Goal: Task Accomplishment & Management: Manage account settings

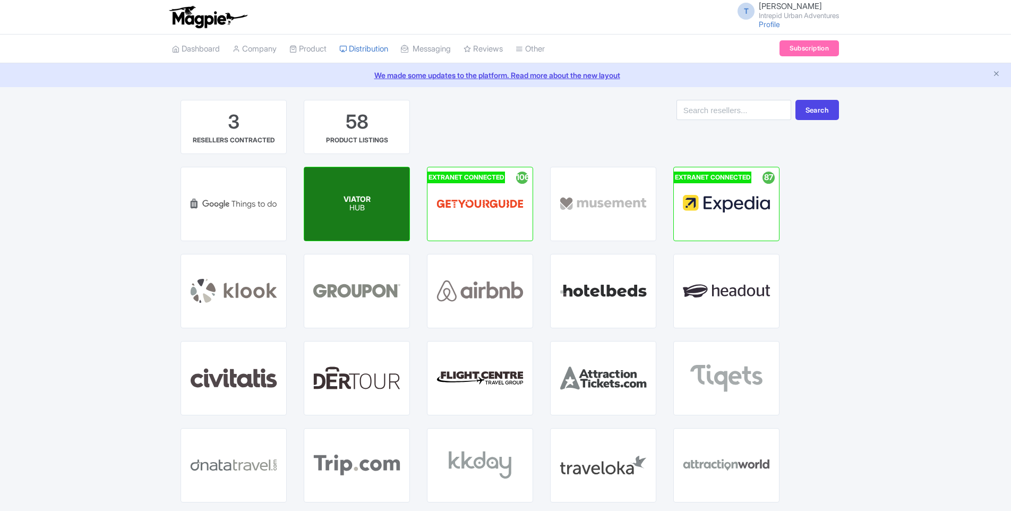
click at [347, 197] on span "VIATOR" at bounding box center [357, 198] width 27 height 9
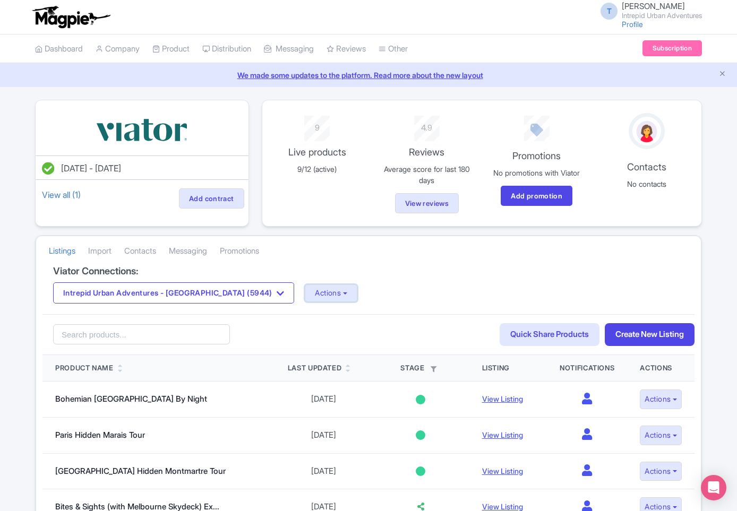
drag, startPoint x: 283, startPoint y: 290, endPoint x: 297, endPoint y: 281, distance: 16.7
click at [305, 290] on button "Actions" at bounding box center [331, 294] width 53 height 18
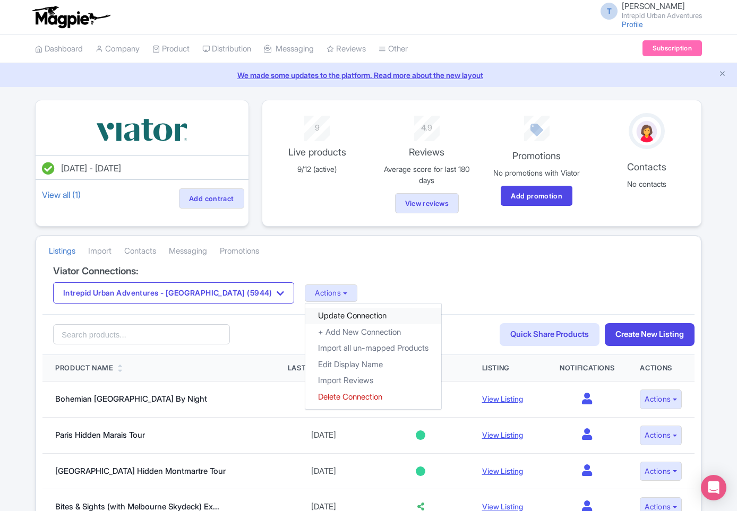
click at [305, 313] on link "Update Connection" at bounding box center [373, 316] width 136 height 16
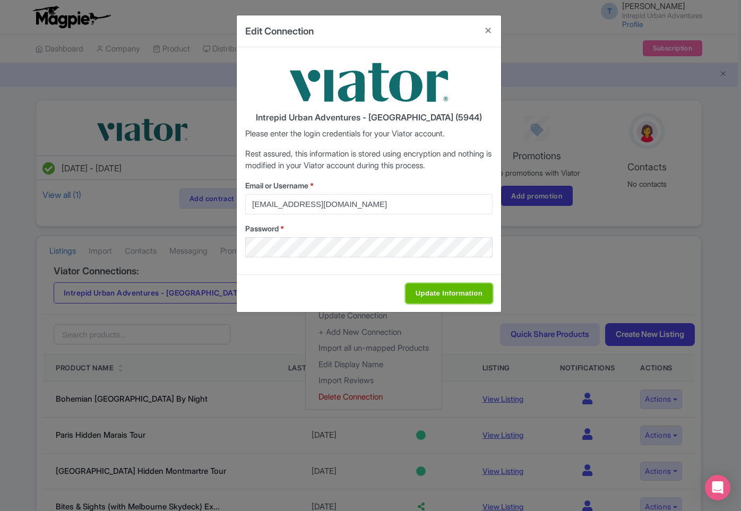
click at [441, 290] on input "Update Information" at bounding box center [449, 294] width 87 height 20
type input "Saving..."
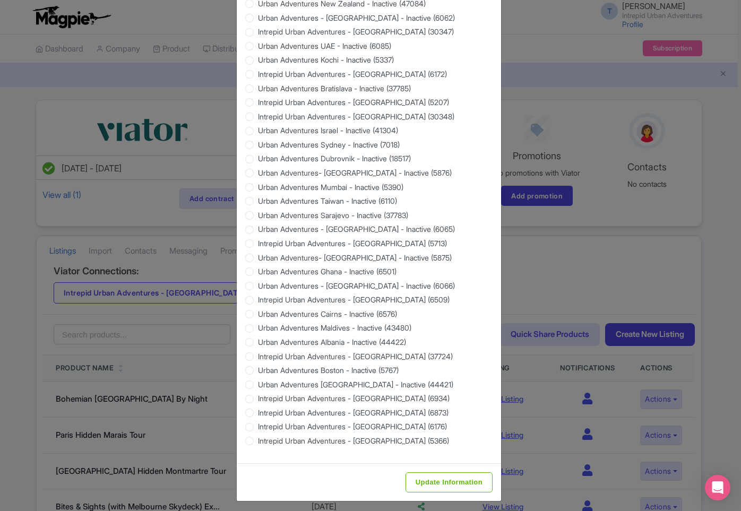
scroll to position [852, 0]
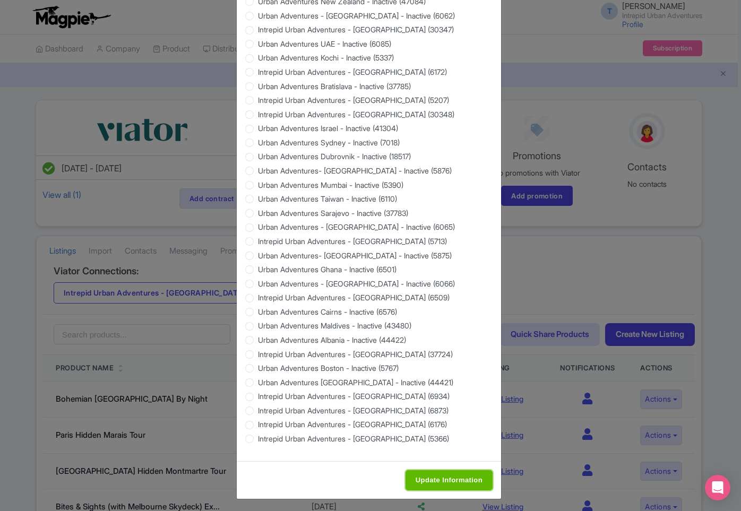
click at [452, 482] on input "Update Information" at bounding box center [449, 481] width 87 height 20
type input "Saving..."
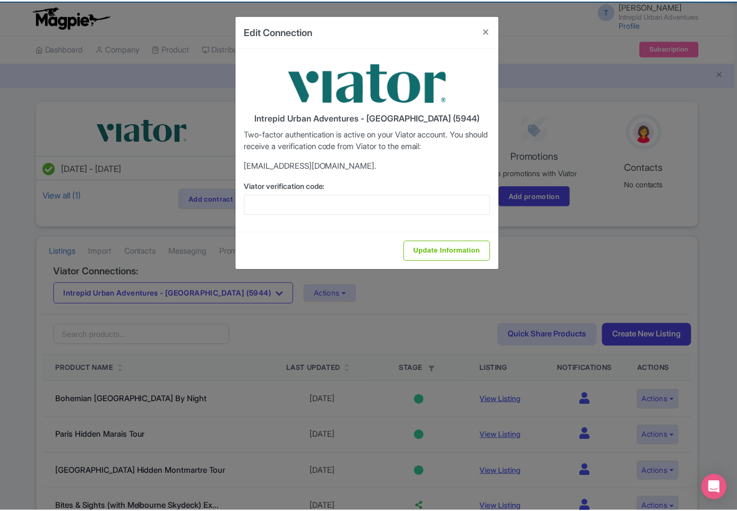
scroll to position [0, 0]
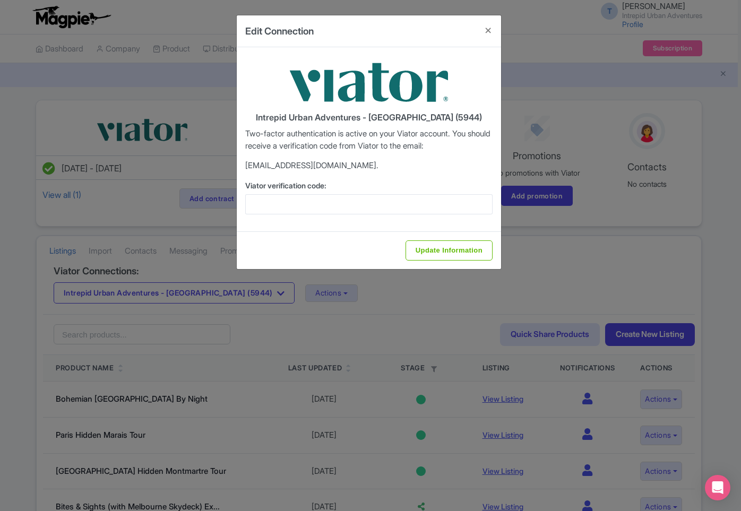
drag, startPoint x: 372, startPoint y: 188, endPoint x: 349, endPoint y: 203, distance: 27.5
click at [370, 191] on label "Viator verification code:" at bounding box center [368, 185] width 247 height 11
click at [370, 194] on input "Viator verification code:" at bounding box center [368, 204] width 247 height 20
click at [348, 203] on input "Viator verification code:" at bounding box center [368, 204] width 247 height 20
paste input "742118"
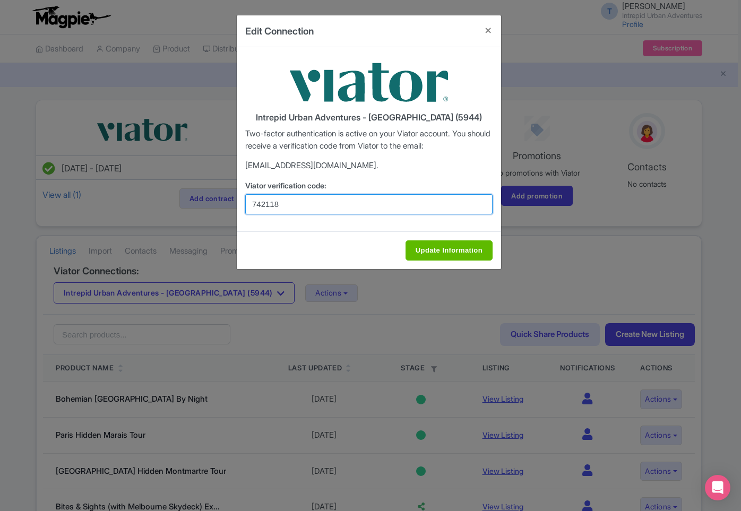
type input "742118"
click at [437, 245] on input "Update Information" at bounding box center [449, 251] width 87 height 20
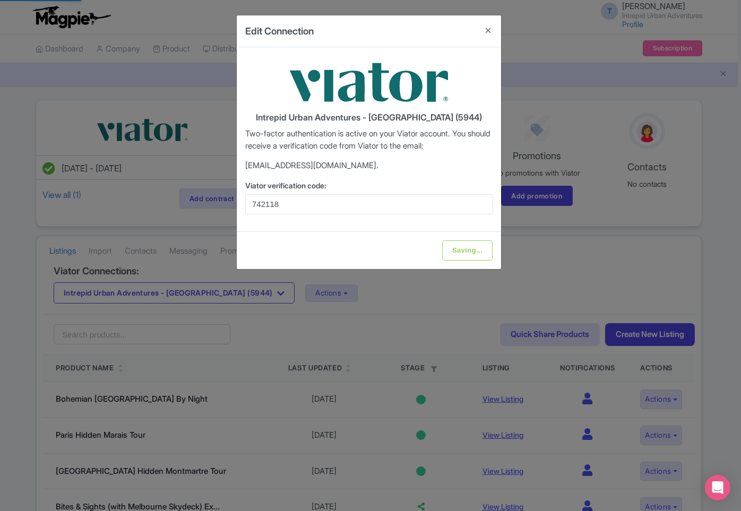
type input "Update Information"
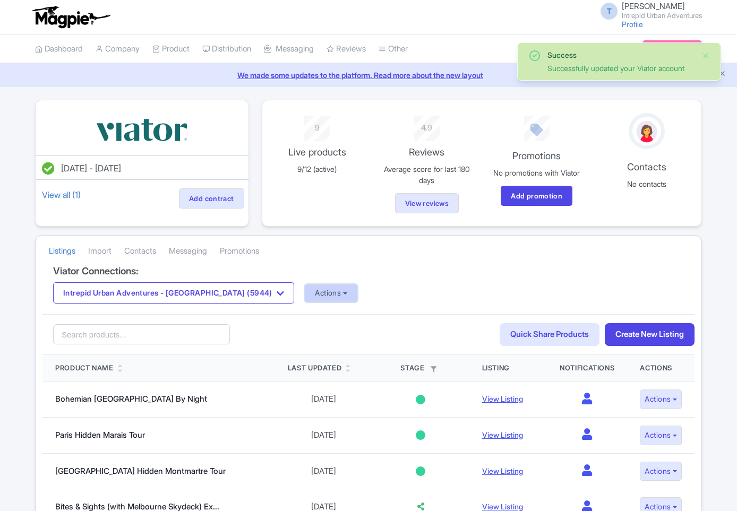
click at [305, 298] on button "Actions" at bounding box center [331, 294] width 53 height 18
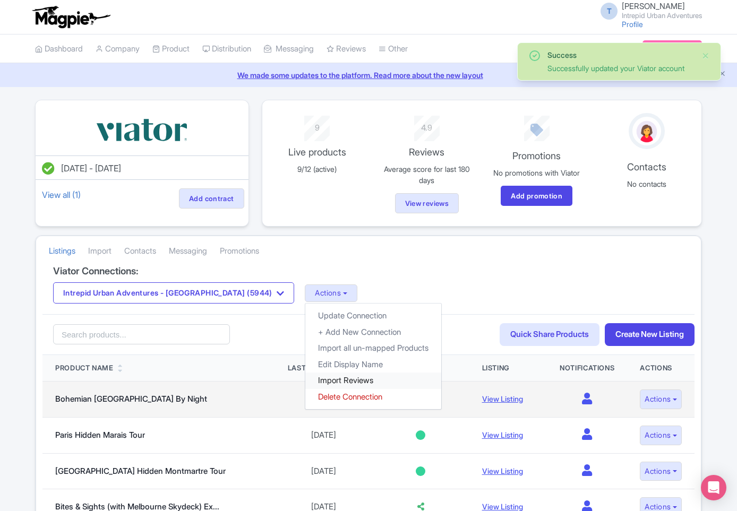
click at [306, 382] on link "Import Reviews" at bounding box center [373, 381] width 136 height 16
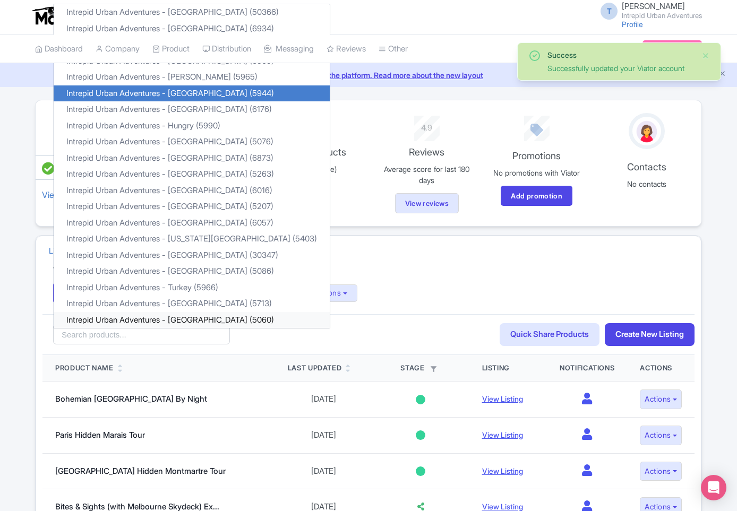
click at [199, 320] on link "Intrepid Urban Adventures - [GEOGRAPHIC_DATA] (5060)" at bounding box center [192, 320] width 276 height 16
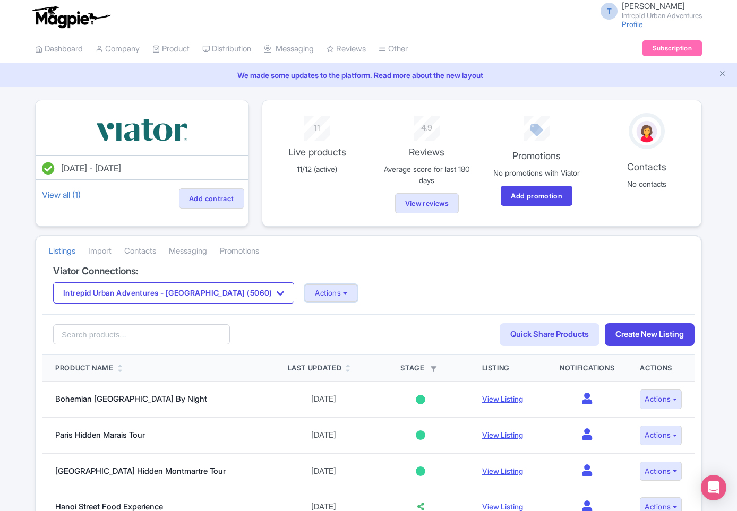
click at [305, 295] on button "Actions" at bounding box center [331, 294] width 53 height 18
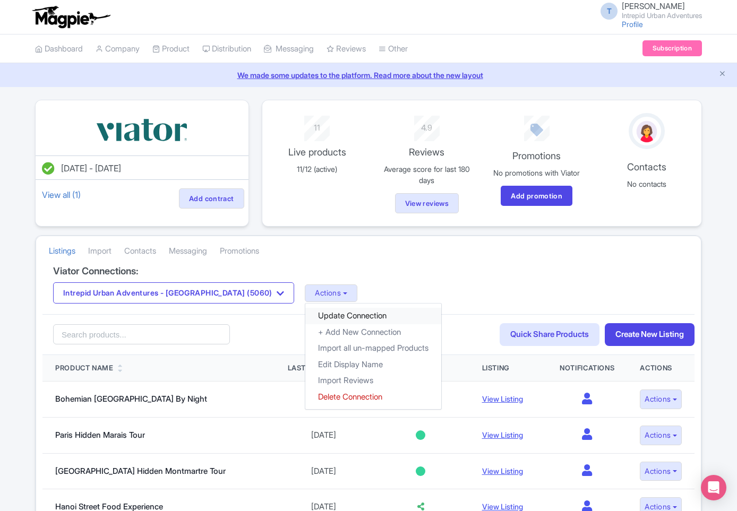
click at [311, 315] on link "Update Connection" at bounding box center [373, 316] width 136 height 16
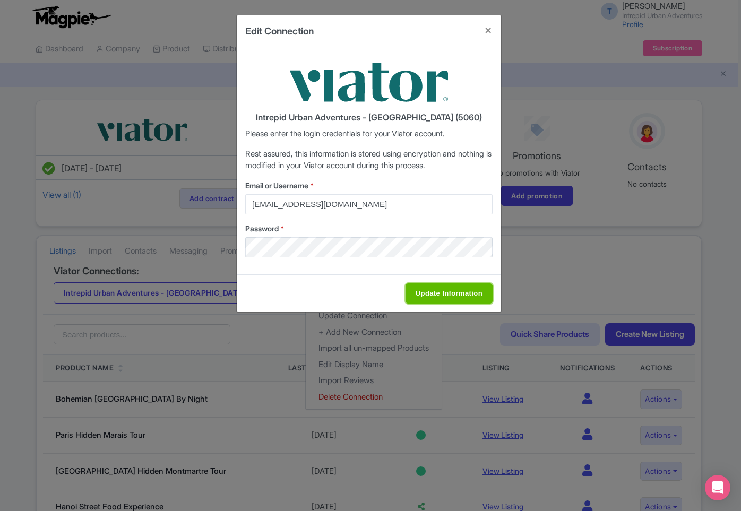
click at [433, 293] on input "Update Information" at bounding box center [449, 294] width 87 height 20
type input "Saving..."
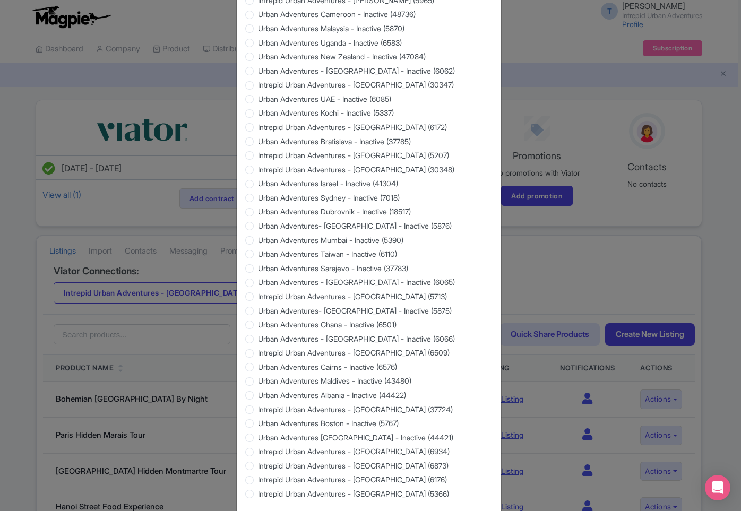
scroll to position [852, 0]
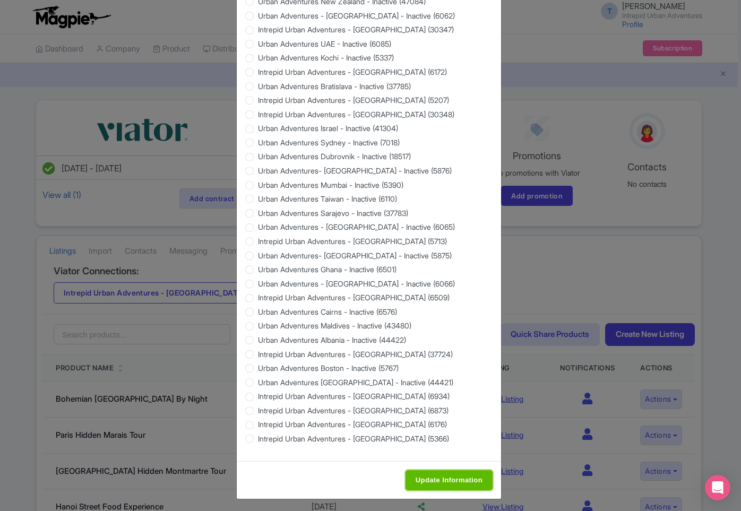
click at [455, 479] on input "Update Information" at bounding box center [449, 481] width 87 height 20
type input "Saving..."
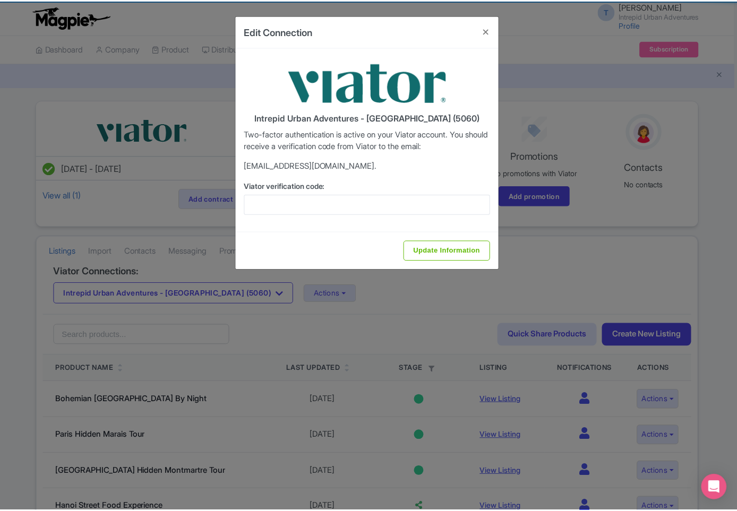
scroll to position [0, 0]
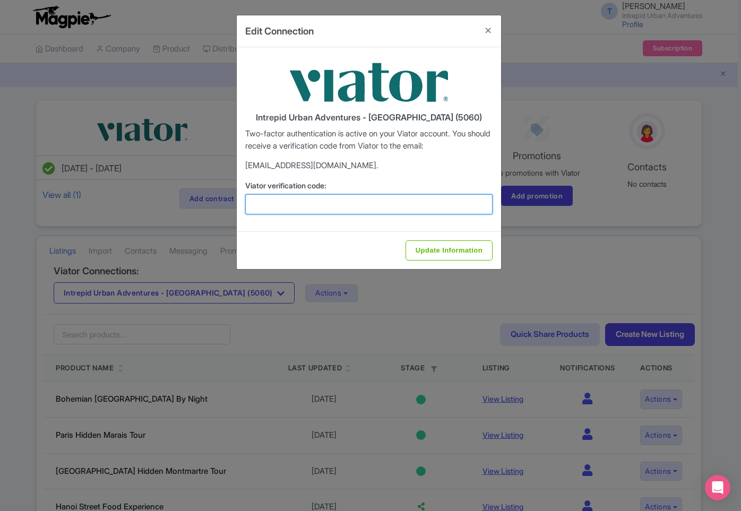
click at [381, 211] on input "Viator verification code:" at bounding box center [368, 204] width 247 height 20
paste input "641639"
type input "641639"
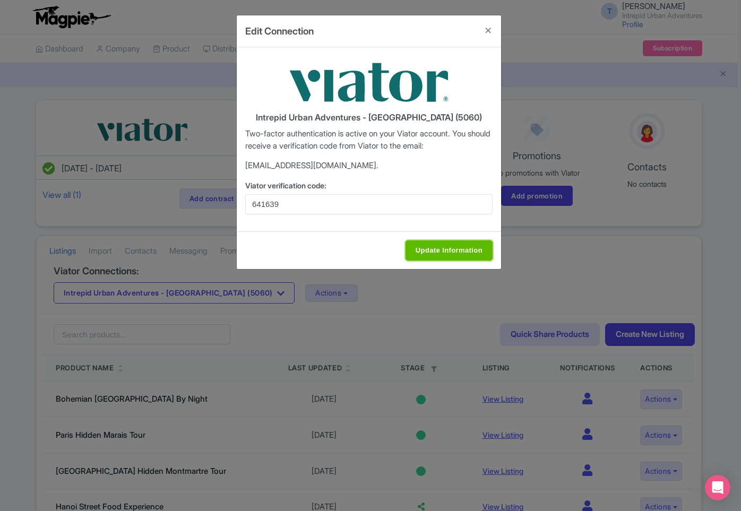
click at [441, 258] on input "Update Information" at bounding box center [449, 251] width 87 height 20
type input "Update Information"
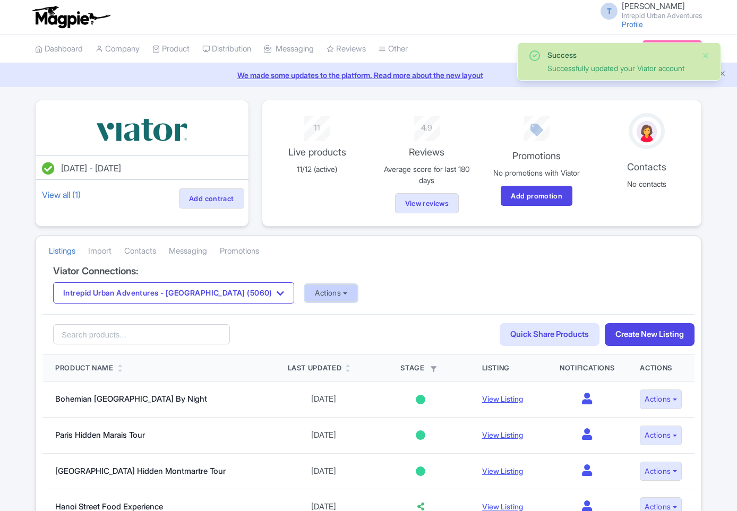
click at [305, 290] on button "Actions" at bounding box center [331, 294] width 53 height 18
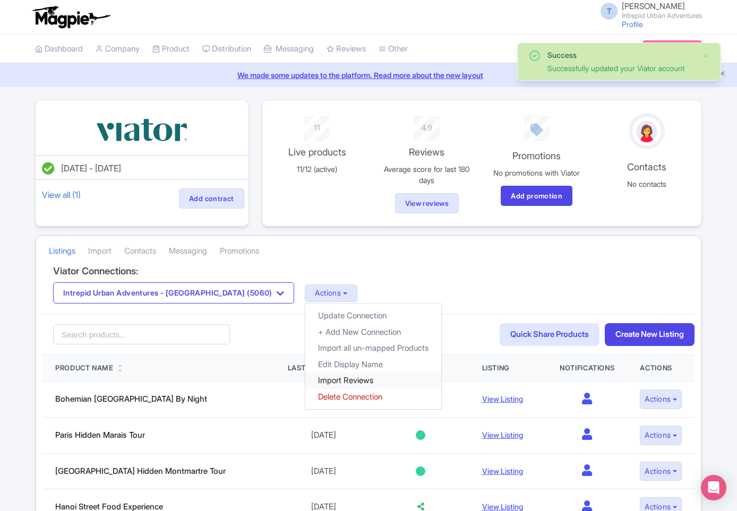
click at [308, 379] on link "Import Reviews" at bounding box center [373, 381] width 136 height 16
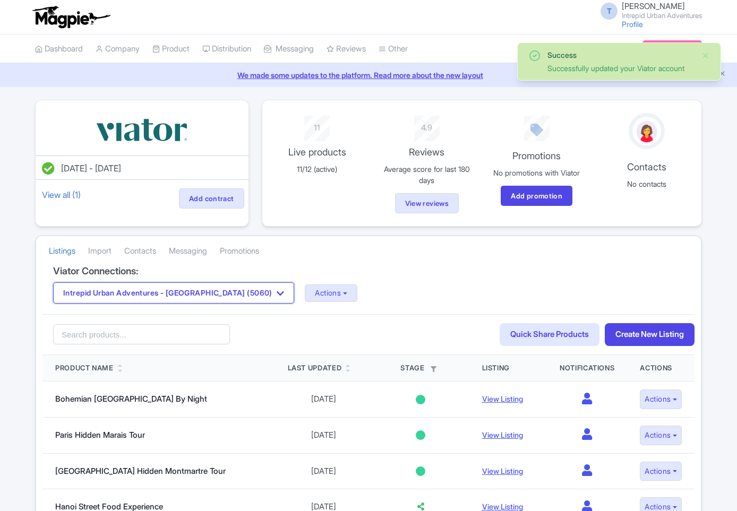
click at [184, 286] on button "Intrepid Urban Adventures - [GEOGRAPHIC_DATA] (5060)" at bounding box center [173, 293] width 241 height 21
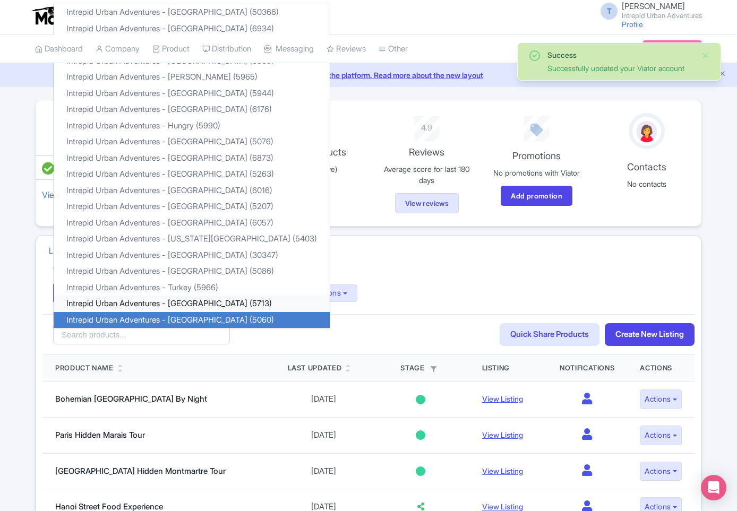
click at [175, 301] on link "Intrepid Urban Adventures - [GEOGRAPHIC_DATA] (5713)" at bounding box center [192, 304] width 276 height 16
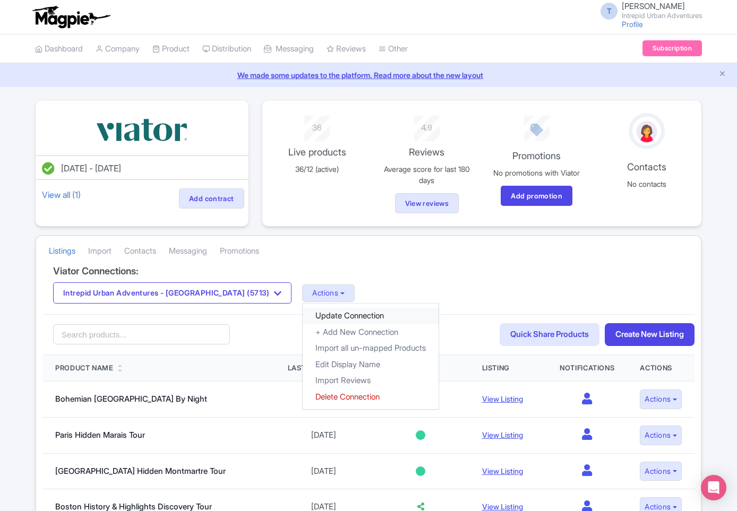
click at [303, 315] on link "Update Connection" at bounding box center [371, 316] width 136 height 16
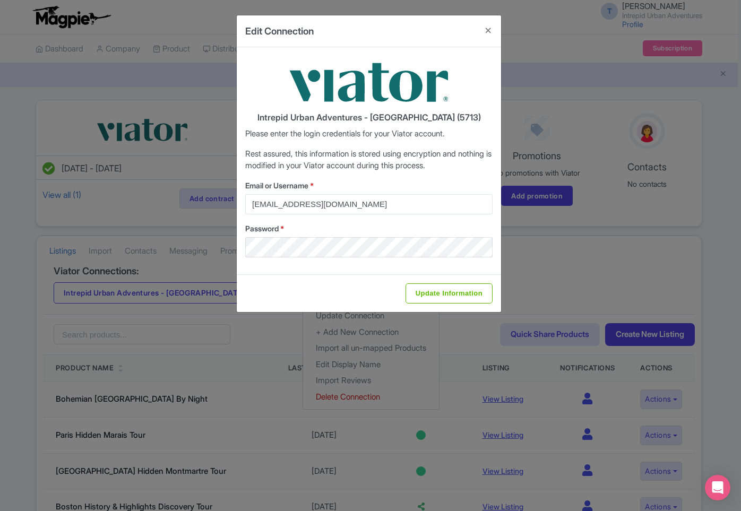
click at [435, 306] on div "Update Information" at bounding box center [369, 294] width 264 height 38
click at [438, 294] on input "Update Information" at bounding box center [449, 294] width 87 height 20
type input "Saving..."
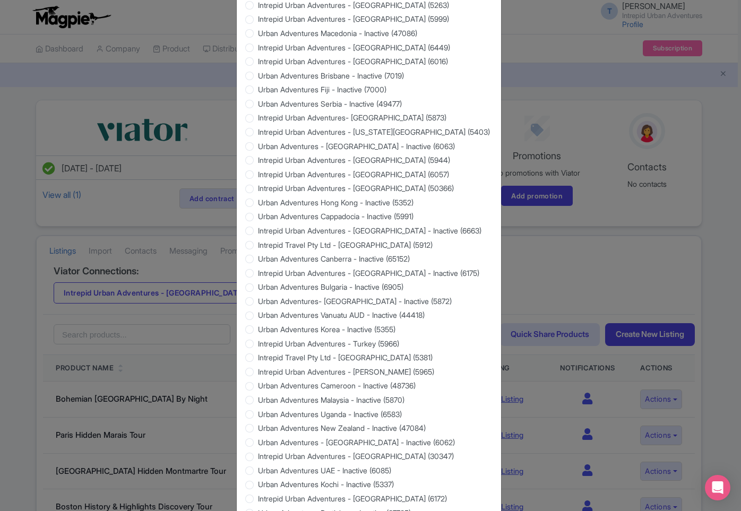
scroll to position [850, 0]
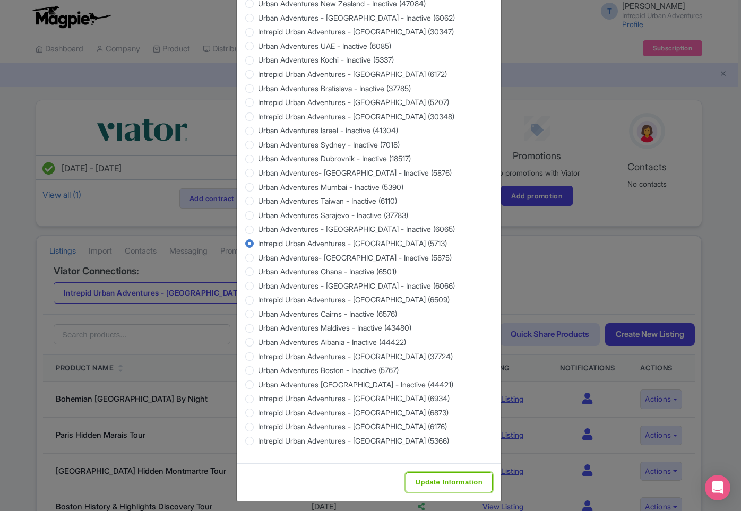
click at [423, 473] on input "Update Information" at bounding box center [449, 483] width 87 height 20
type input "Saving..."
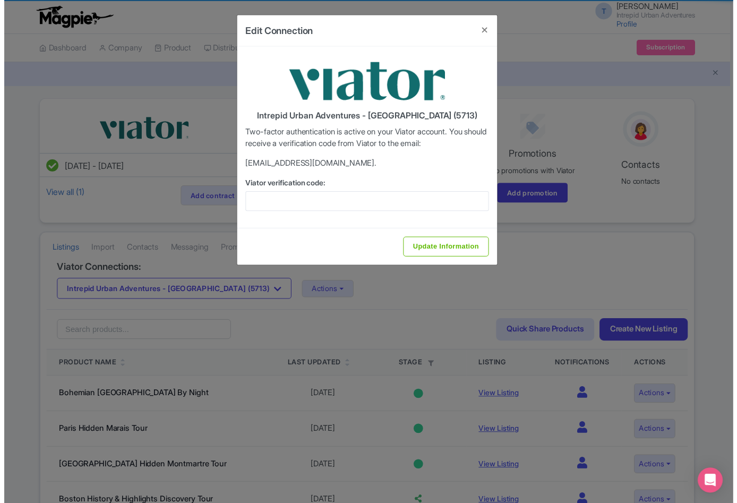
scroll to position [0, 0]
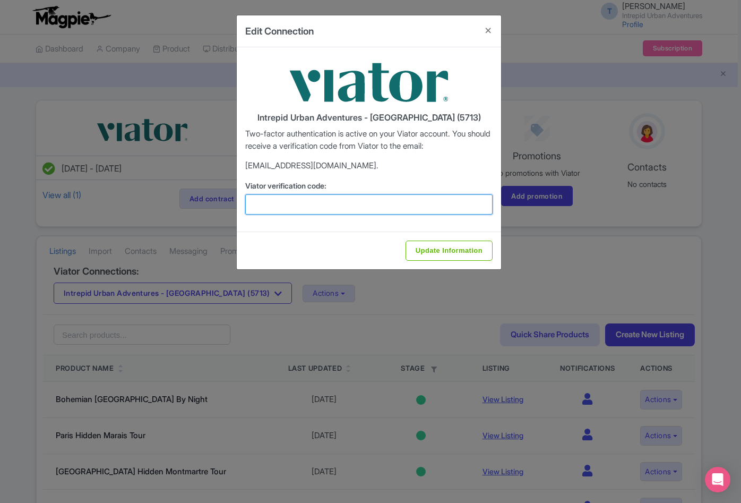
click at [357, 202] on input "Viator verification code:" at bounding box center [368, 204] width 247 height 20
paste input "953112"
type input "953112"
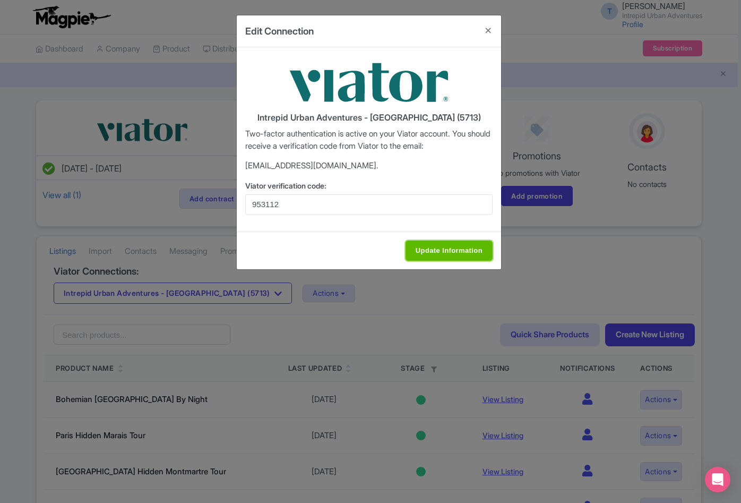
click at [448, 259] on input "Update Information" at bounding box center [449, 251] width 87 height 20
type input "Update Information"
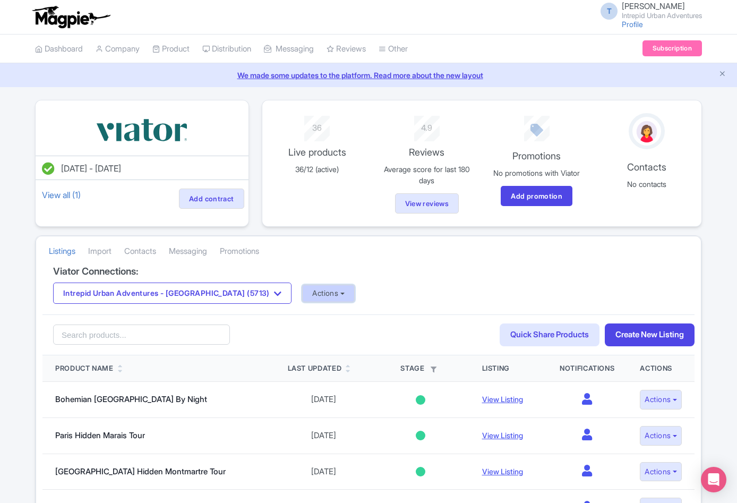
drag, startPoint x: 267, startPoint y: 296, endPoint x: 281, endPoint y: 297, distance: 14.9
click at [302, 296] on button "Actions" at bounding box center [328, 294] width 53 height 18
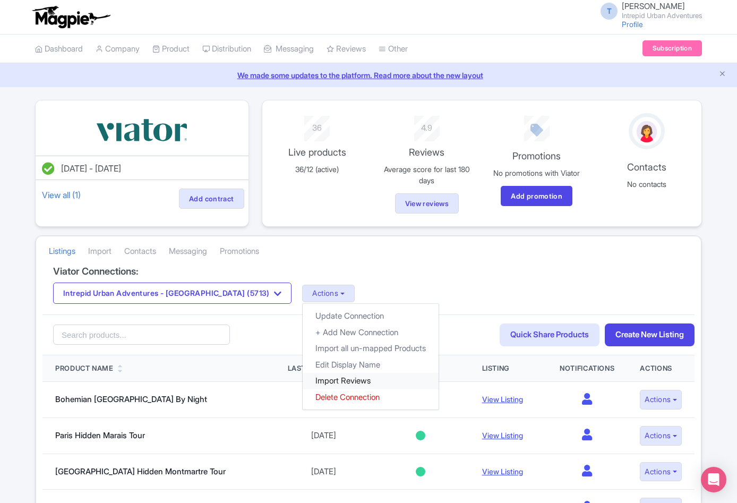
click at [303, 382] on link "Import Reviews" at bounding box center [371, 381] width 136 height 16
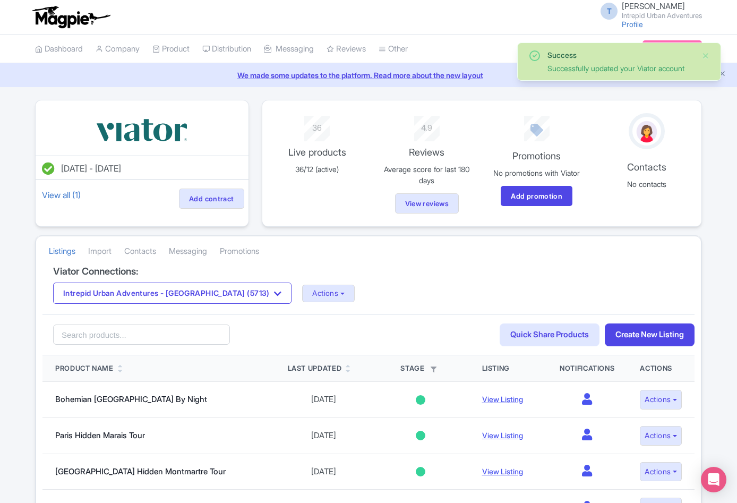
click at [189, 288] on button "Intrepid Urban Adventures - USA (5713)" at bounding box center [172, 293] width 238 height 21
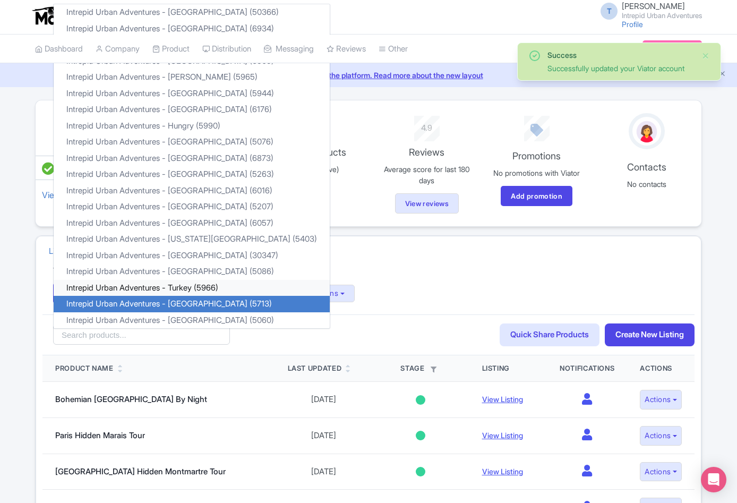
click at [192, 286] on link "Intrepid Urban Adventures - Turkey (5966)" at bounding box center [192, 288] width 276 height 16
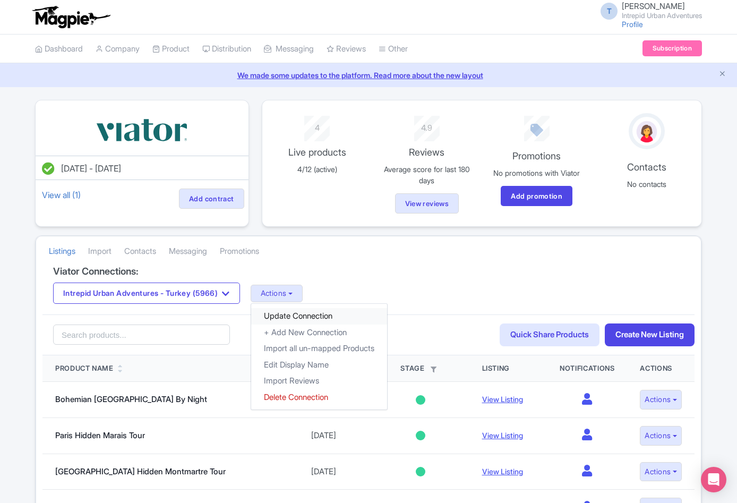
click at [312, 310] on link "Update Connection" at bounding box center [319, 316] width 136 height 16
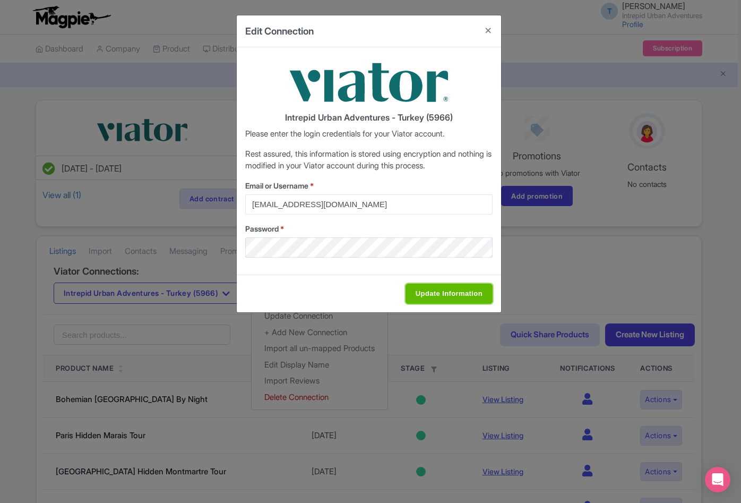
click at [447, 288] on input "Update Information" at bounding box center [449, 294] width 87 height 20
type input "Saving..."
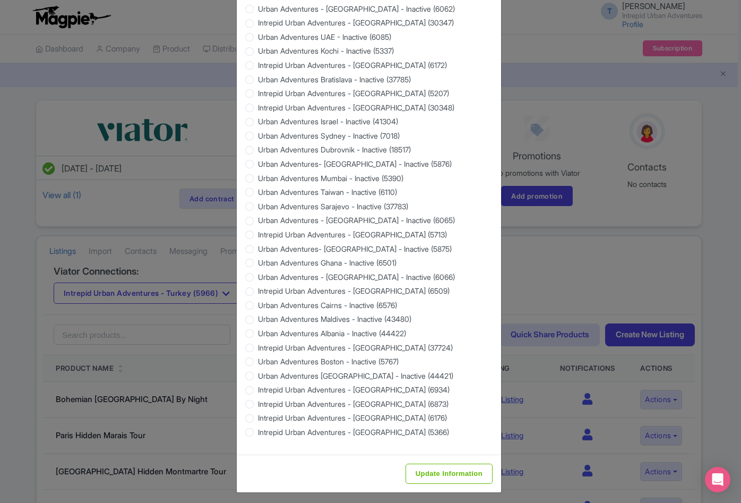
scroll to position [860, 0]
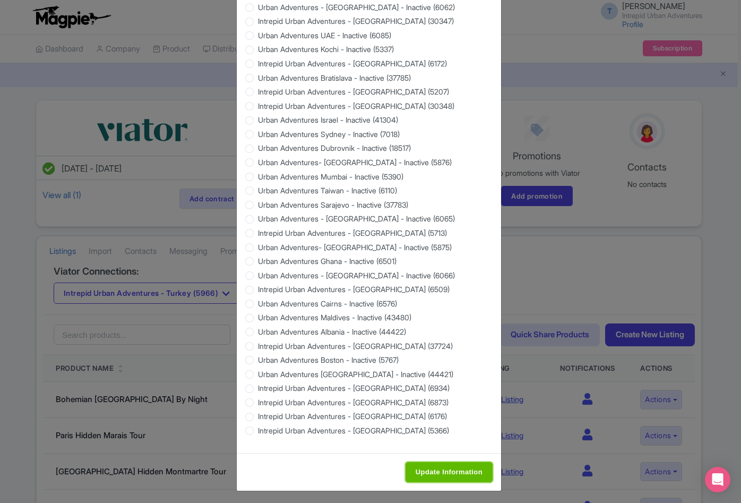
click at [445, 471] on input "Update Information" at bounding box center [449, 472] width 87 height 20
type input "Saving..."
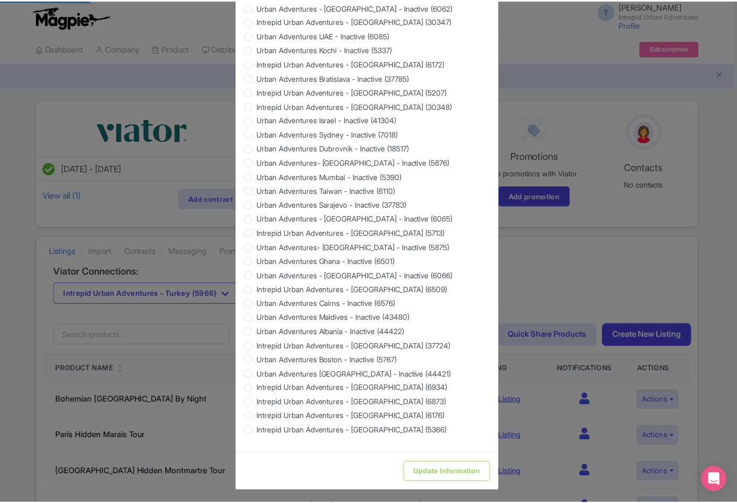
scroll to position [0, 0]
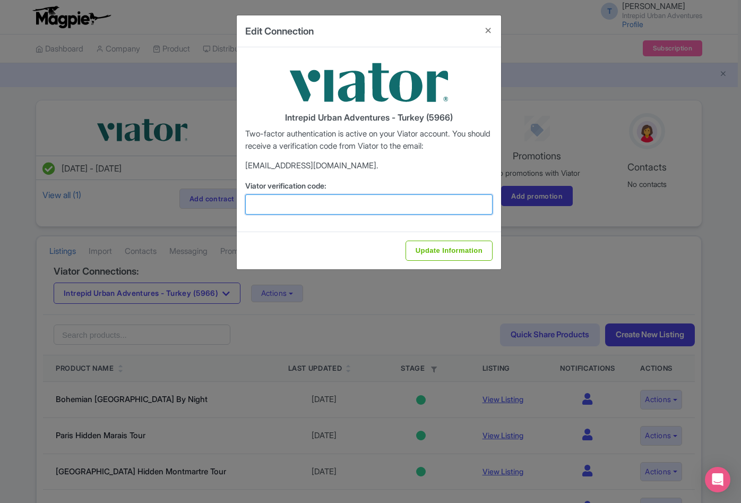
click at [304, 207] on input "Viator verification code:" at bounding box center [368, 204] width 247 height 20
paste input "795290"
type input "795290"
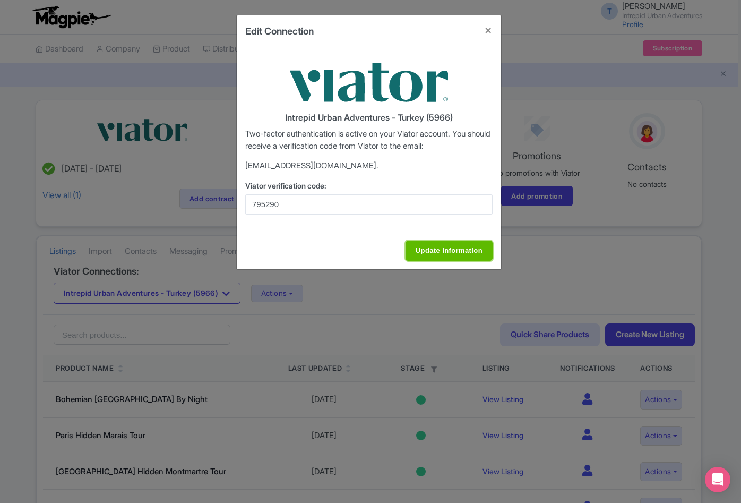
click at [440, 252] on input "Update Information" at bounding box center [449, 251] width 87 height 20
type input "Update Information"
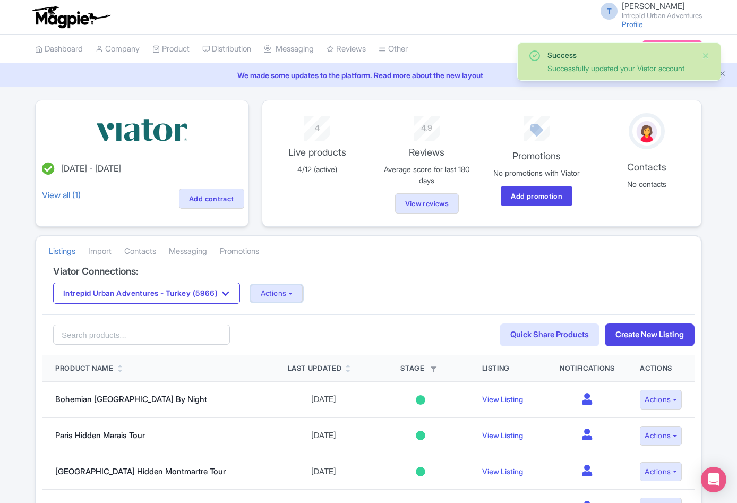
click at [288, 292] on button "Actions" at bounding box center [277, 294] width 53 height 18
click at [298, 383] on link "Import Reviews" at bounding box center [319, 381] width 136 height 16
click at [226, 286] on button "Intrepid Urban Adventures - Turkey (5966)" at bounding box center [146, 293] width 187 height 21
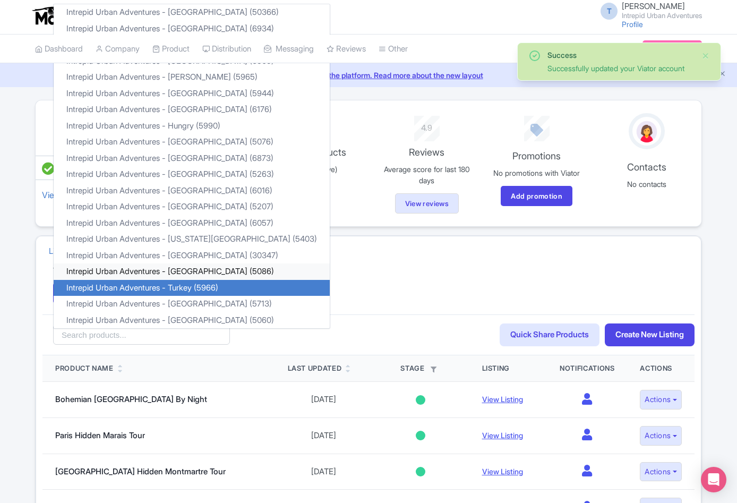
click at [198, 269] on link "Intrepid Urban Adventures - [GEOGRAPHIC_DATA] (5086)" at bounding box center [192, 271] width 276 height 16
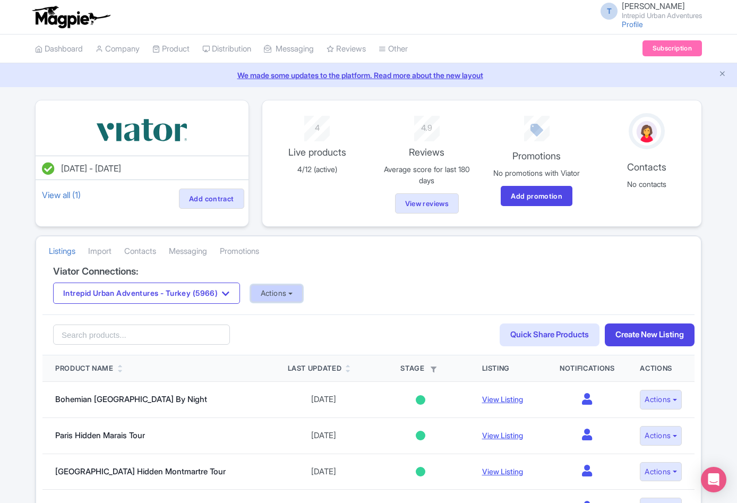
click at [301, 289] on button "Actions" at bounding box center [277, 294] width 53 height 18
click at [310, 294] on button "Actions" at bounding box center [331, 294] width 53 height 18
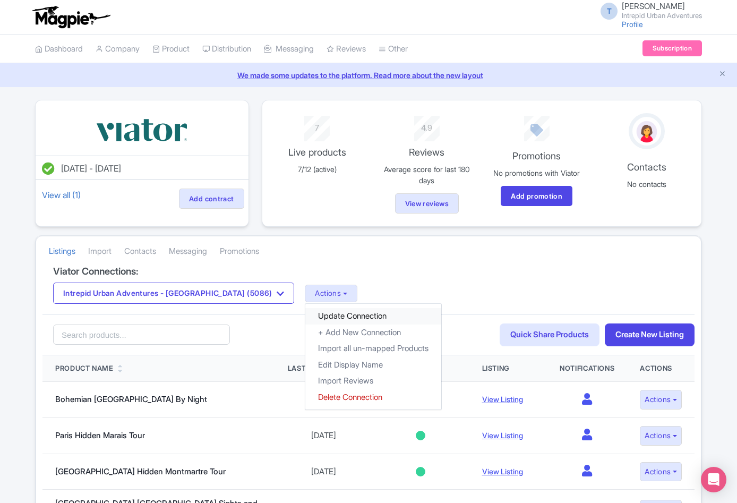
click at [319, 313] on link "Update Connection" at bounding box center [373, 316] width 136 height 16
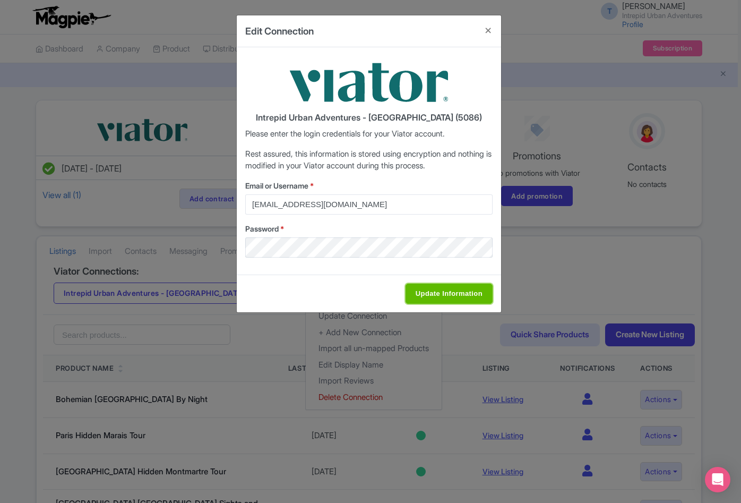
click at [439, 293] on input "Update Information" at bounding box center [449, 294] width 87 height 20
type input "Saving..."
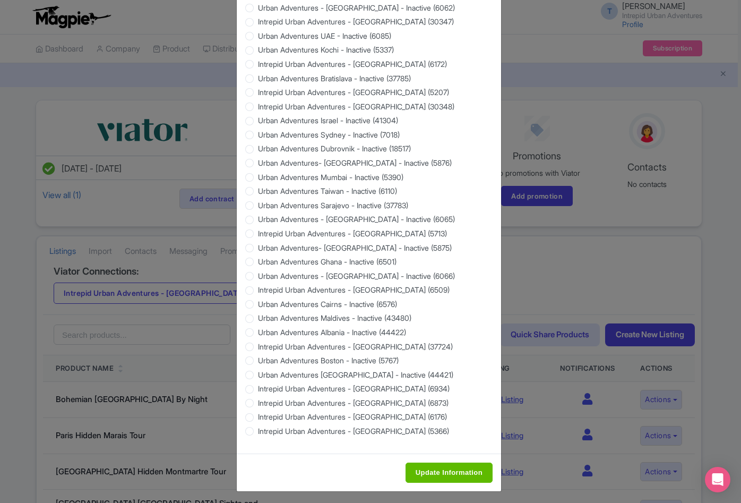
scroll to position [860, 0]
click at [445, 463] on input "Update Information" at bounding box center [449, 472] width 87 height 20
type input "Saving..."
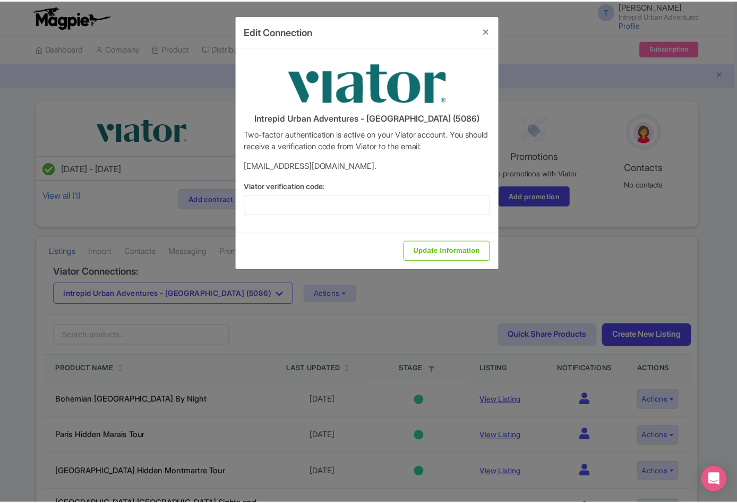
scroll to position [0, 0]
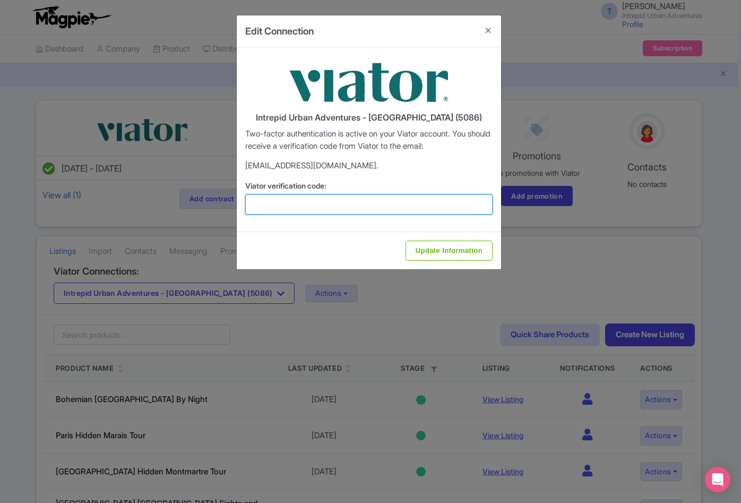
click at [319, 202] on input "Viator verification code:" at bounding box center [368, 204] width 247 height 20
paste input "977663"
type input "977663"
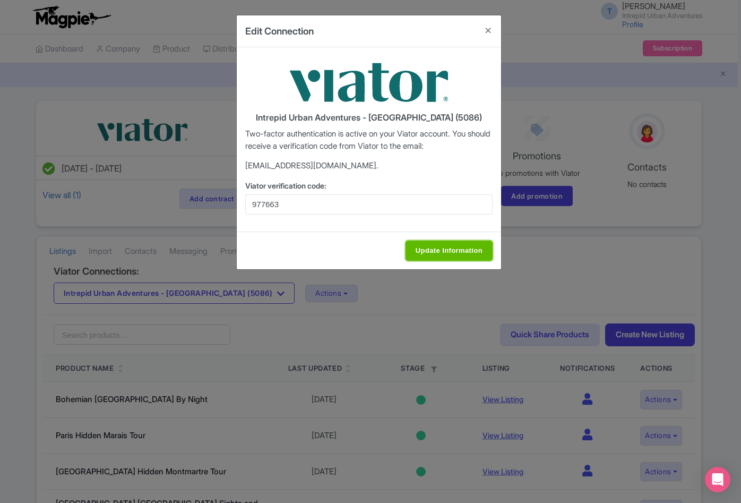
click at [456, 246] on input "Update Information" at bounding box center [449, 251] width 87 height 20
type input "Update Information"
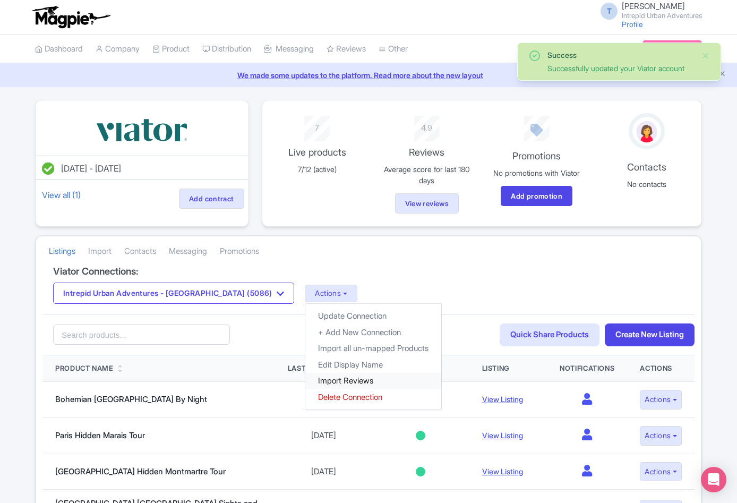
click at [305, 380] on link "Import Reviews" at bounding box center [373, 381] width 136 height 16
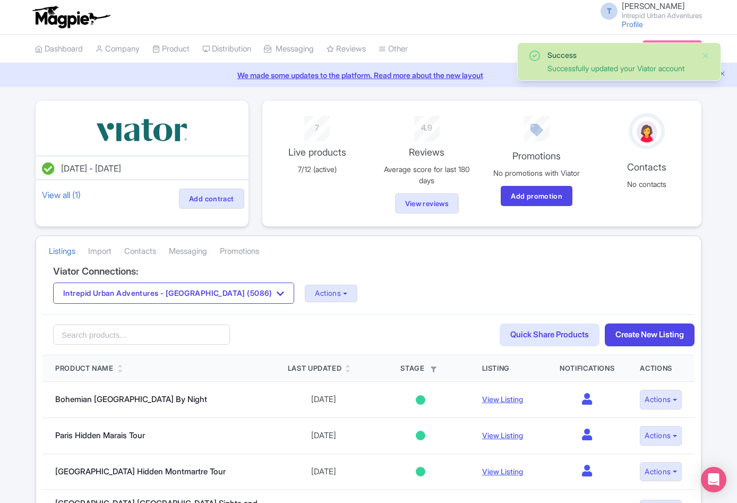
click at [185, 295] on button "Intrepid Urban Adventures - [GEOGRAPHIC_DATA] (5086)" at bounding box center [173, 293] width 241 height 21
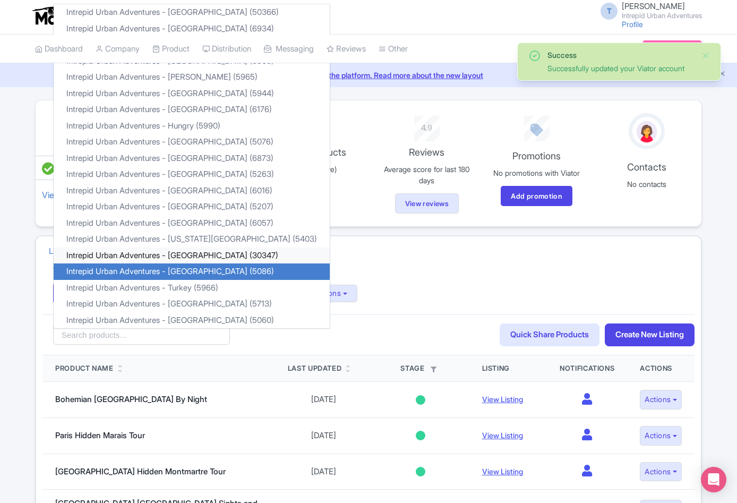
click at [195, 255] on link "Intrepid Urban Adventures - [GEOGRAPHIC_DATA] (30347)" at bounding box center [192, 255] width 276 height 16
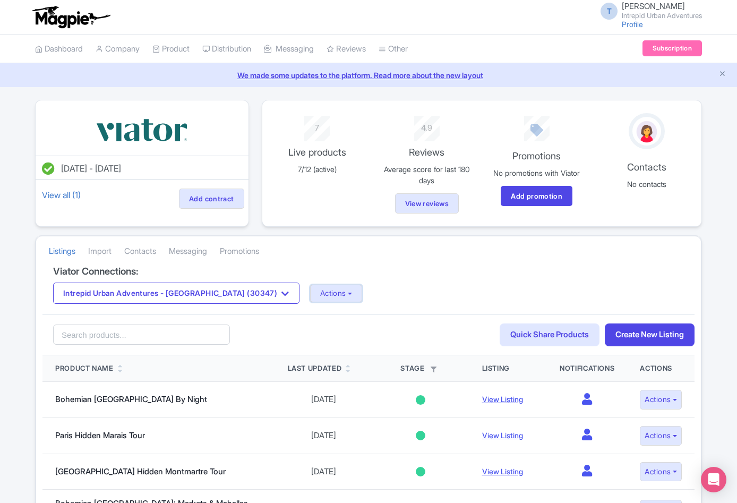
click at [310, 297] on button "Actions" at bounding box center [336, 294] width 53 height 18
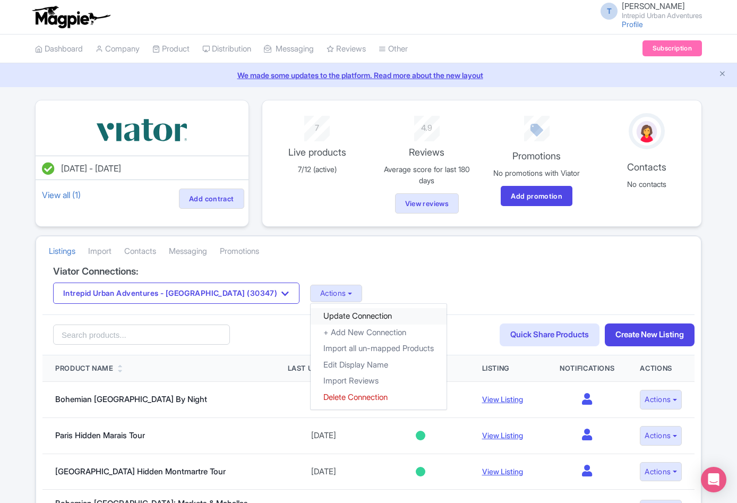
click at [311, 313] on link "Update Connection" at bounding box center [379, 316] width 136 height 16
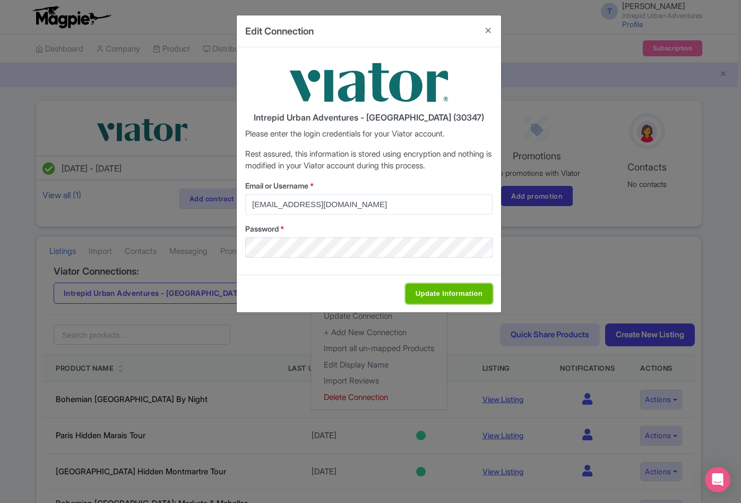
click at [430, 295] on input "Update Information" at bounding box center [449, 294] width 87 height 20
type input "Saving..."
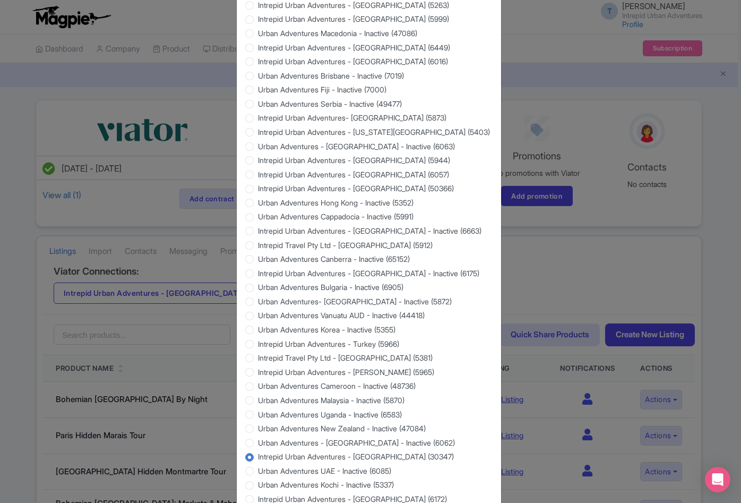
scroll to position [850, 0]
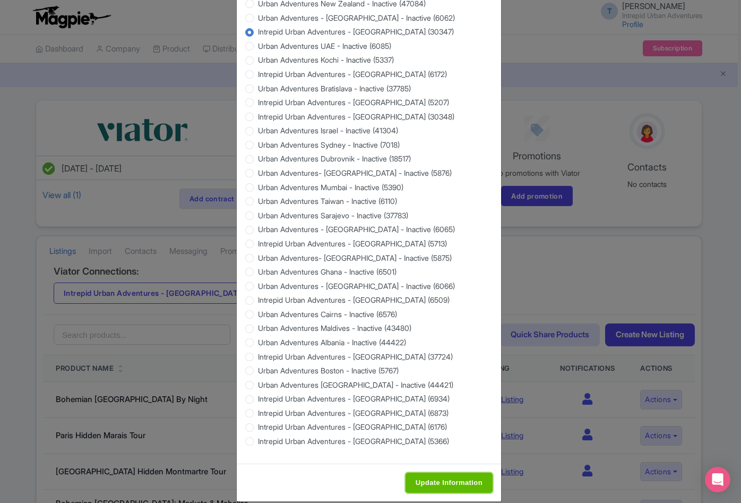
click at [441, 483] on input "Update Information" at bounding box center [449, 483] width 87 height 20
type input "Saving..."
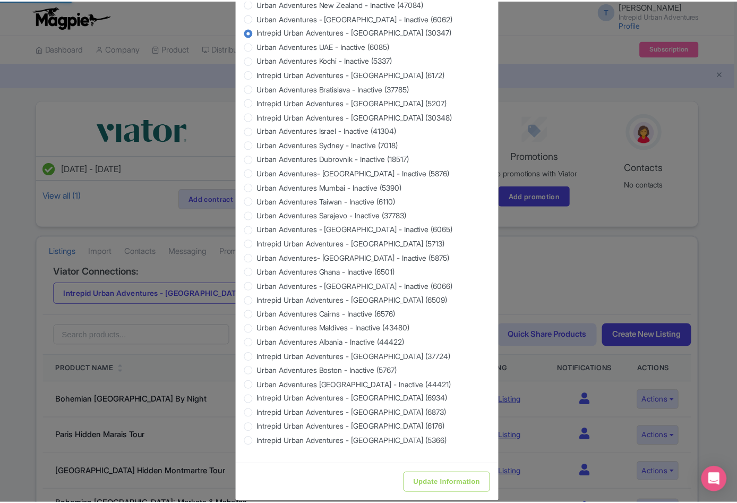
scroll to position [0, 0]
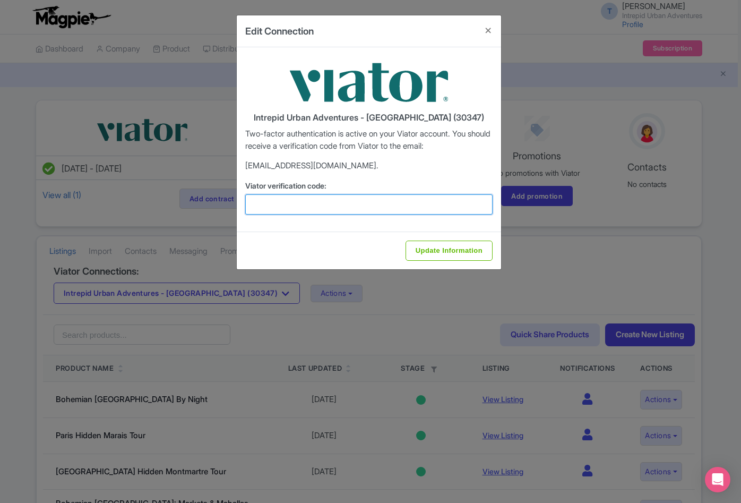
click at [367, 201] on input "Viator verification code:" at bounding box center [368, 204] width 247 height 20
paste input "642544"
type input "642544"
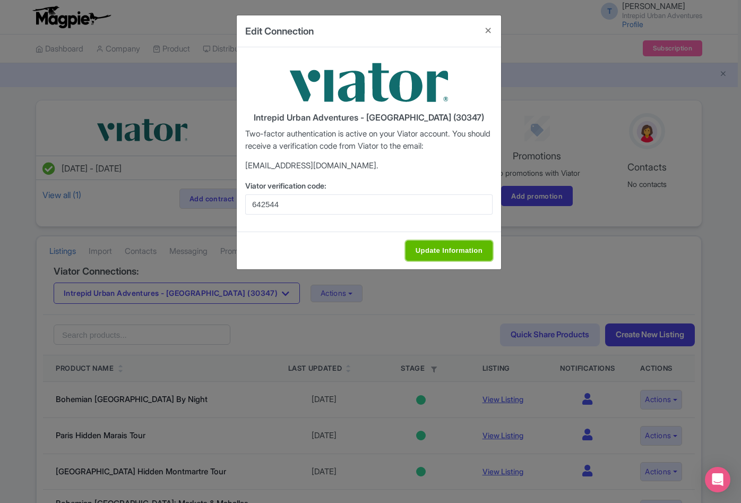
click at [457, 258] on input "Update Information" at bounding box center [449, 251] width 87 height 20
type input "Update Information"
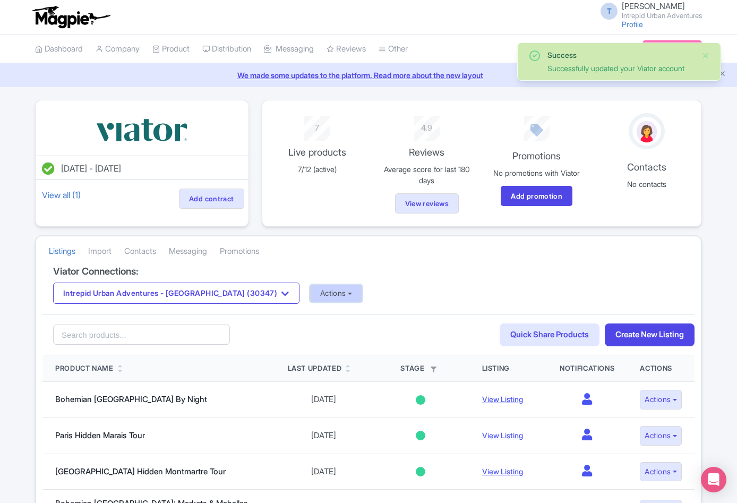
click at [310, 297] on button "Actions" at bounding box center [336, 294] width 53 height 18
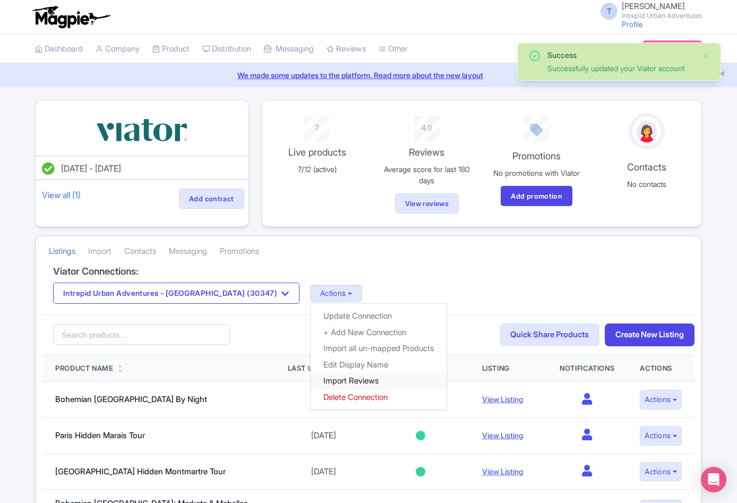
click at [311, 380] on link "Import Reviews" at bounding box center [379, 381] width 136 height 16
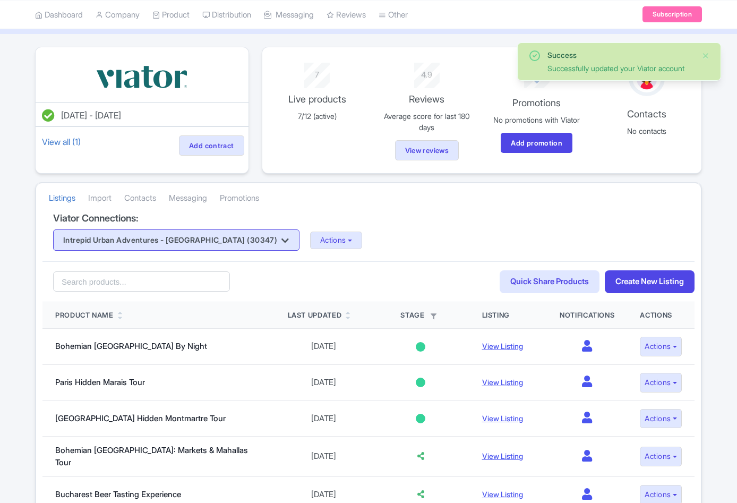
scroll to position [53, 0]
click at [239, 230] on button "Intrepid Urban Adventures - Romania (30347)" at bounding box center [176, 239] width 246 height 21
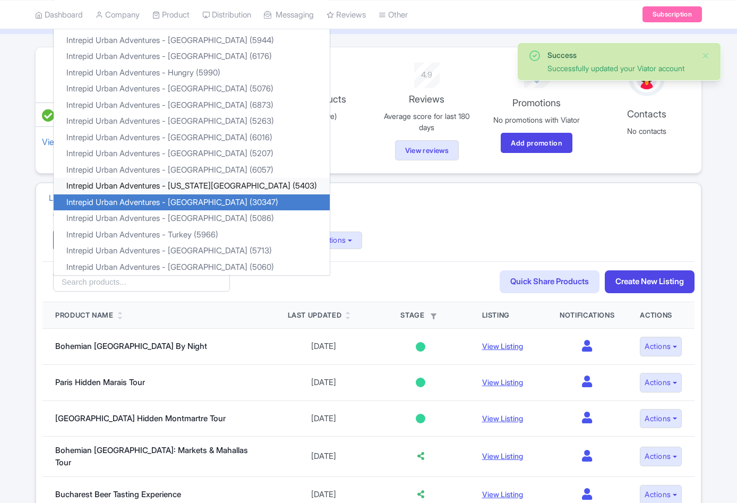
click at [204, 189] on link "Intrepid Urban Adventures - New York City (5403)" at bounding box center [192, 186] width 276 height 16
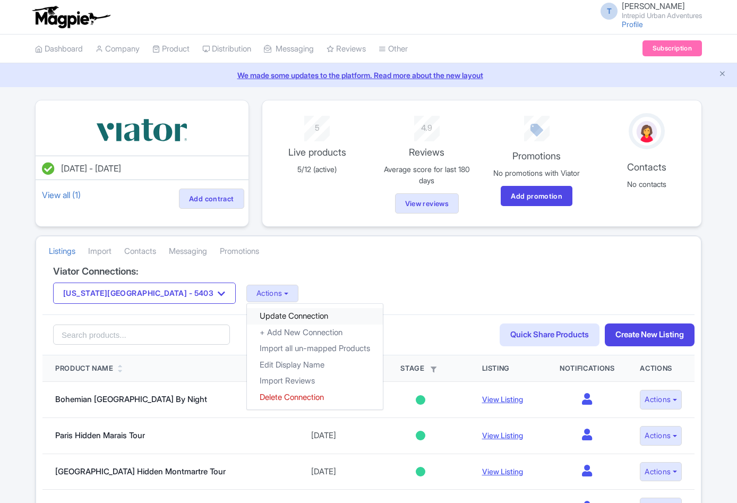
click at [247, 313] on link "Update Connection" at bounding box center [315, 316] width 136 height 16
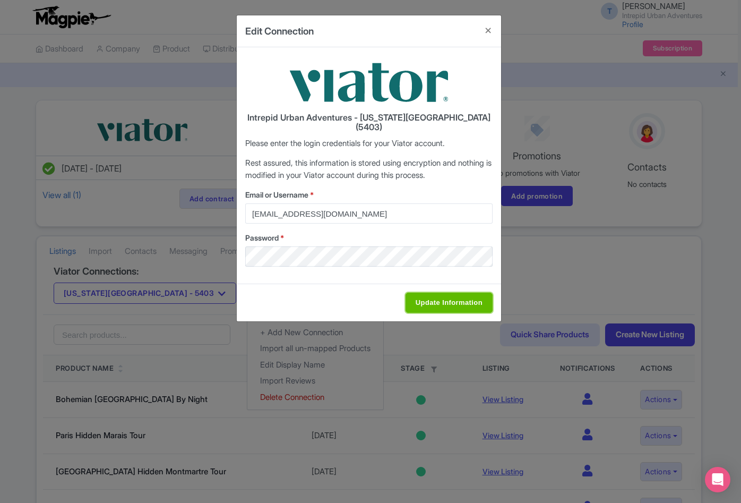
click at [450, 293] on input "Update Information" at bounding box center [449, 303] width 87 height 20
type input "Saving..."
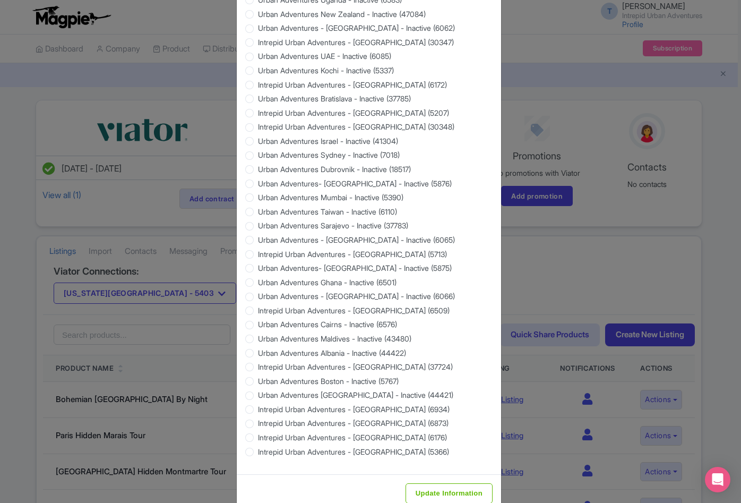
scroll to position [860, 0]
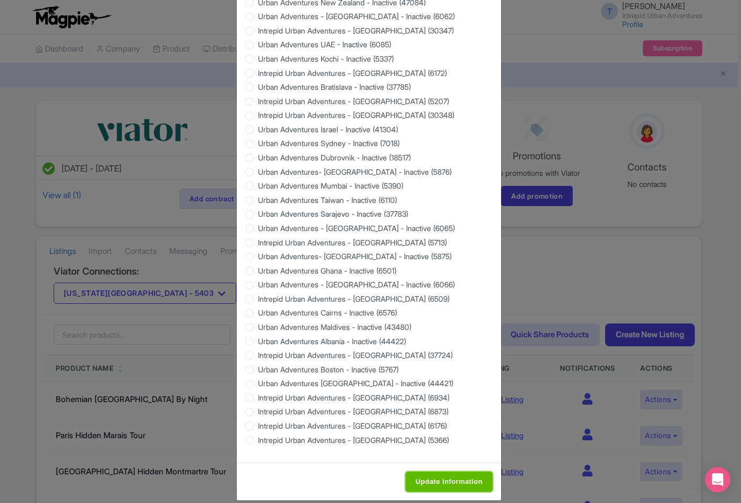
click at [435, 472] on input "Update Information" at bounding box center [449, 482] width 87 height 20
type input "Saving..."
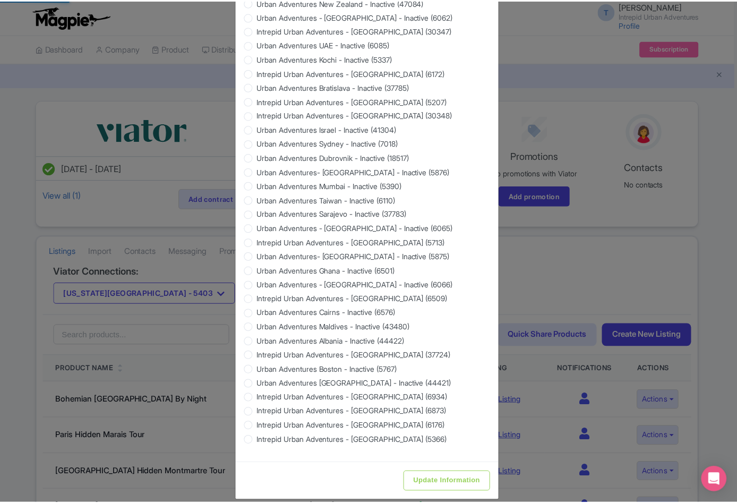
scroll to position [0, 0]
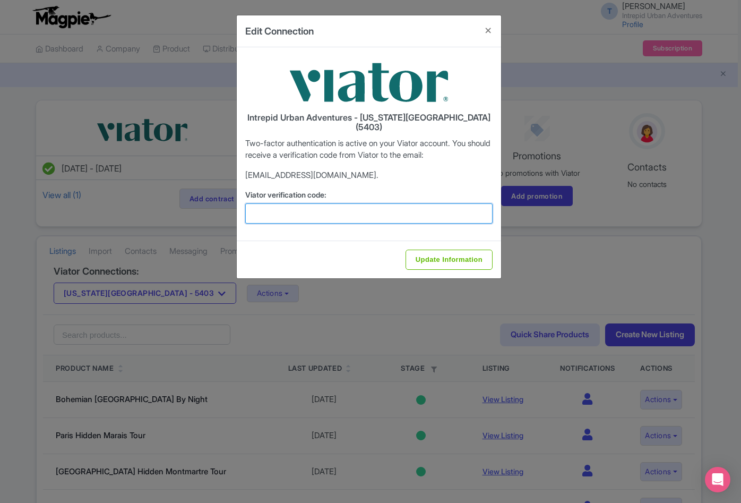
click at [315, 203] on input "Viator verification code:" at bounding box center [368, 213] width 247 height 20
paste input "377439"
type input "377439"
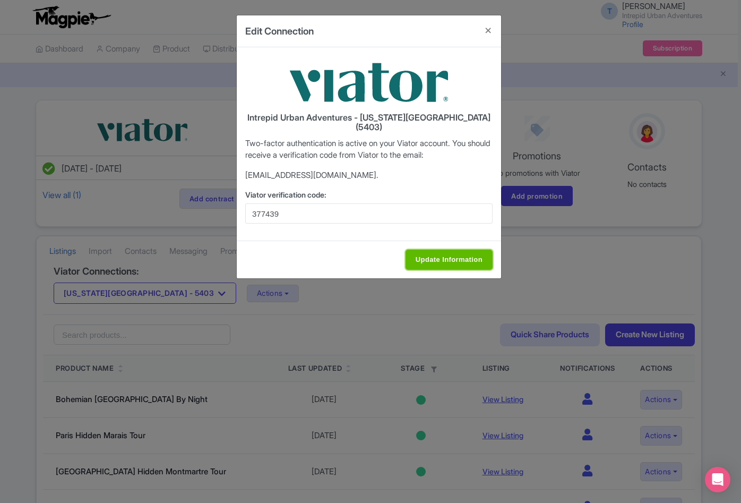
click at [443, 250] on input "Update Information" at bounding box center [449, 260] width 87 height 20
type input "Update Information"
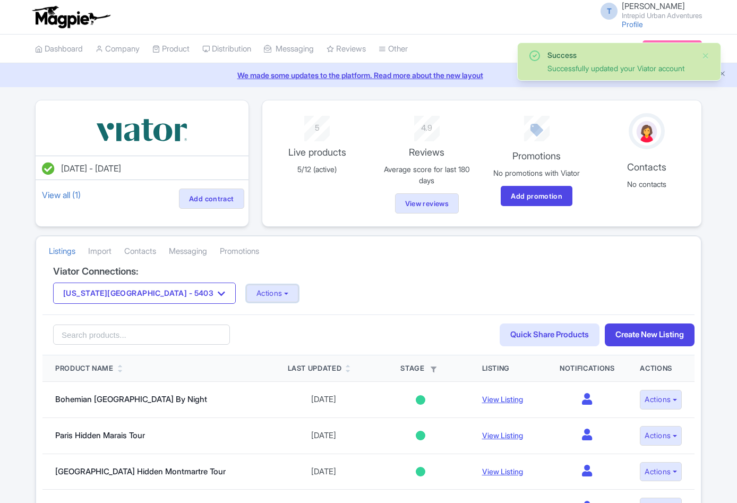
drag, startPoint x: 0, startPoint y: 0, endPoint x: 191, endPoint y: 305, distance: 359.6
click at [246, 292] on button "Actions" at bounding box center [272, 294] width 53 height 18
click at [247, 382] on link "Import Reviews" at bounding box center [315, 381] width 136 height 16
click at [144, 292] on button "New York City - 5403" at bounding box center [144, 293] width 183 height 21
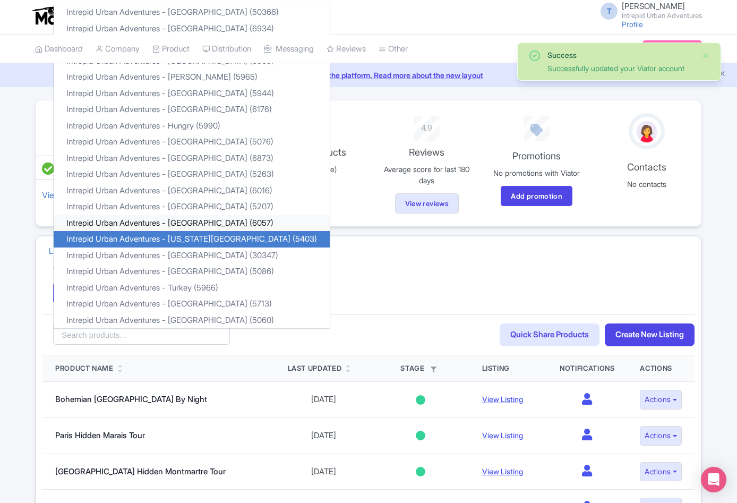
click at [186, 223] on link "Intrepid Urban Adventures - [GEOGRAPHIC_DATA] (6057)" at bounding box center [192, 223] width 276 height 16
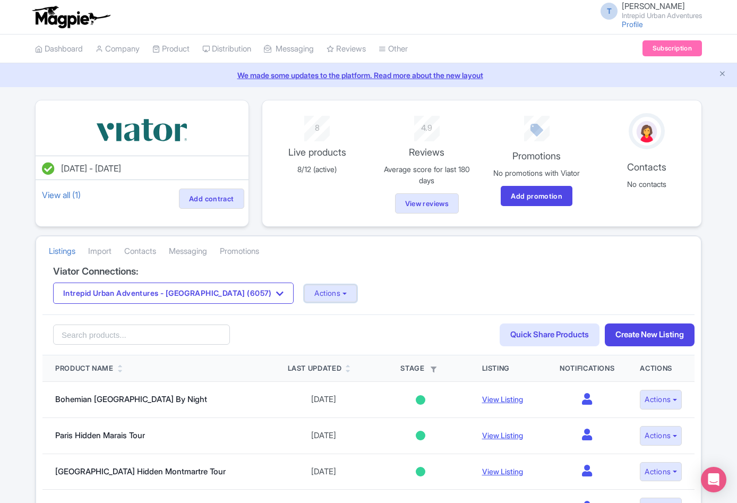
click at [304, 300] on button "Actions" at bounding box center [330, 294] width 53 height 18
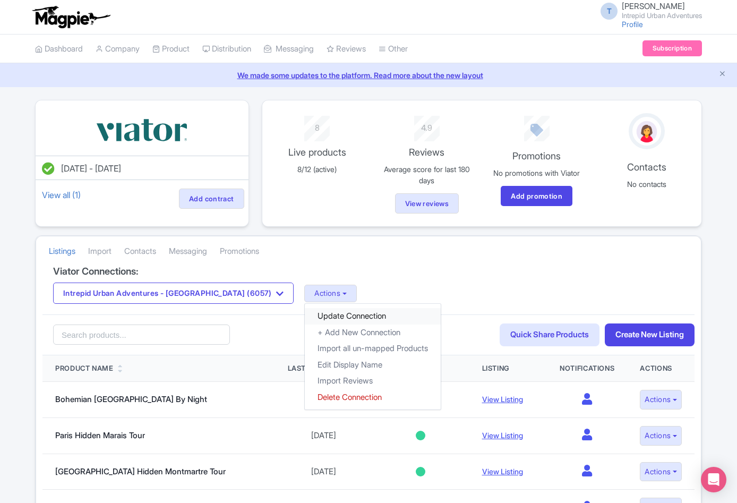
click at [305, 316] on link "Update Connection" at bounding box center [373, 316] width 136 height 16
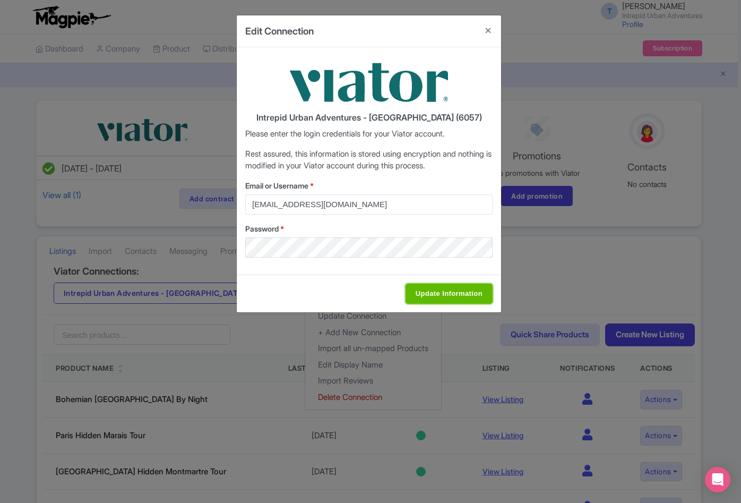
click at [451, 298] on input "Update Information" at bounding box center [449, 294] width 87 height 20
type input "Saving..."
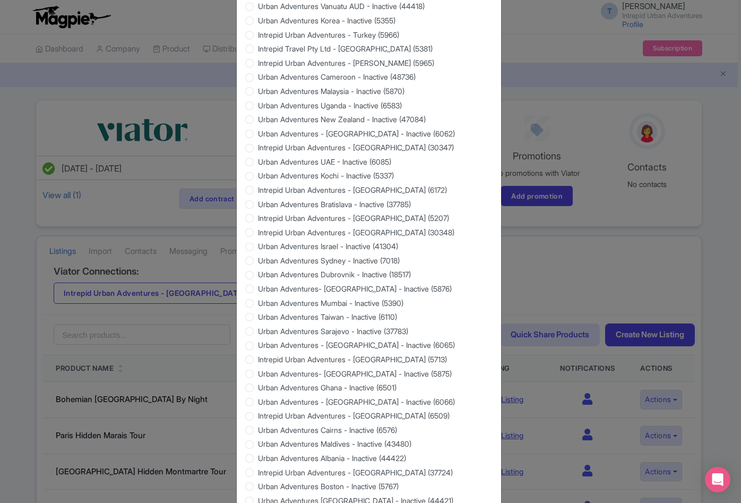
scroll to position [860, 0]
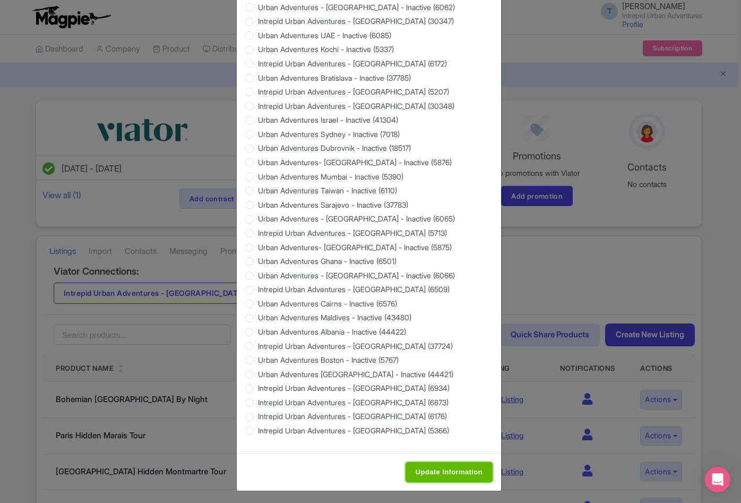
click at [439, 465] on input "Update Information" at bounding box center [449, 472] width 87 height 20
type input "Saving..."
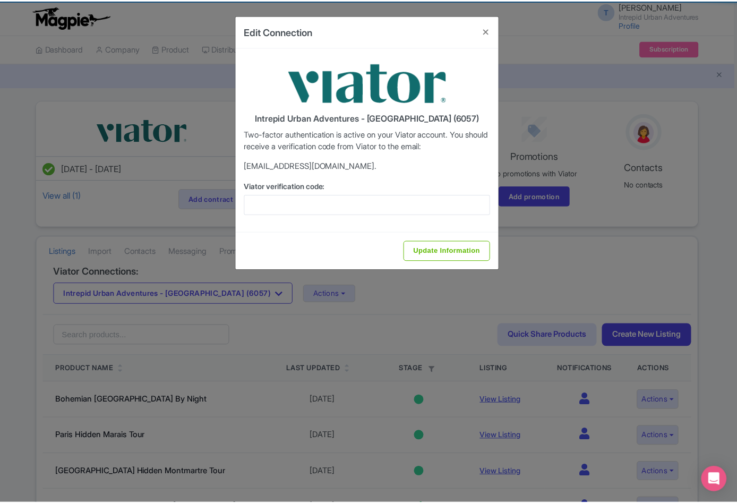
scroll to position [0, 0]
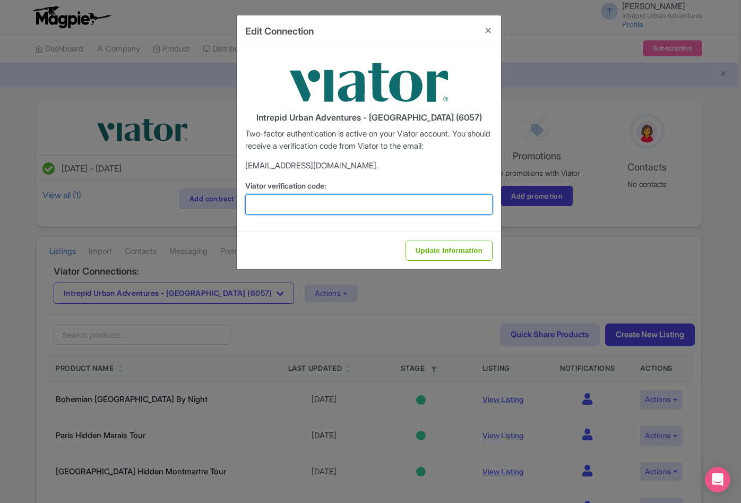
click at [356, 207] on input "Viator verification code:" at bounding box center [368, 204] width 247 height 20
paste input "782132"
type input "782132"
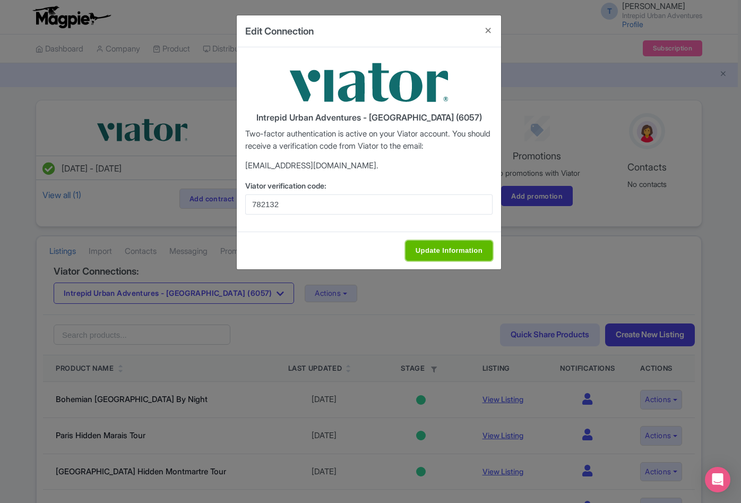
click at [467, 250] on input "Update Information" at bounding box center [449, 251] width 87 height 20
type input "Update Information"
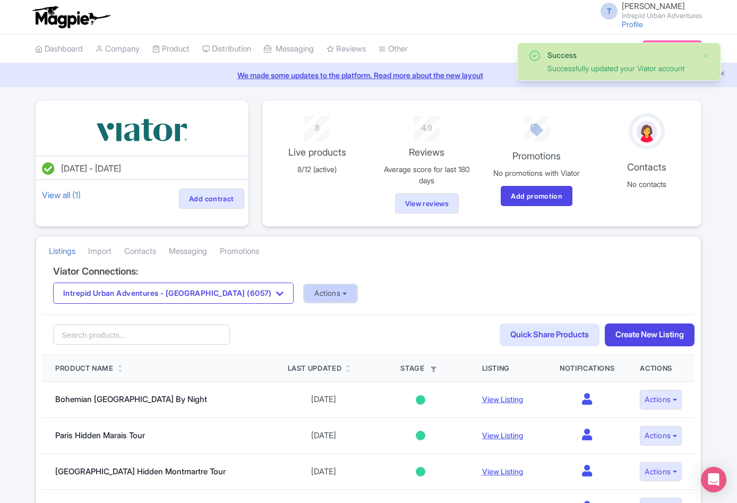
click at [306, 295] on button "Actions" at bounding box center [330, 294] width 53 height 18
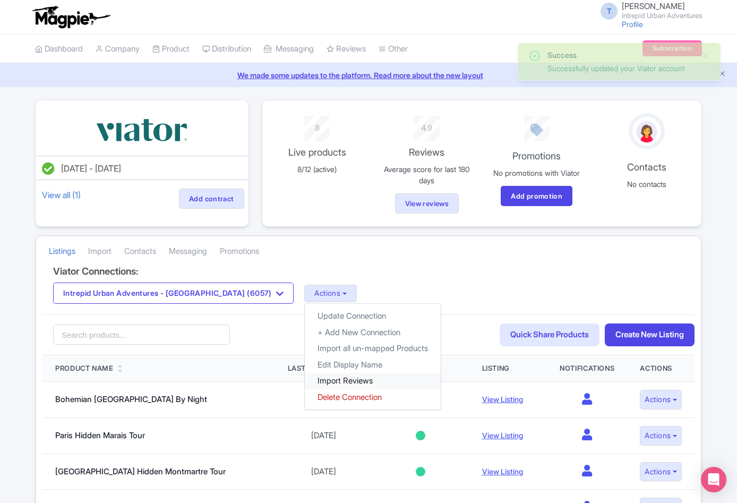
click at [305, 386] on link "Import Reviews" at bounding box center [373, 381] width 136 height 16
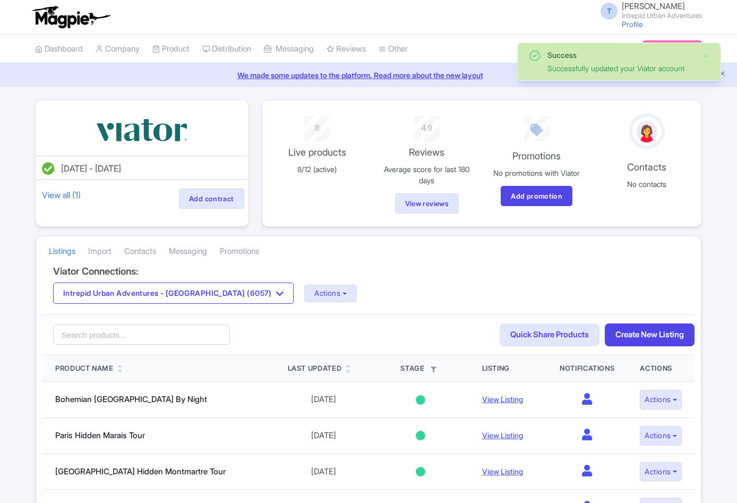
click at [193, 298] on button "Intrepid Urban Adventures - [GEOGRAPHIC_DATA] (6057)" at bounding box center [173, 293] width 241 height 21
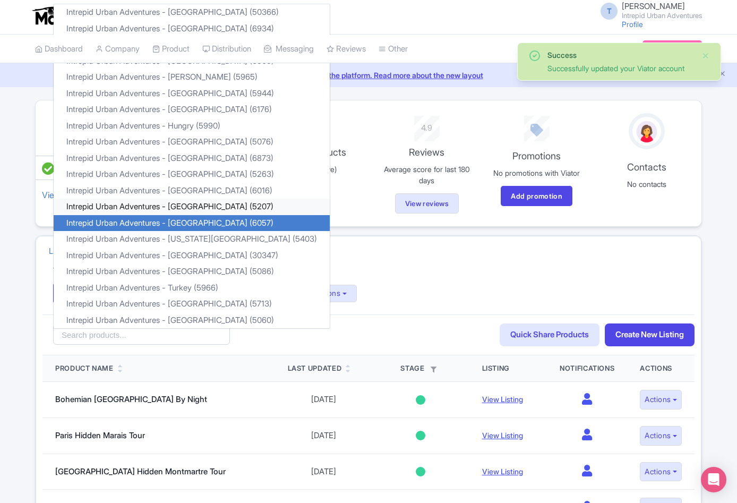
click at [204, 206] on link "Intrepid Urban Adventures - [GEOGRAPHIC_DATA] (5207)" at bounding box center [192, 207] width 276 height 16
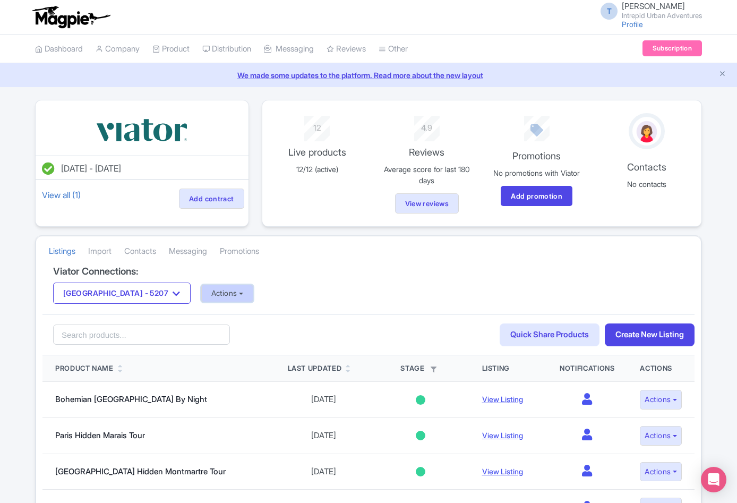
click at [210, 295] on button "Actions" at bounding box center [227, 294] width 53 height 18
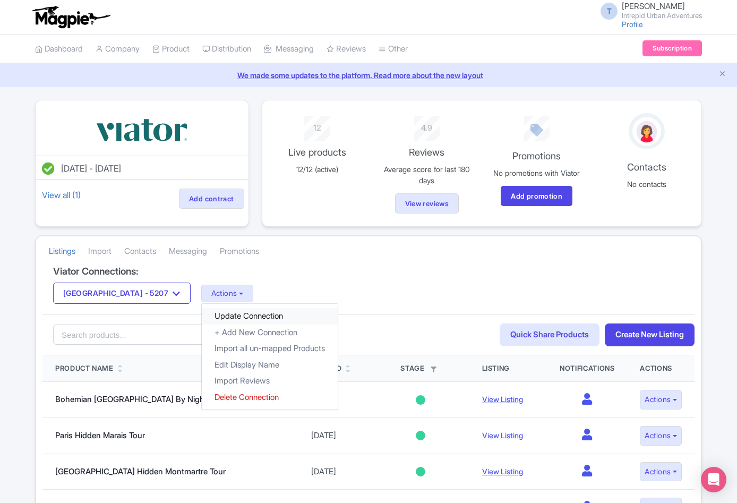
click at [233, 312] on link "Update Connection" at bounding box center [270, 316] width 136 height 16
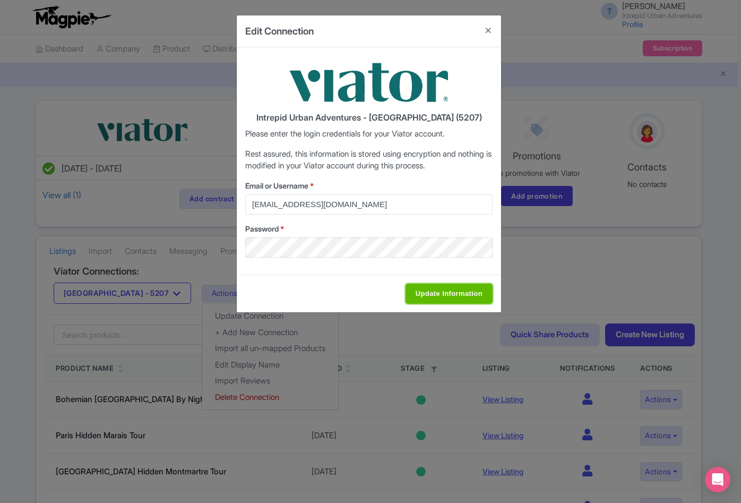
click at [441, 287] on input "Update Information" at bounding box center [449, 294] width 87 height 20
type input "Saving..."
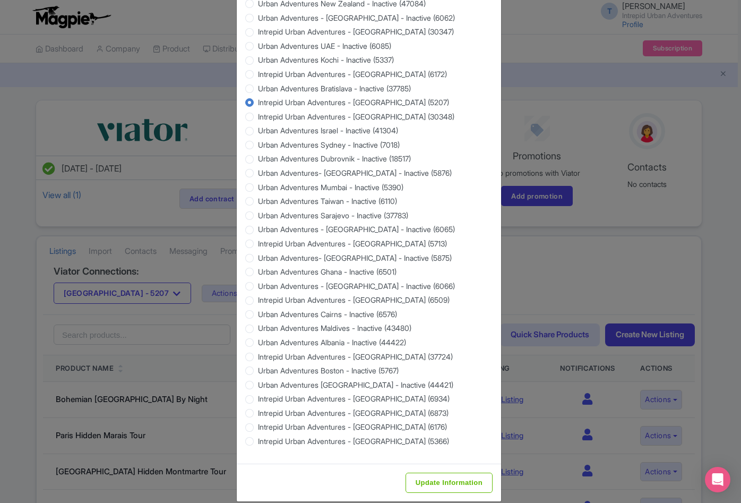
scroll to position [860, 0]
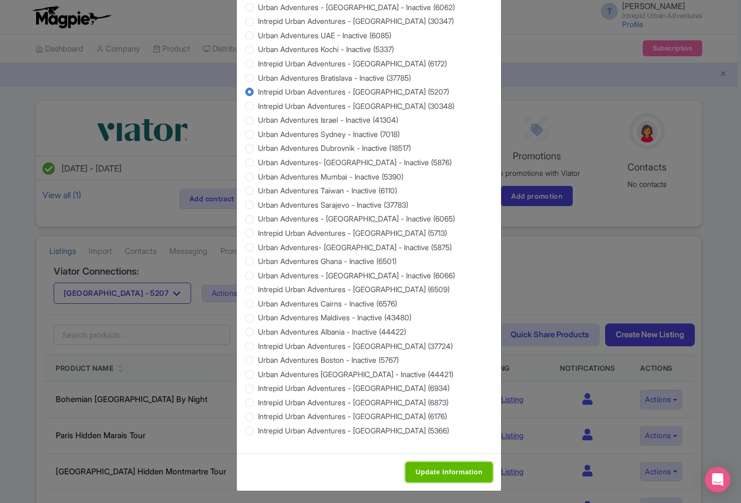
click at [435, 465] on input "Update Information" at bounding box center [449, 472] width 87 height 20
type input "Saving..."
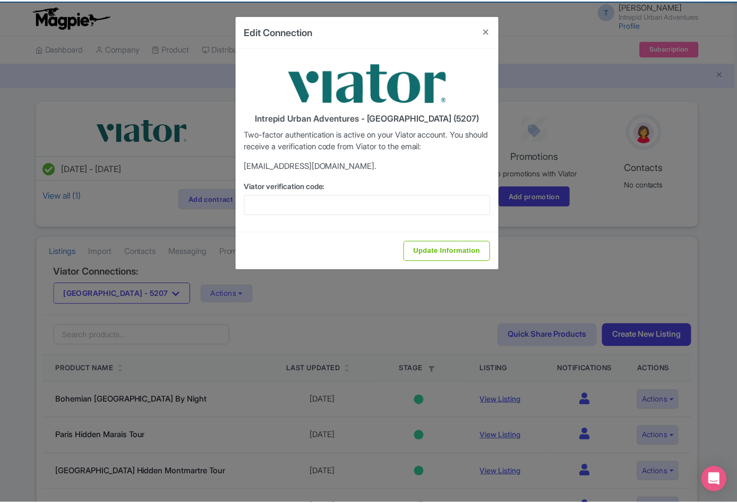
scroll to position [0, 0]
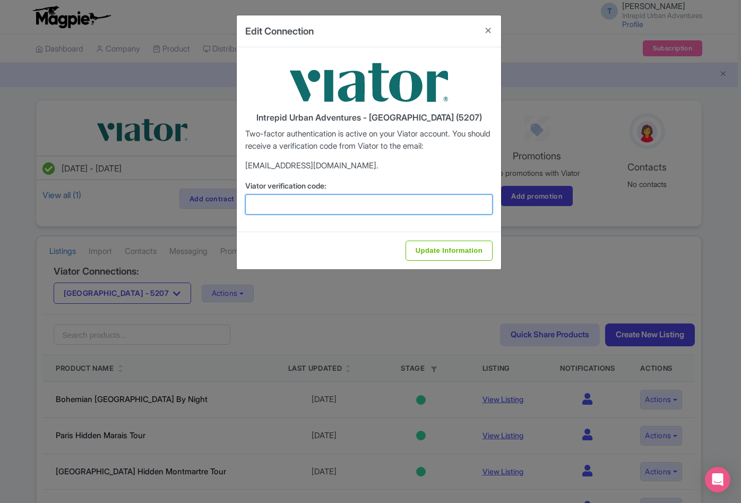
click at [364, 197] on input "Viator verification code:" at bounding box center [368, 204] width 247 height 20
paste input "853021"
type input "853021"
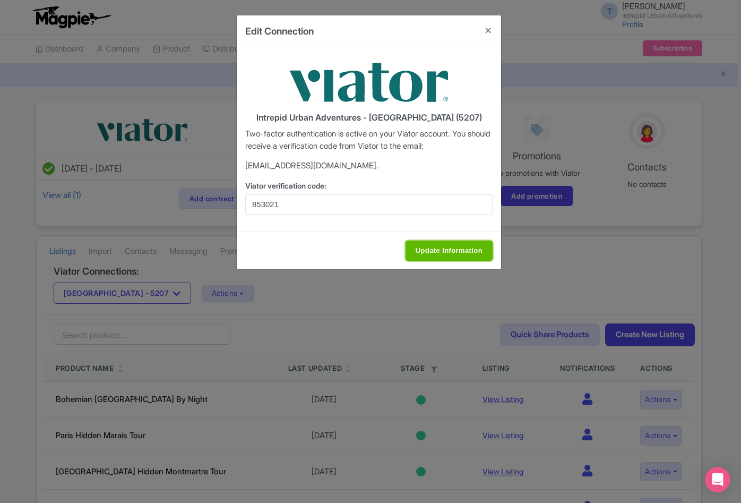
click at [463, 250] on input "Update Information" at bounding box center [449, 251] width 87 height 20
type input "Update Information"
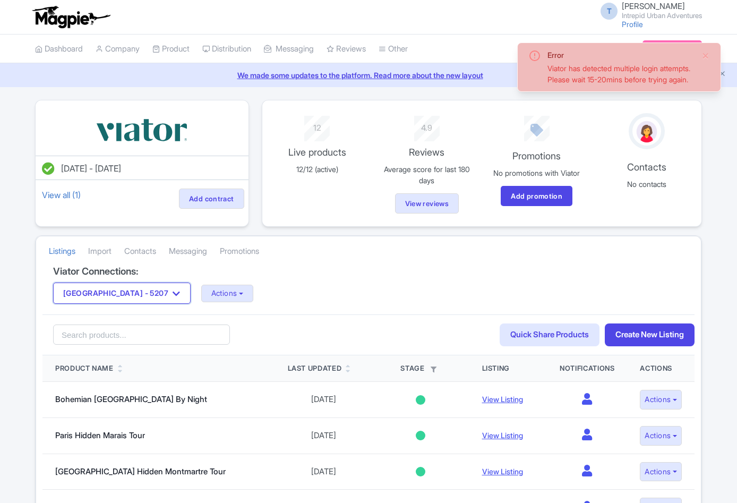
click at [122, 295] on button "Latin America - 5207" at bounding box center [122, 293] width 138 height 21
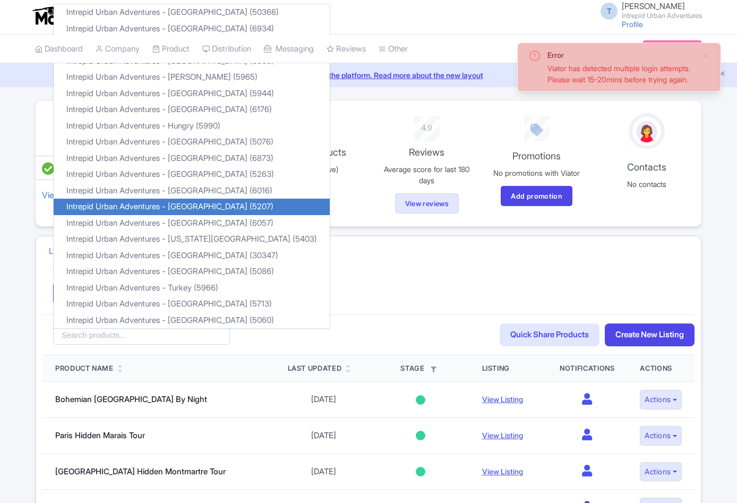
click at [374, 268] on h4 "Viator Connections:" at bounding box center [368, 271] width 631 height 11
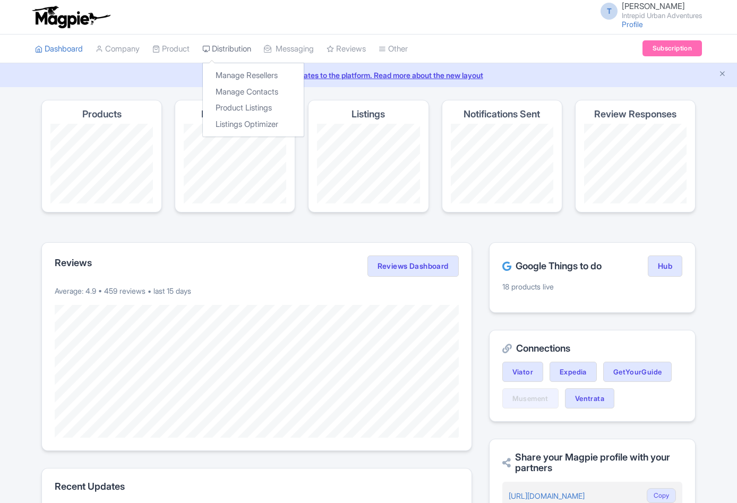
click at [241, 53] on link "Distribution" at bounding box center [226, 49] width 49 height 29
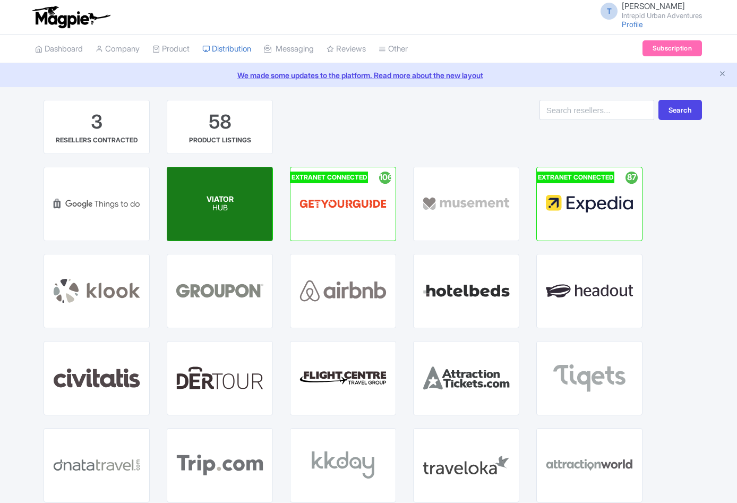
click at [223, 199] on span "VIATOR" at bounding box center [220, 198] width 27 height 9
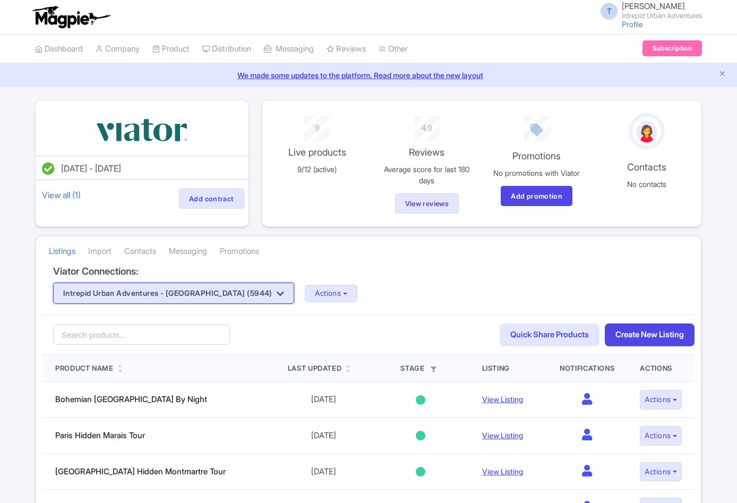
click at [213, 297] on button "Intrepid Urban Adventures - [GEOGRAPHIC_DATA] (5944)" at bounding box center [173, 293] width 241 height 21
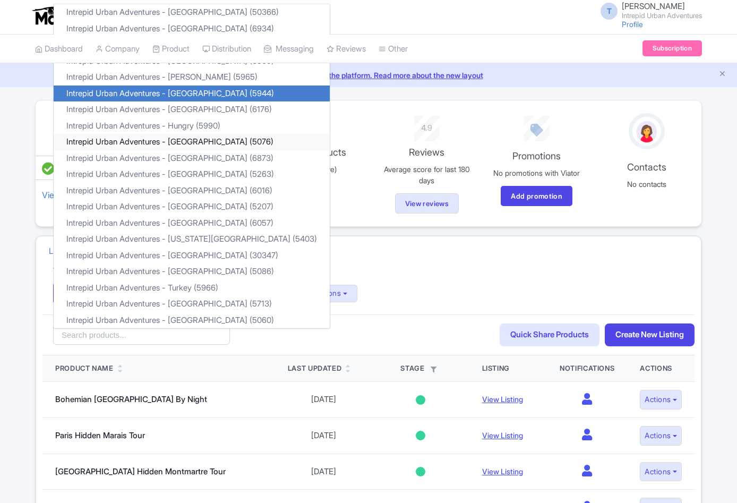
click at [208, 137] on link "Intrepid Urban Adventures - [GEOGRAPHIC_DATA] (5076)" at bounding box center [192, 142] width 276 height 16
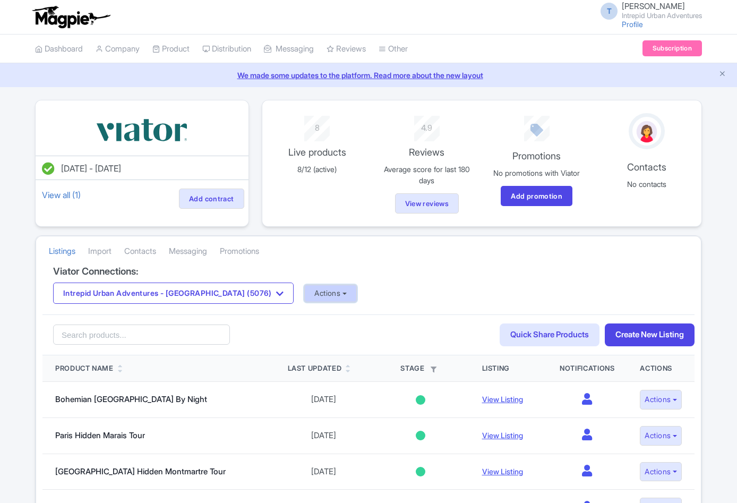
click at [304, 289] on button "Actions" at bounding box center [330, 294] width 53 height 18
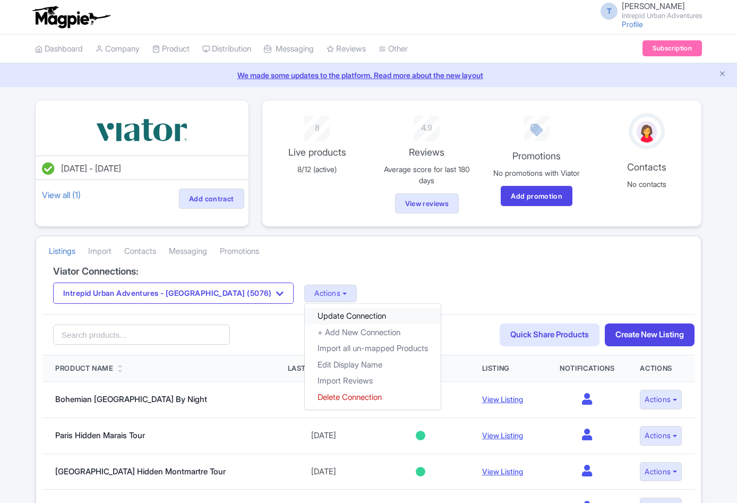
click at [311, 315] on link "Update Connection" at bounding box center [373, 316] width 136 height 16
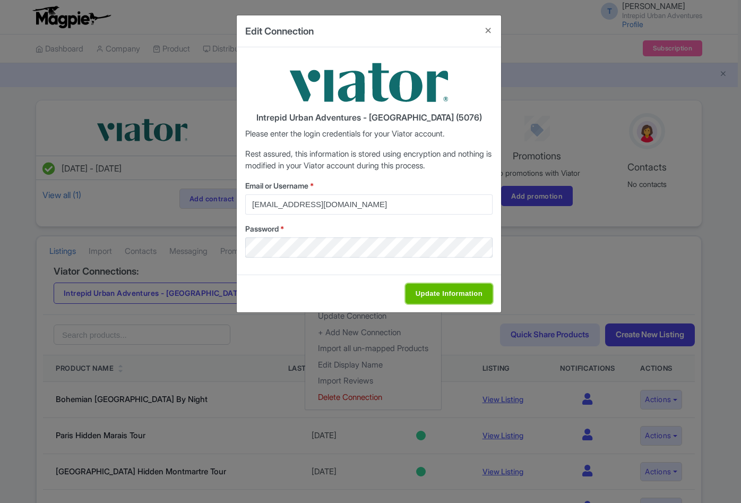
click at [442, 292] on input "Update Information" at bounding box center [449, 294] width 87 height 20
type input "Saving..."
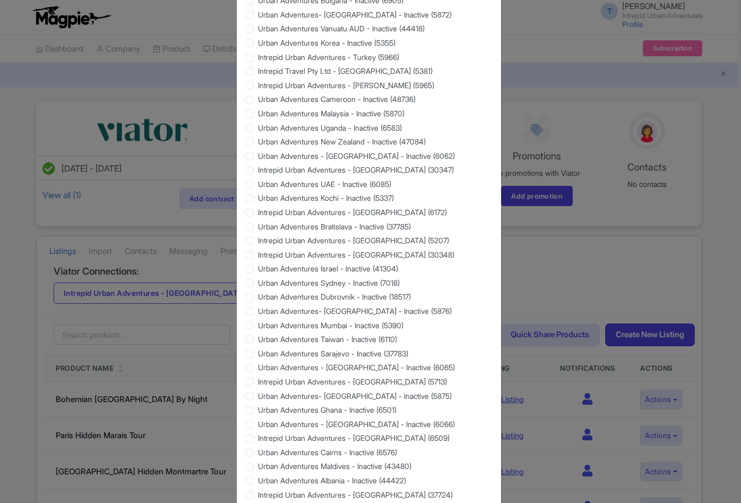
scroll to position [860, 0]
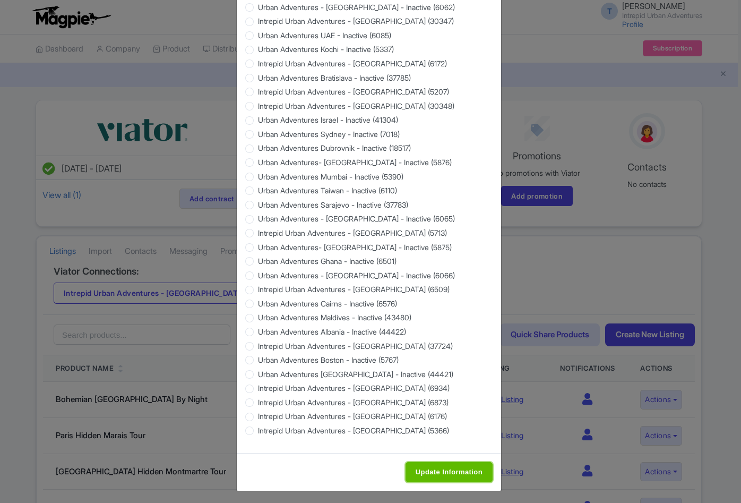
click at [465, 466] on input "Update Information" at bounding box center [449, 472] width 87 height 20
type input "Saving..."
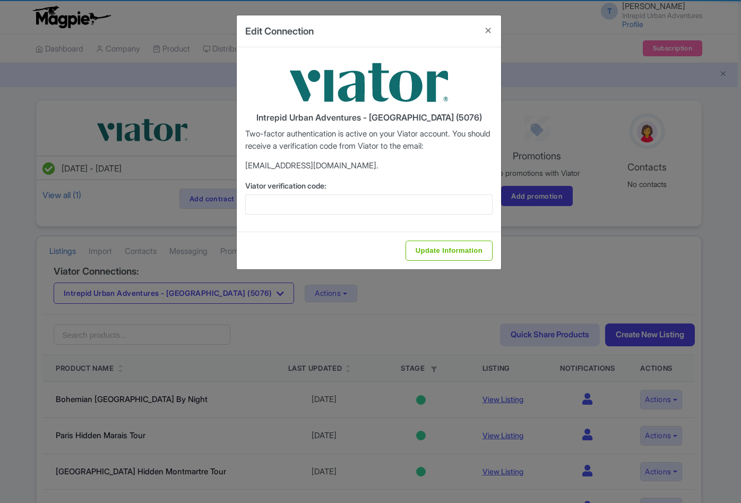
scroll to position [0, 0]
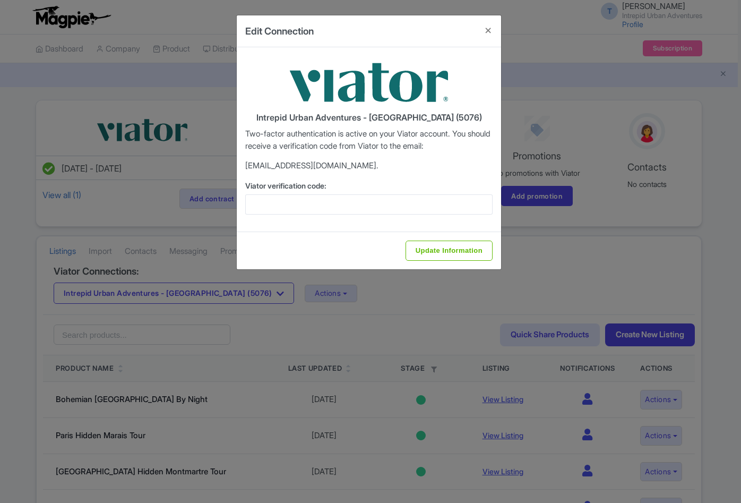
drag, startPoint x: 309, startPoint y: 216, endPoint x: 308, endPoint y: 202, distance: 14.4
click at [309, 213] on div "Intrepid Urban Adventures - India (5076) Two-factor authentication is active on…" at bounding box center [369, 139] width 264 height 184
click at [308, 200] on input "Viator verification code:" at bounding box center [368, 204] width 247 height 20
paste input "572107"
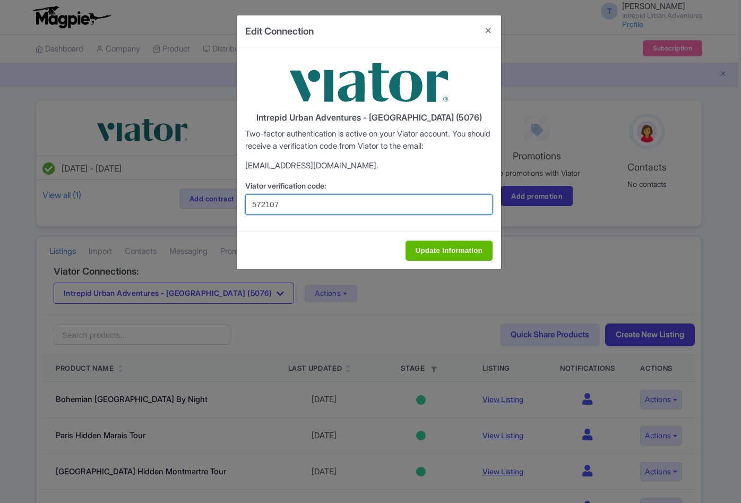
type input "572107"
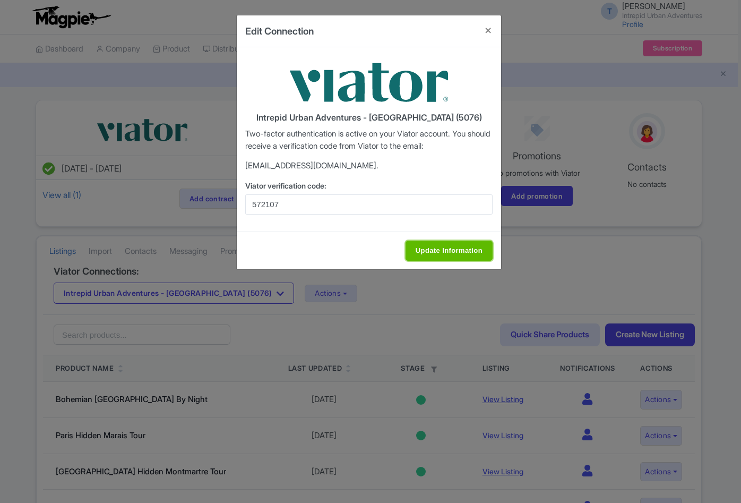
click at [450, 251] on input "Update Information" at bounding box center [449, 251] width 87 height 20
type input "Update Information"
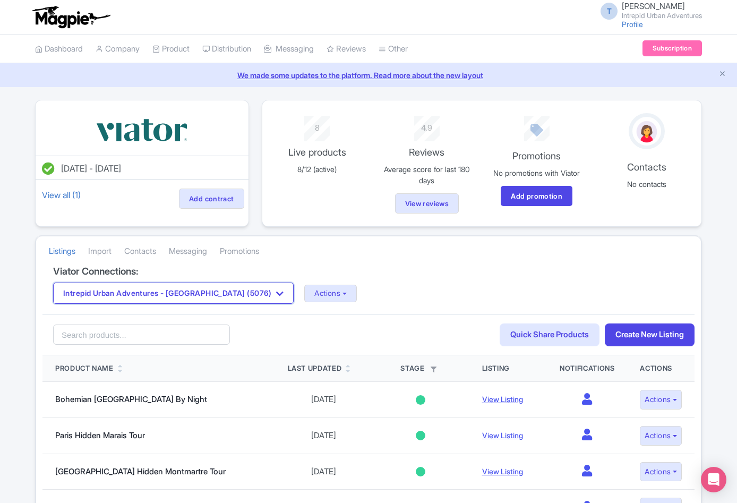
click at [276, 295] on icon "button" at bounding box center [279, 293] width 7 height 8
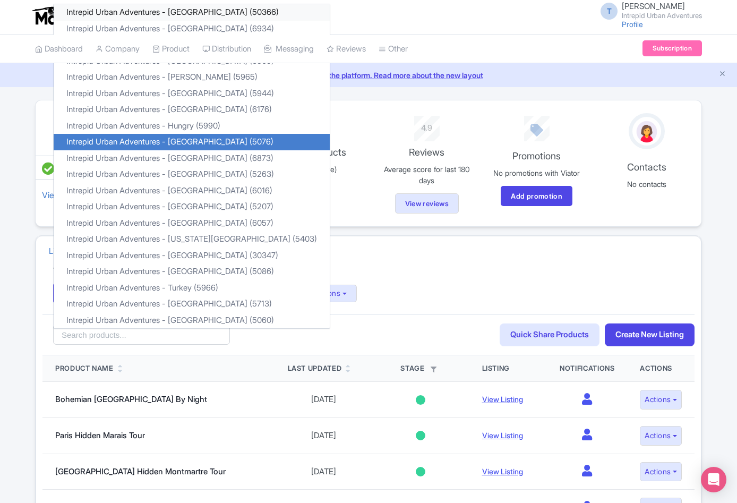
click at [195, 12] on link "Intrepid Urban Adventures - [GEOGRAPHIC_DATA] (50366)" at bounding box center [192, 12] width 276 height 16
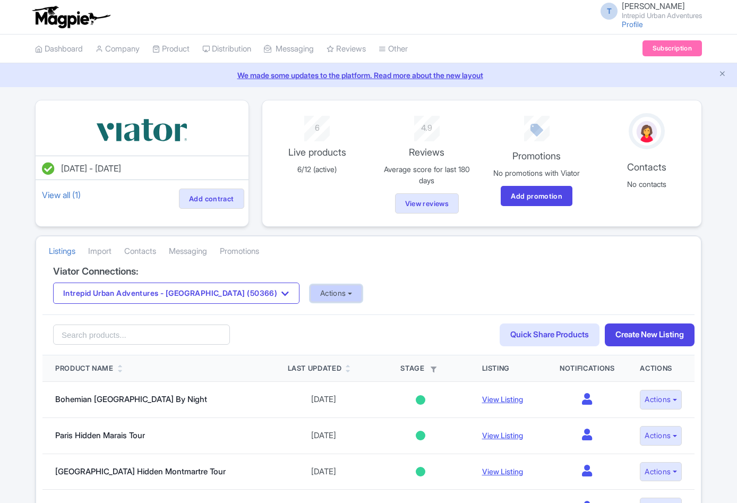
click at [315, 295] on button "Actions" at bounding box center [336, 294] width 53 height 18
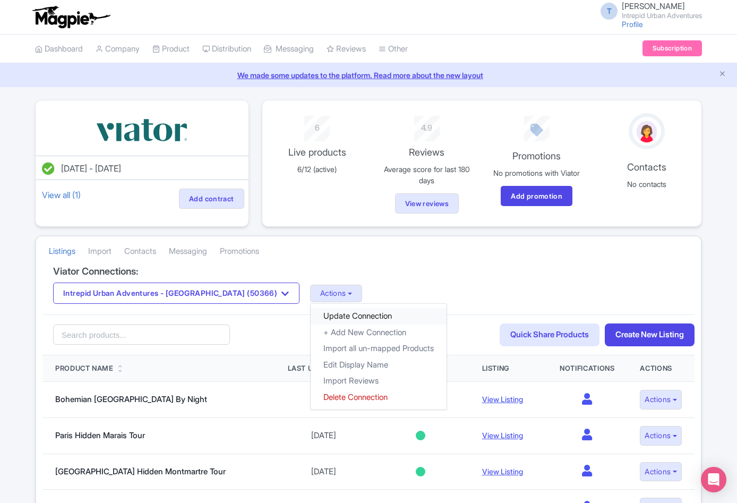
click at [342, 318] on link "Update Connection" at bounding box center [379, 316] width 136 height 16
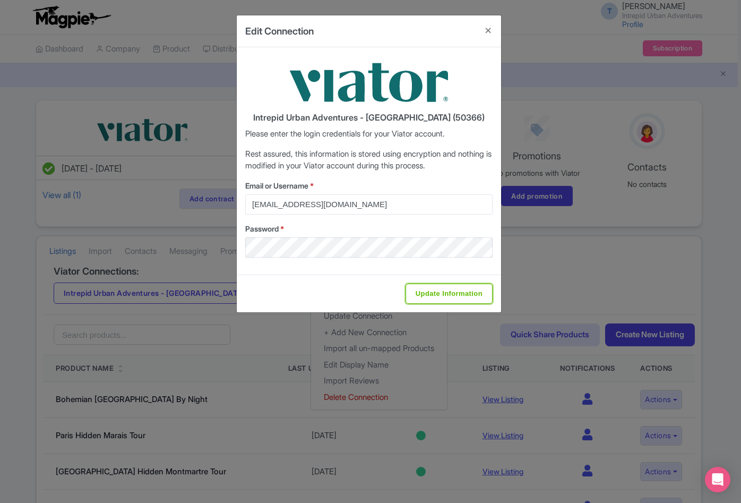
click at [407, 294] on input "Update Information" at bounding box center [449, 294] width 87 height 20
type input "Saving..."
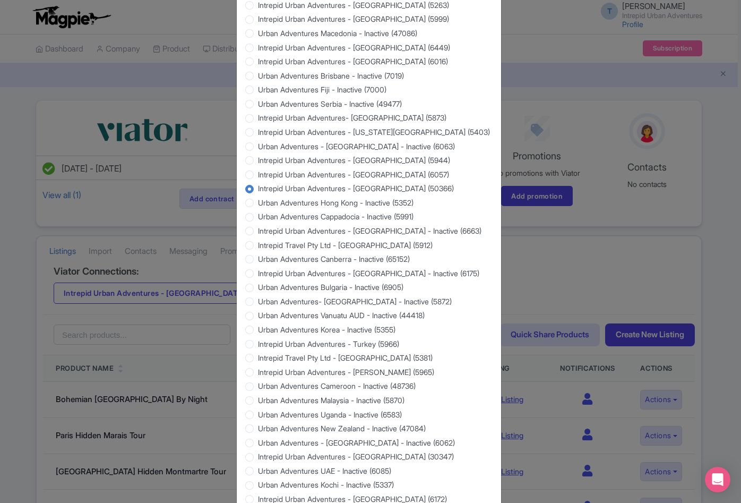
scroll to position [860, 0]
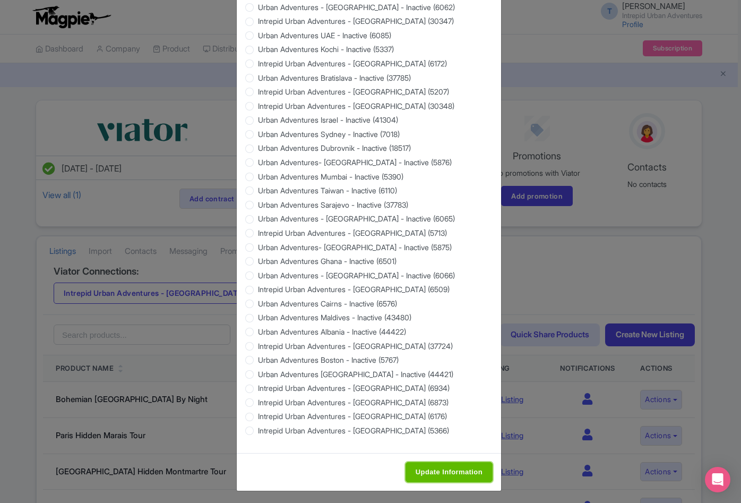
click at [431, 469] on input "Update Information" at bounding box center [449, 472] width 87 height 20
type input "Saving..."
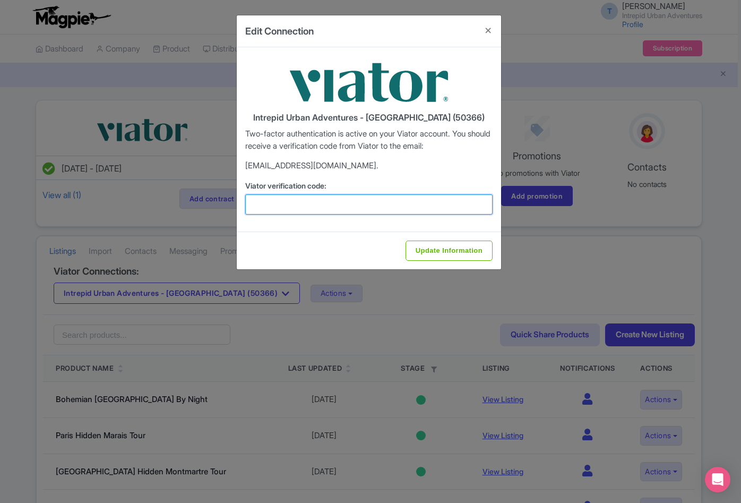
click at [389, 197] on input "Viator verification code:" at bounding box center [368, 204] width 247 height 20
paste input "204987"
type input "204987"
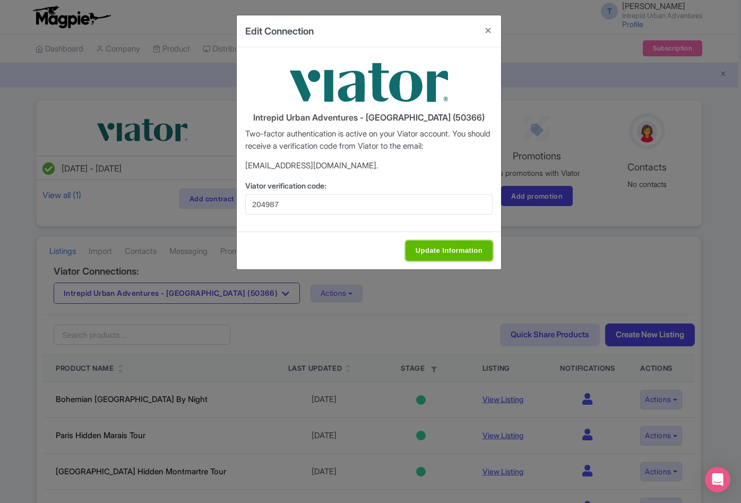
click at [445, 246] on input "Update Information" at bounding box center [449, 251] width 87 height 20
type input "Saving..."
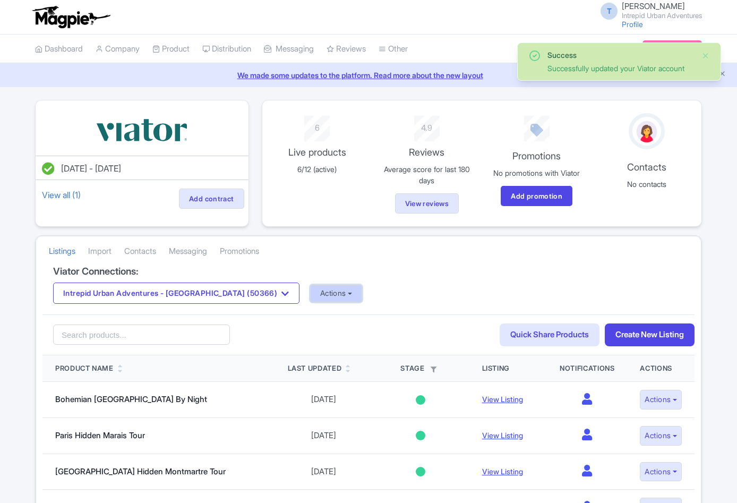
click at [310, 298] on button "Actions" at bounding box center [336, 294] width 53 height 18
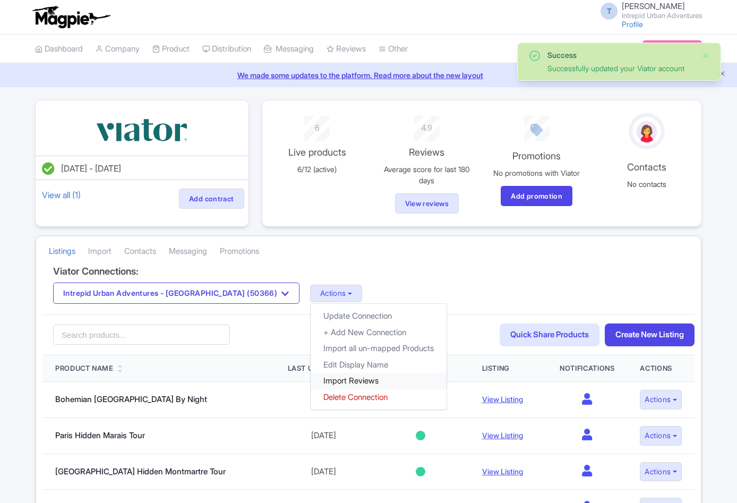
click at [311, 381] on link "Import Reviews" at bounding box center [379, 381] width 136 height 16
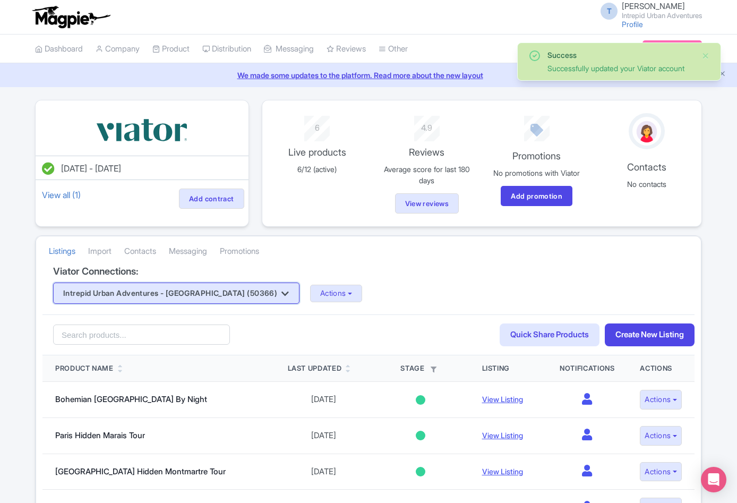
click at [195, 291] on button "Intrepid Urban Adventures - [GEOGRAPHIC_DATA] (50366)" at bounding box center [176, 293] width 246 height 21
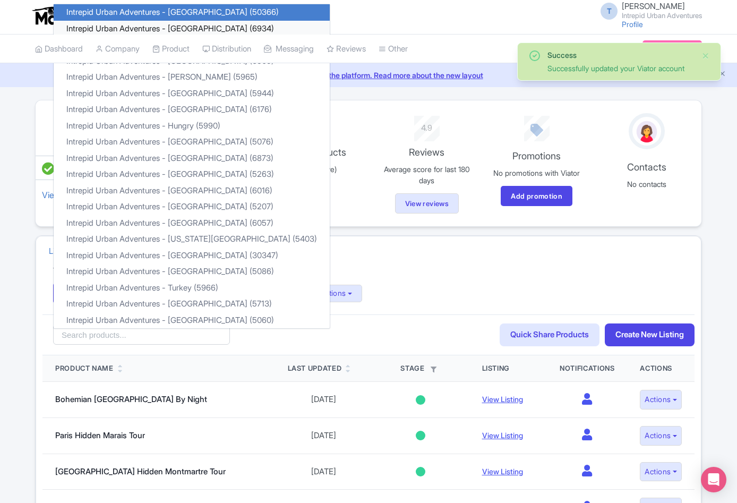
click at [202, 31] on link "Intrepid Urban Adventures - [GEOGRAPHIC_DATA] (6934)" at bounding box center [192, 29] width 276 height 16
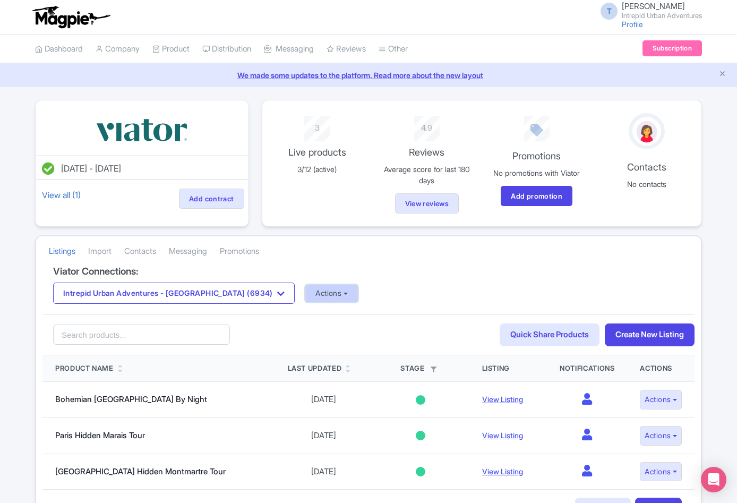
click at [305, 290] on button "Actions" at bounding box center [331, 294] width 53 height 18
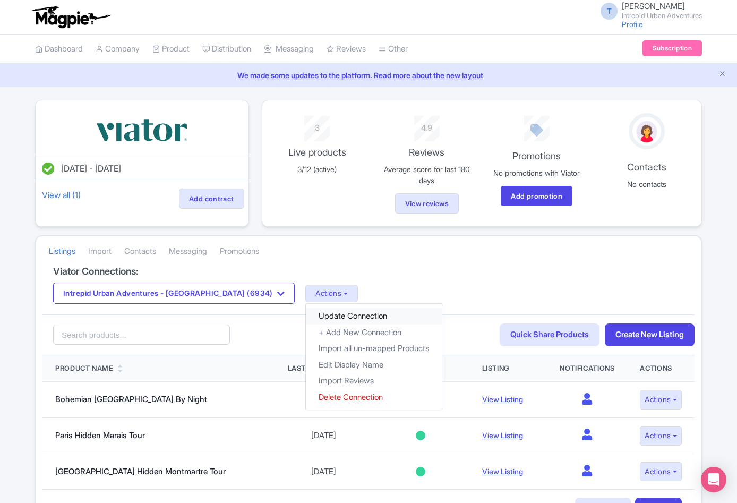
click at [310, 310] on link "Update Connection" at bounding box center [374, 316] width 136 height 16
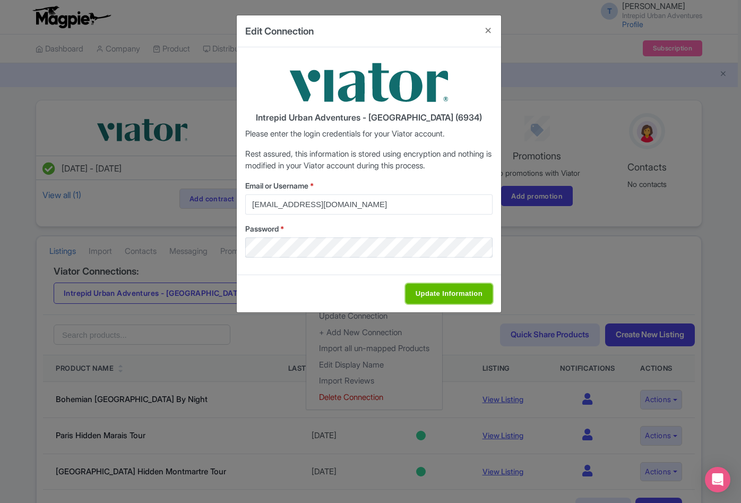
click at [450, 296] on input "Update Information" at bounding box center [449, 294] width 87 height 20
type input "Saving..."
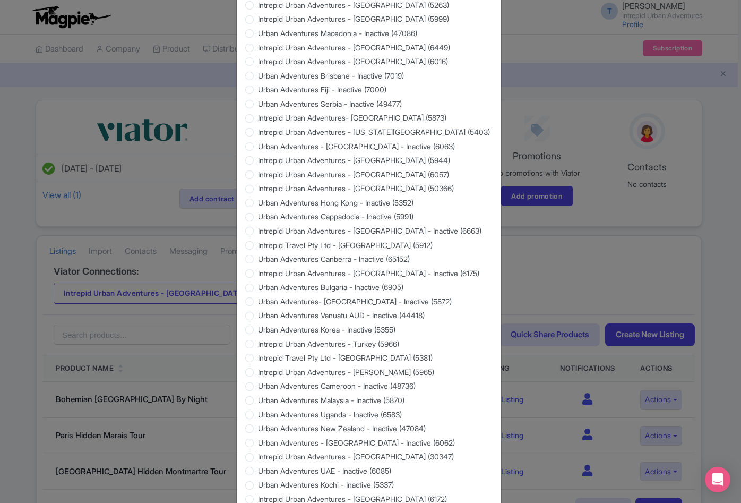
scroll to position [860, 0]
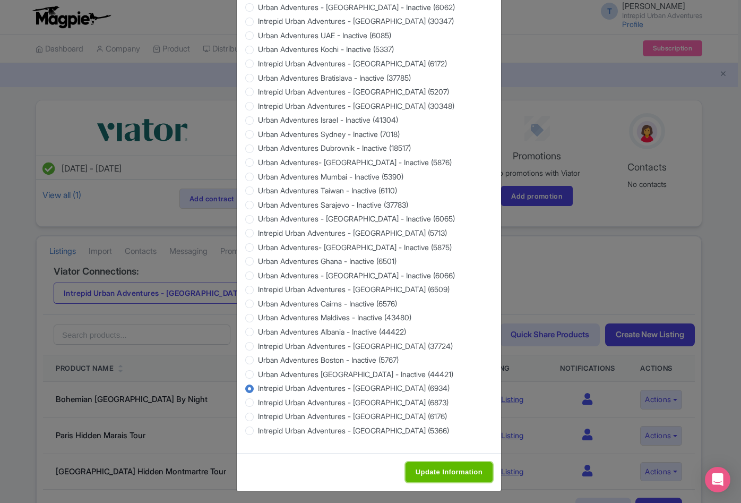
click at [435, 468] on input "Update Information" at bounding box center [449, 472] width 87 height 20
type input "Saving..."
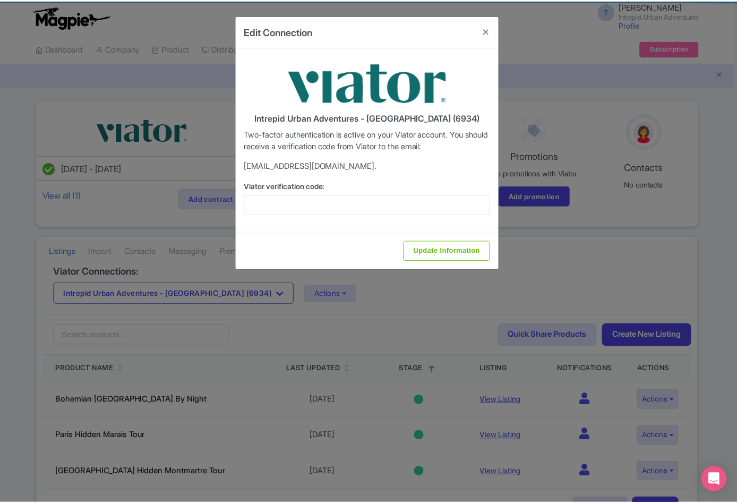
scroll to position [0, 0]
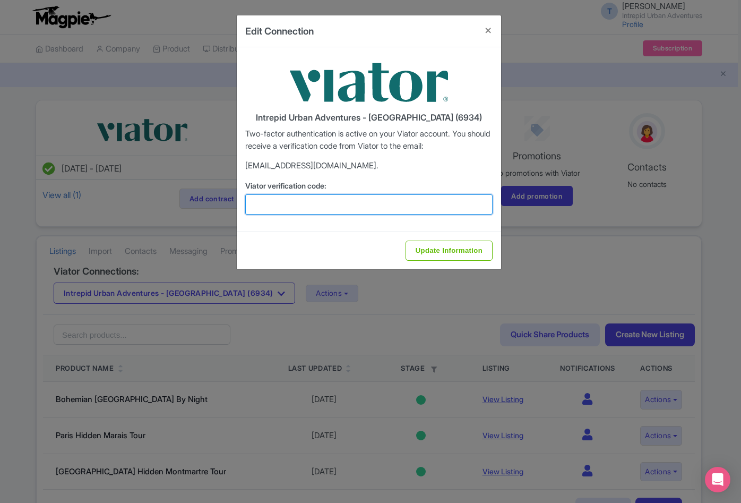
click at [395, 197] on input "Viator verification code:" at bounding box center [368, 204] width 247 height 20
paste input "888133"
type input "888133"
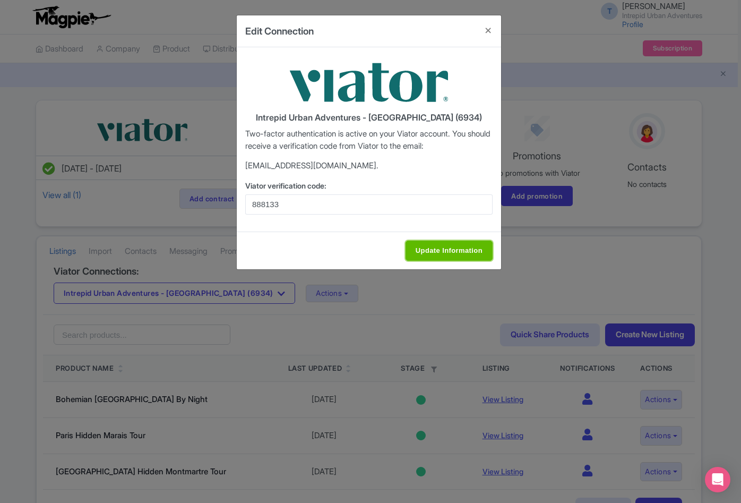
click at [441, 245] on input "Update Information" at bounding box center [449, 251] width 87 height 20
type input "Update Information"
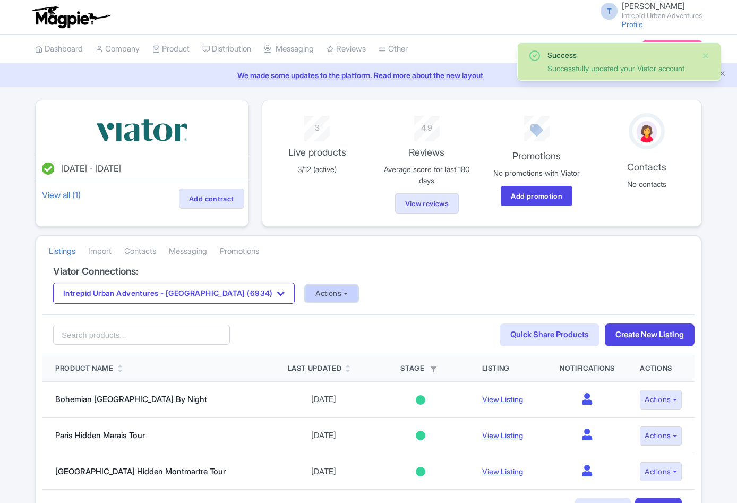
click at [306, 291] on button "Actions" at bounding box center [331, 294] width 53 height 18
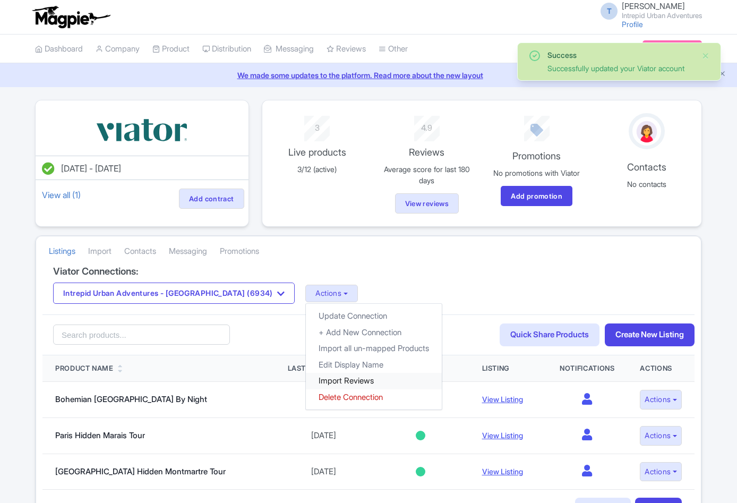
click at [306, 381] on link "Import Reviews" at bounding box center [374, 381] width 136 height 16
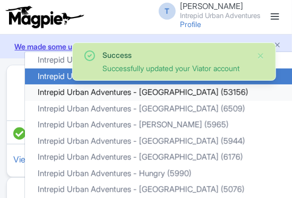
click at [152, 101] on link "Intrepid Urban Adventures - Croatia (53156)" at bounding box center [163, 92] width 276 height 16
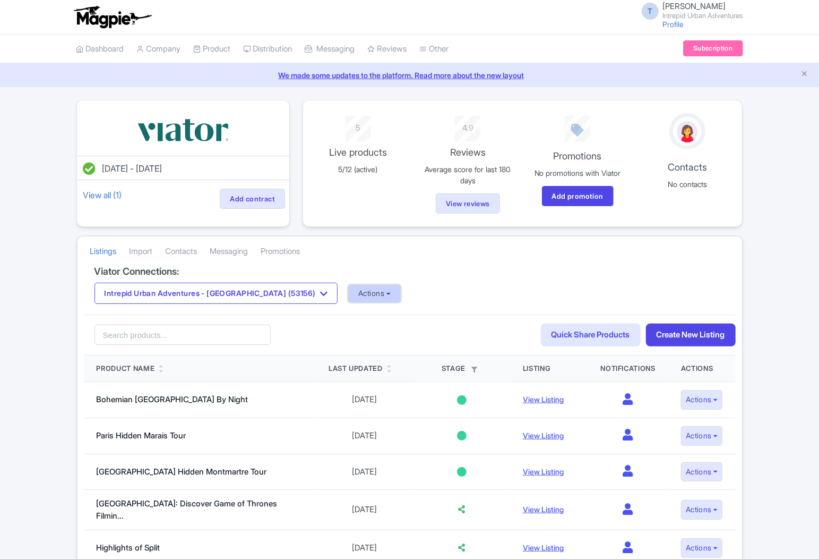
click at [348, 297] on button "Actions" at bounding box center [374, 294] width 53 height 18
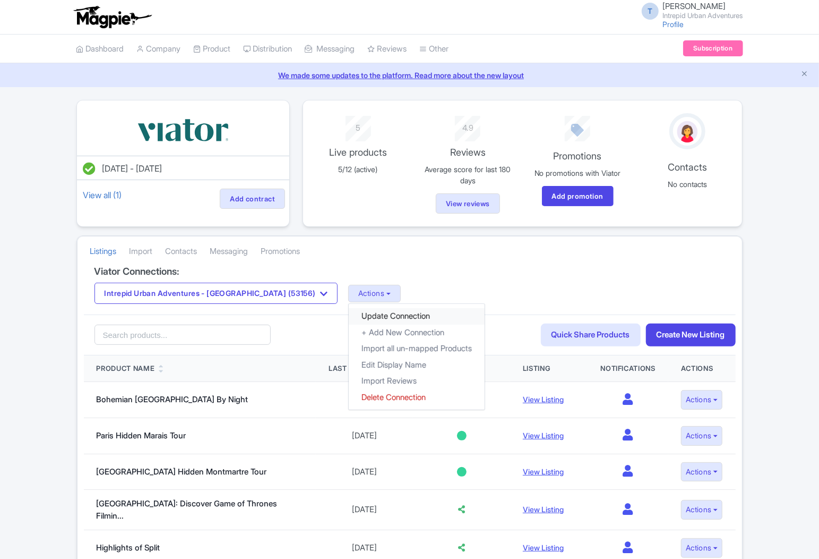
click at [351, 319] on link "Update Connection" at bounding box center [417, 316] width 136 height 16
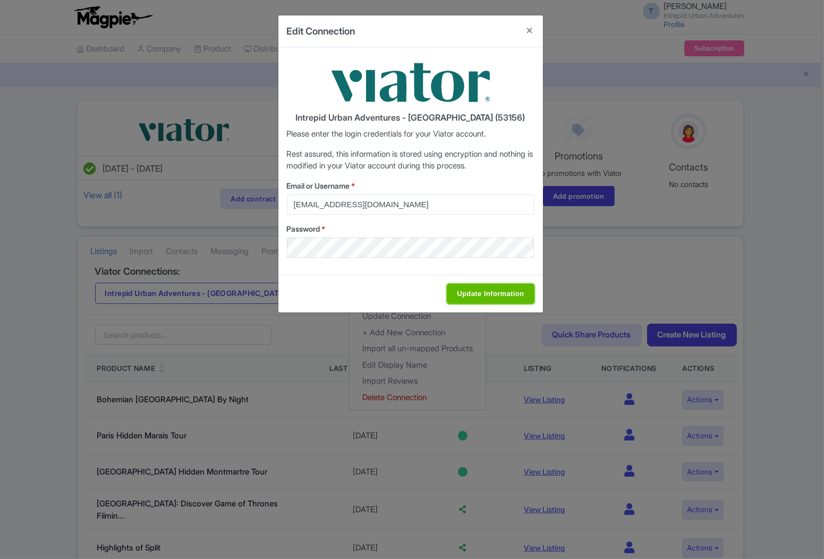
click at [508, 292] on input "Update Information" at bounding box center [490, 294] width 87 height 20
type input "Saving..."
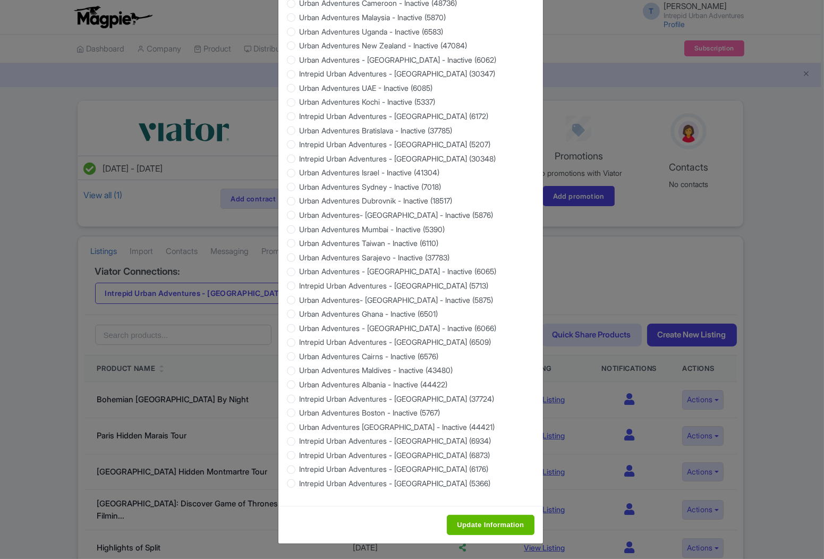
scroll to position [829, 0]
click at [501, 521] on input "Update Information" at bounding box center [490, 525] width 87 height 20
type input "Saving..."
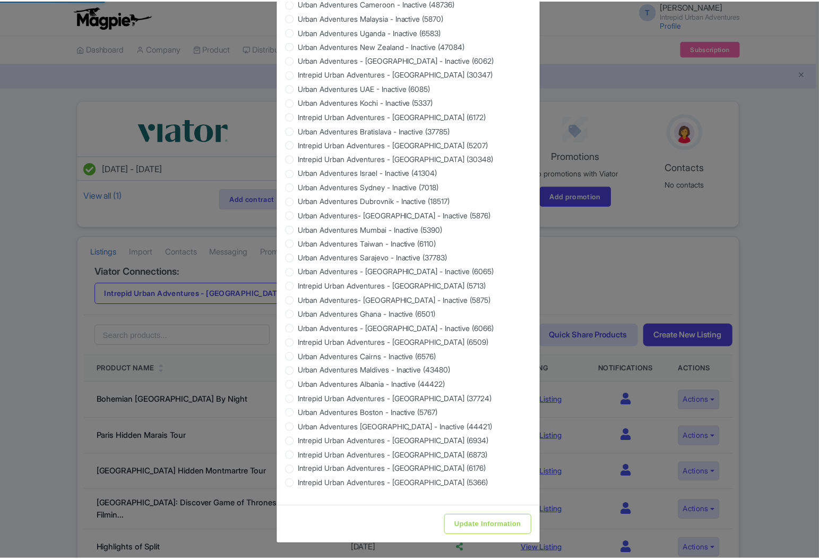
scroll to position [0, 0]
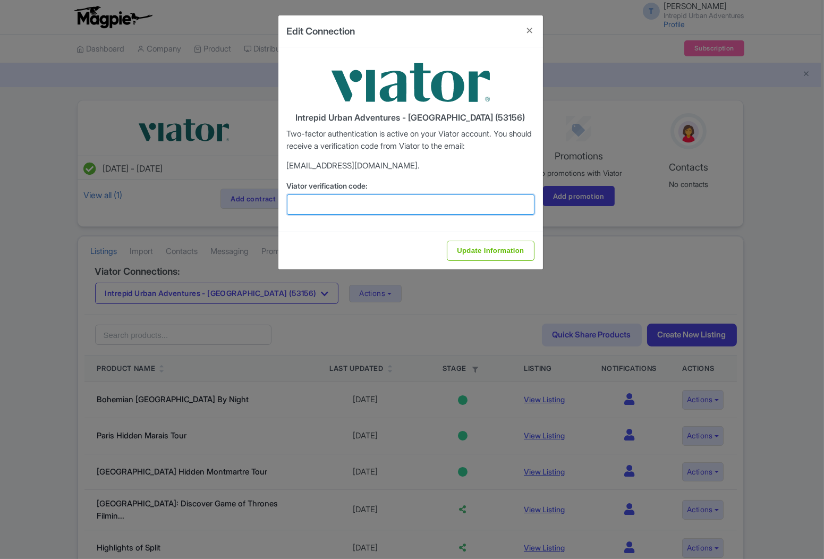
click at [455, 200] on input "Viator verification code:" at bounding box center [410, 204] width 247 height 20
paste input "743446"
type input "743446"
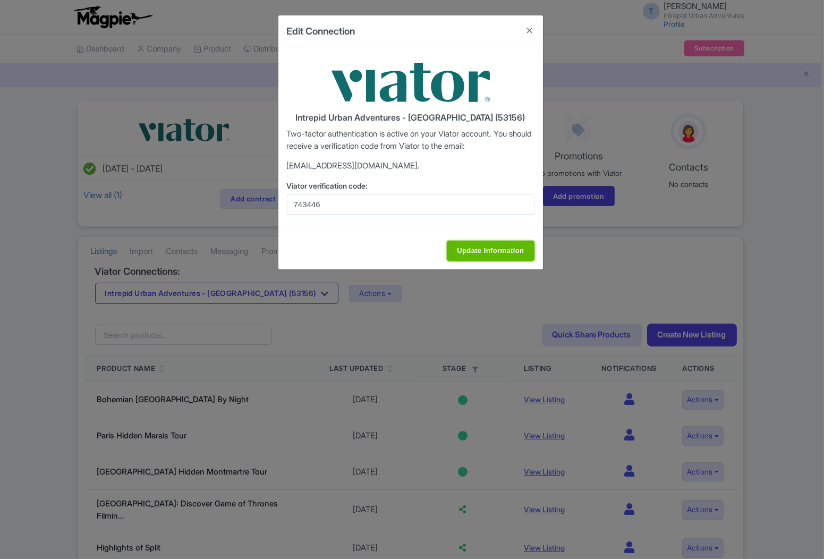
click at [478, 250] on input "Update Information" at bounding box center [490, 251] width 87 height 20
type input "Update Information"
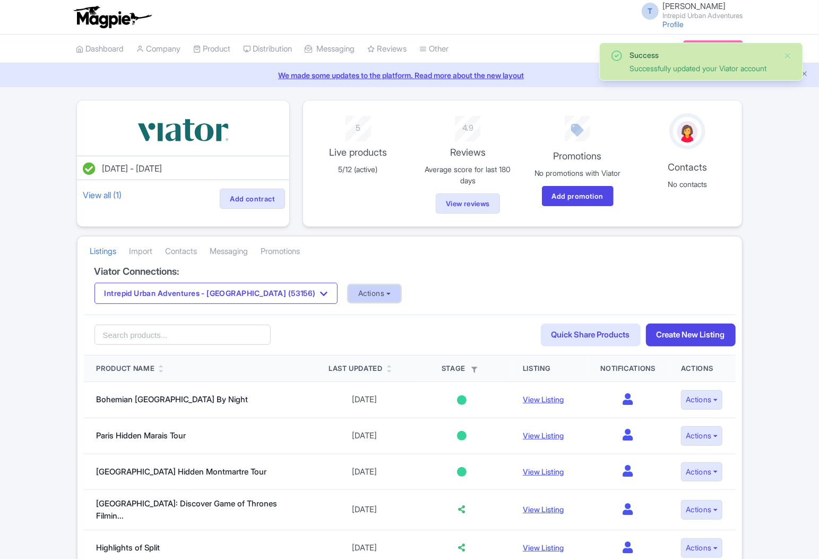
click at [348, 301] on button "Actions" at bounding box center [374, 294] width 53 height 18
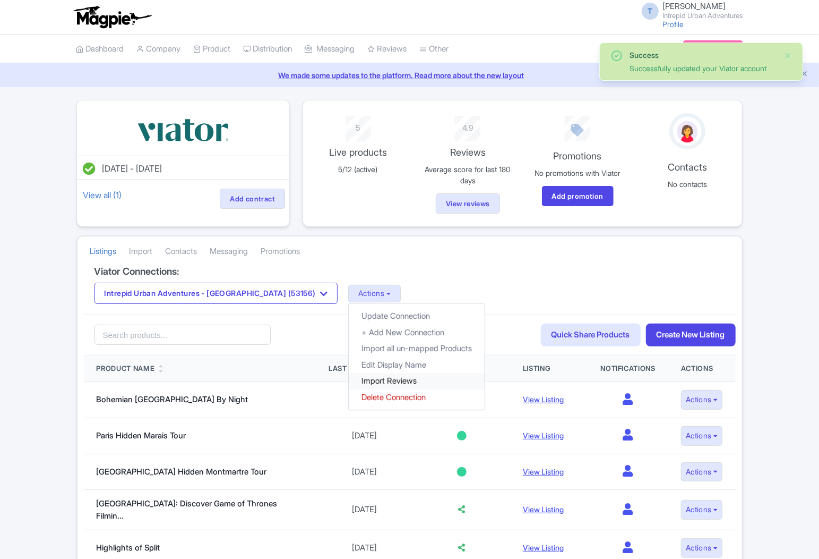
click at [351, 382] on link "Import Reviews" at bounding box center [417, 381] width 136 height 16
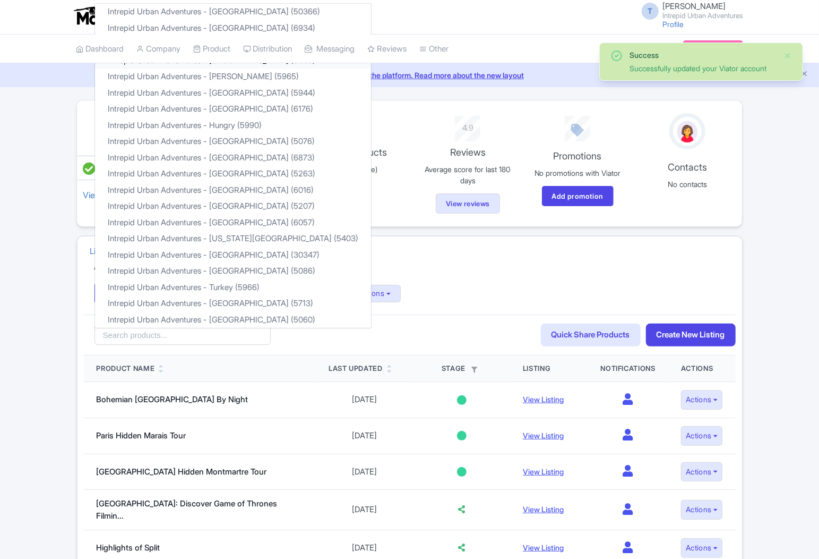
click at [151, 65] on link "Intrepid Urban Adventures - [GEOGRAPHIC_DATA] (6509)" at bounding box center [233, 61] width 276 height 16
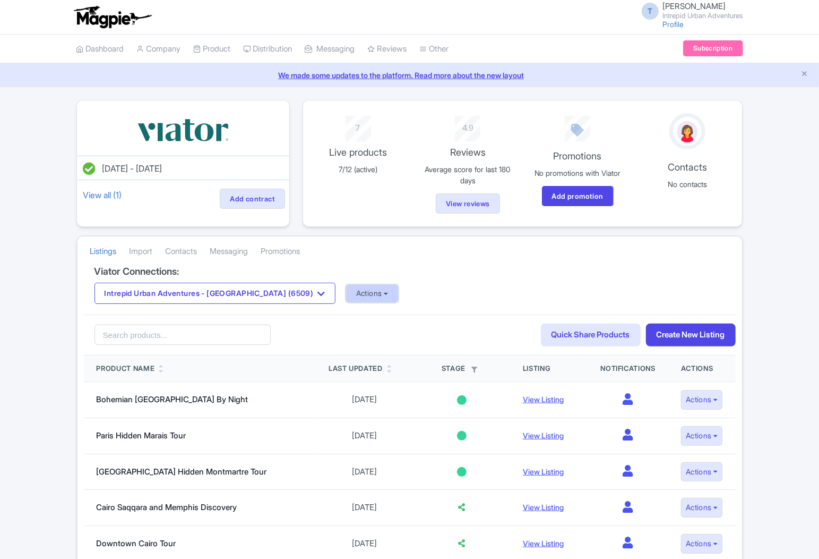
click at [346, 289] on button "Actions" at bounding box center [372, 294] width 53 height 18
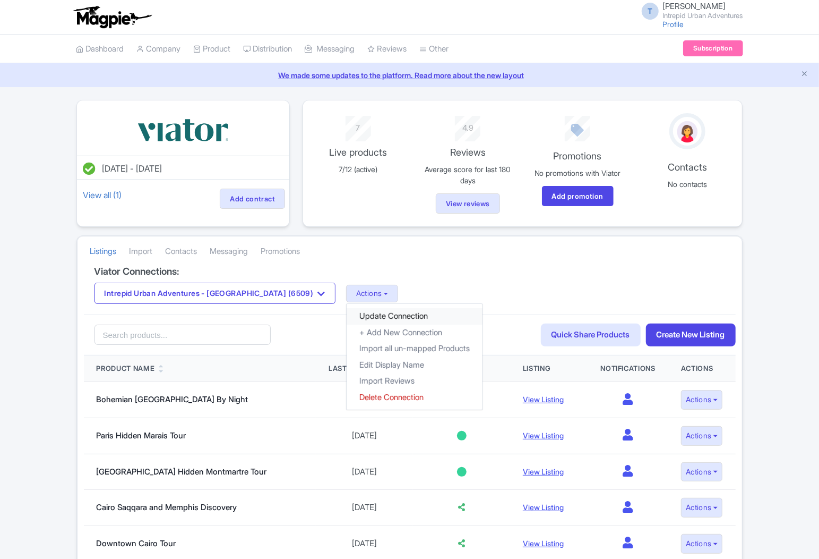
click at [362, 315] on link "Update Connection" at bounding box center [415, 316] width 136 height 16
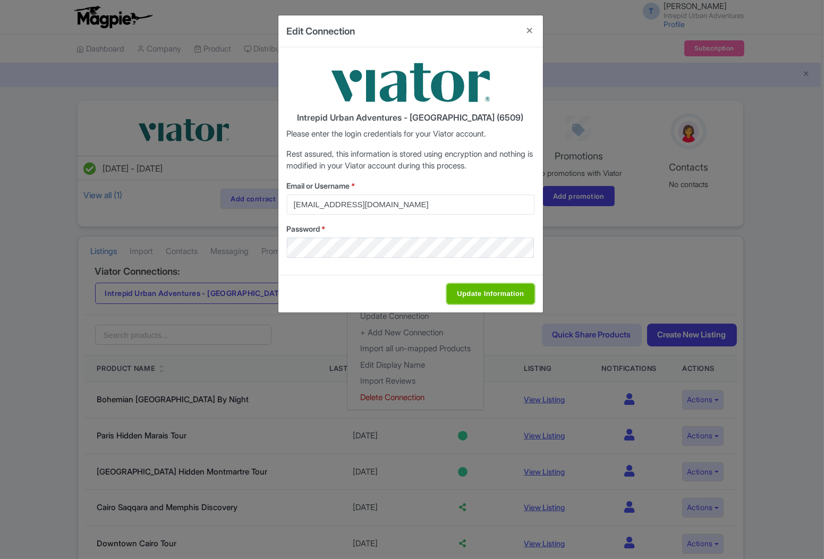
click at [462, 294] on input "Update Information" at bounding box center [490, 294] width 87 height 20
type input "Saving..."
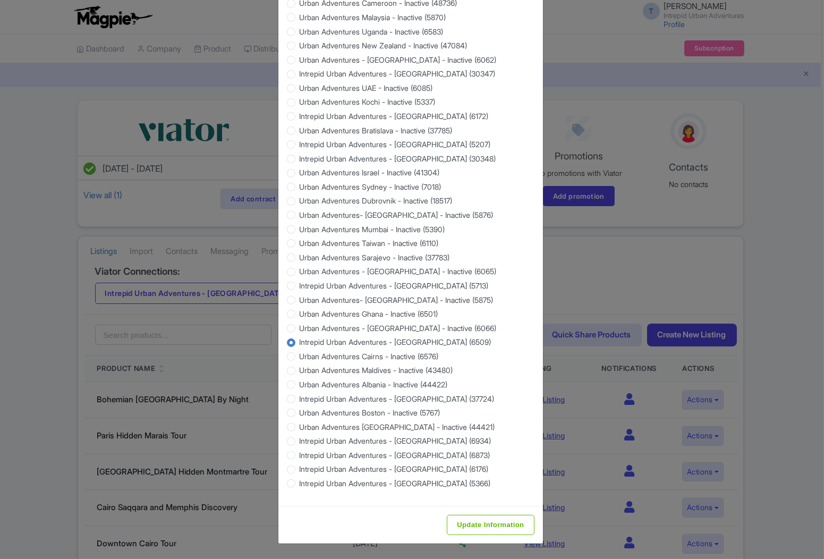
scroll to position [829, 0]
click at [485, 529] on input "Update Information" at bounding box center [490, 525] width 87 height 20
type input "Saving..."
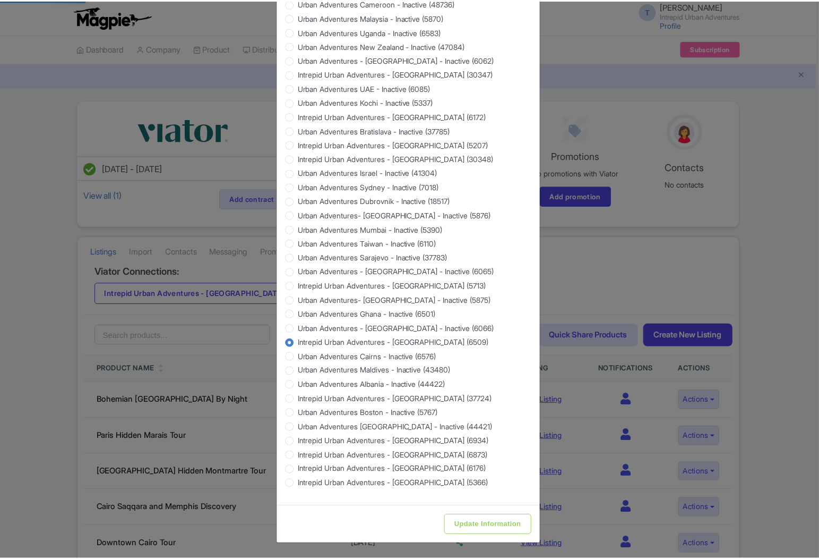
scroll to position [0, 0]
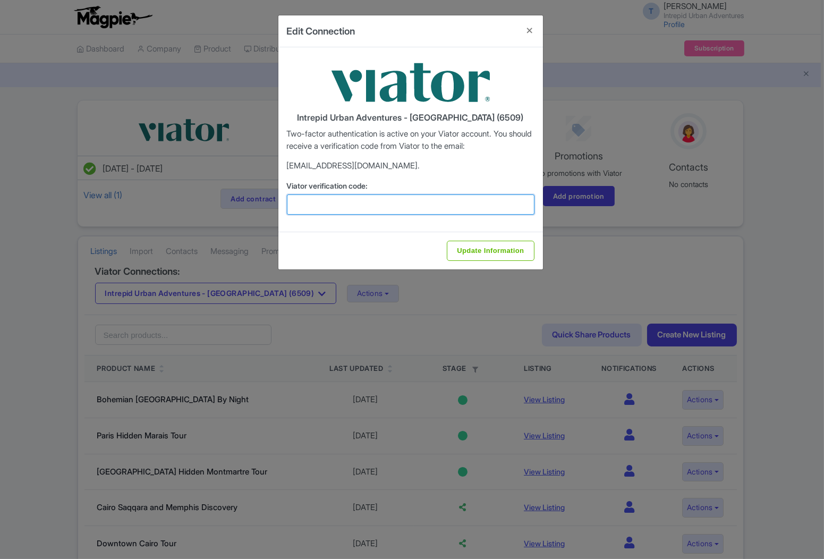
click at [384, 208] on input "Viator verification code:" at bounding box center [410, 204] width 247 height 20
paste input "300553"
type input "300553"
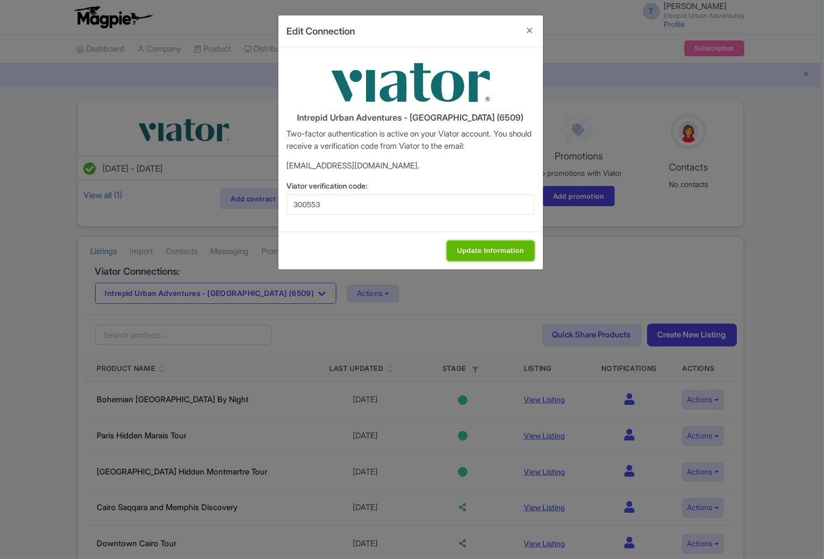
drag, startPoint x: 490, startPoint y: 256, endPoint x: 492, endPoint y: 251, distance: 5.5
click at [490, 256] on input "Update Information" at bounding box center [490, 251] width 87 height 20
type input "Update Information"
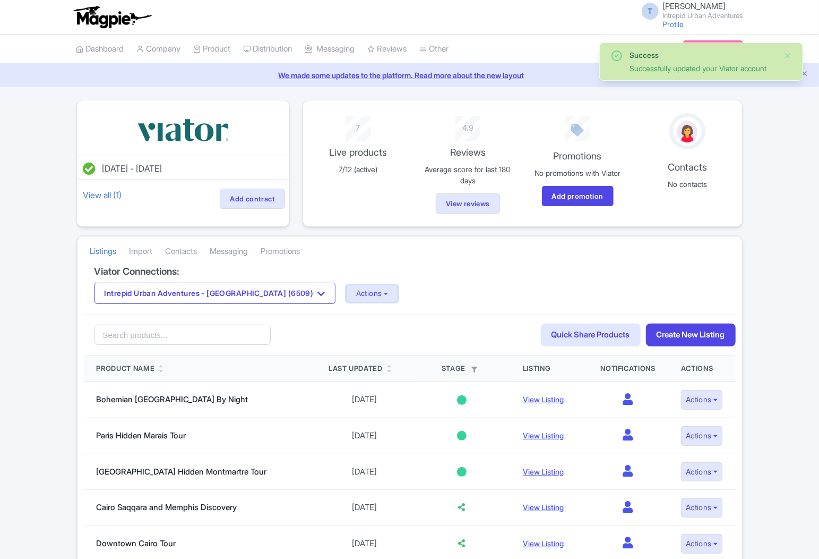
click at [346, 295] on button "Actions" at bounding box center [372, 294] width 53 height 18
click at [347, 383] on link "Import Reviews" at bounding box center [415, 381] width 136 height 16
click at [248, 285] on button "Intrepid Urban Adventures - [GEOGRAPHIC_DATA] (6509)" at bounding box center [215, 293] width 241 height 21
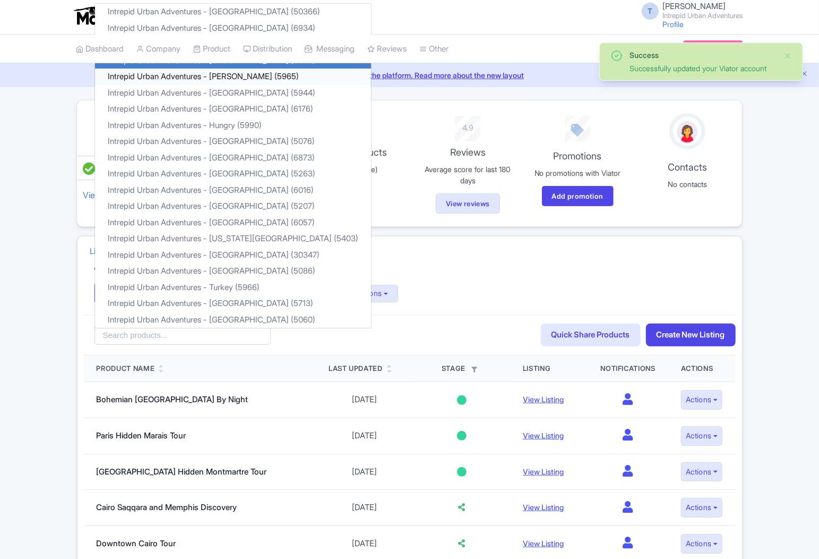
click at [235, 75] on link "Intrepid Urban Adventures - [PERSON_NAME] (5965)" at bounding box center [233, 77] width 276 height 16
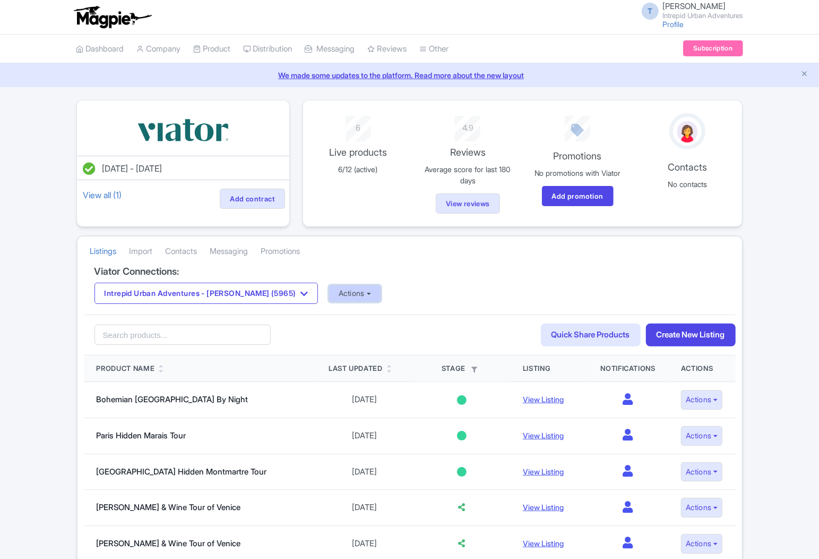
click at [329, 294] on button "Actions" at bounding box center [355, 294] width 53 height 18
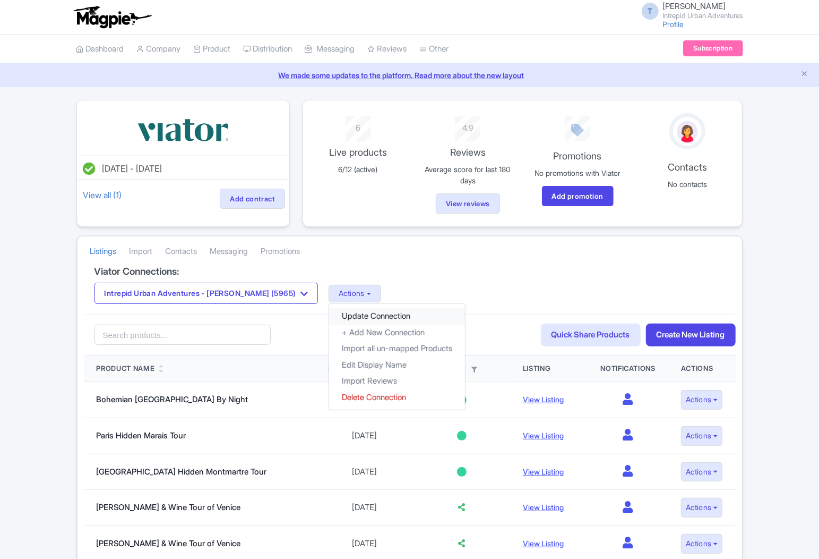
click at [348, 319] on link "Update Connection" at bounding box center [397, 316] width 136 height 16
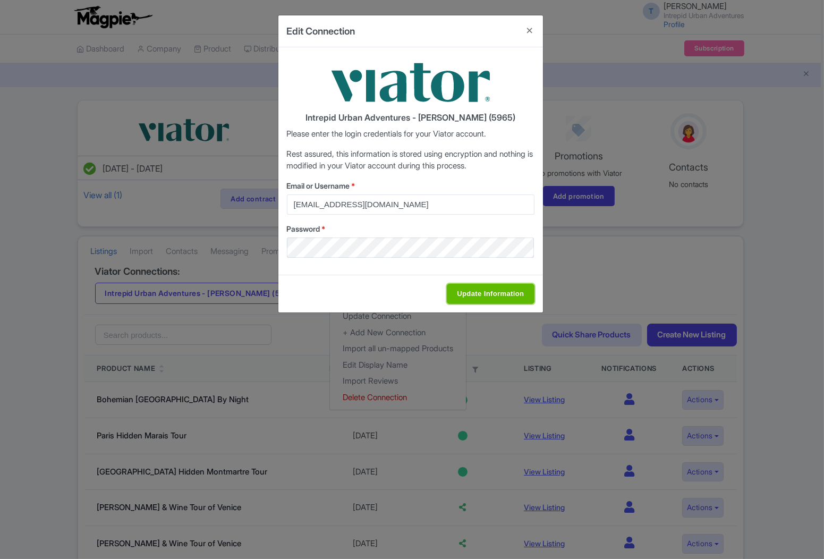
click at [474, 291] on input "Update Information" at bounding box center [490, 294] width 87 height 20
type input "Saving..."
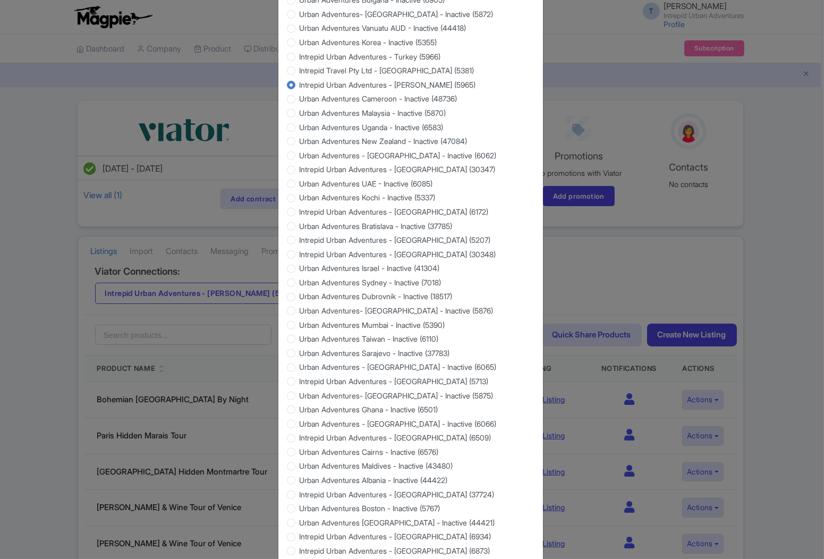
scroll to position [829, 0]
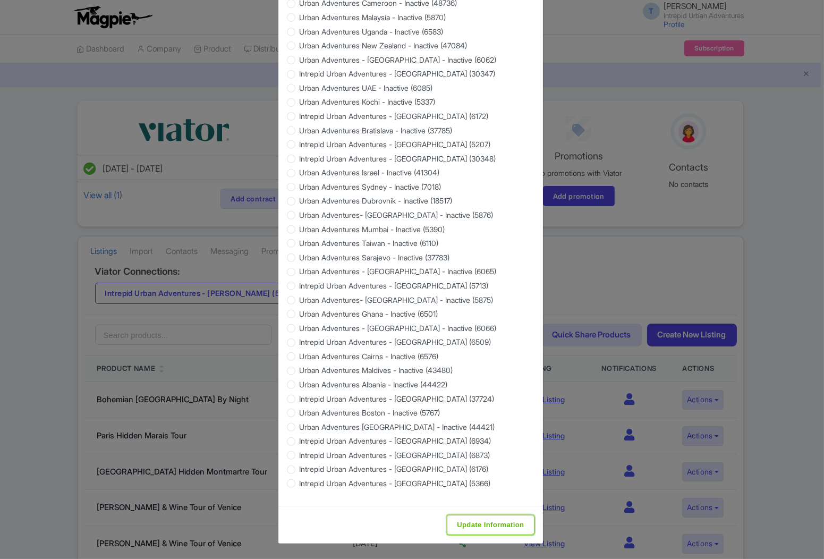
click at [466, 527] on input "Update Information" at bounding box center [490, 525] width 87 height 20
type input "Saving..."
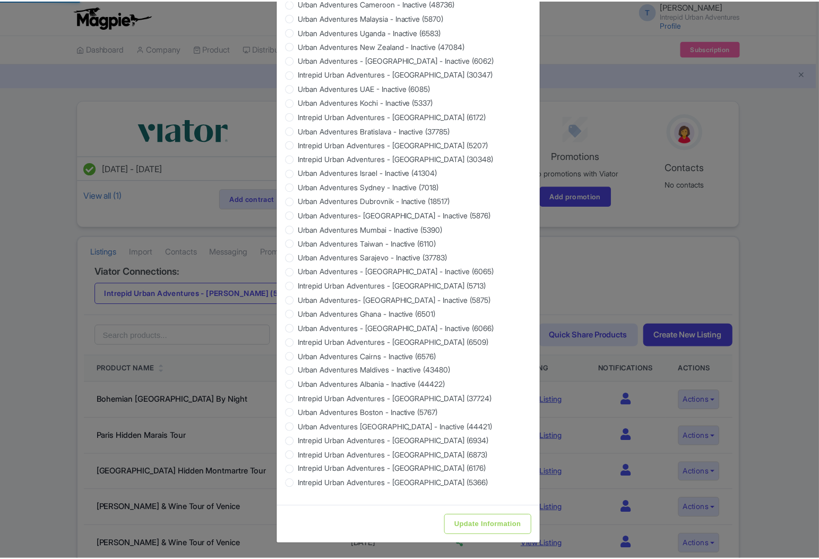
scroll to position [0, 0]
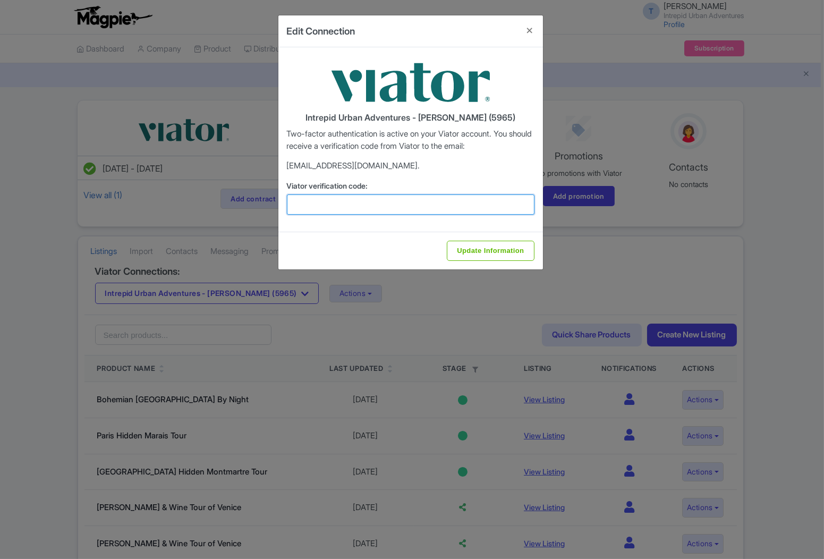
click at [364, 213] on input "Viator verification code:" at bounding box center [410, 204] width 247 height 20
paste input "245472"
type input "245472"
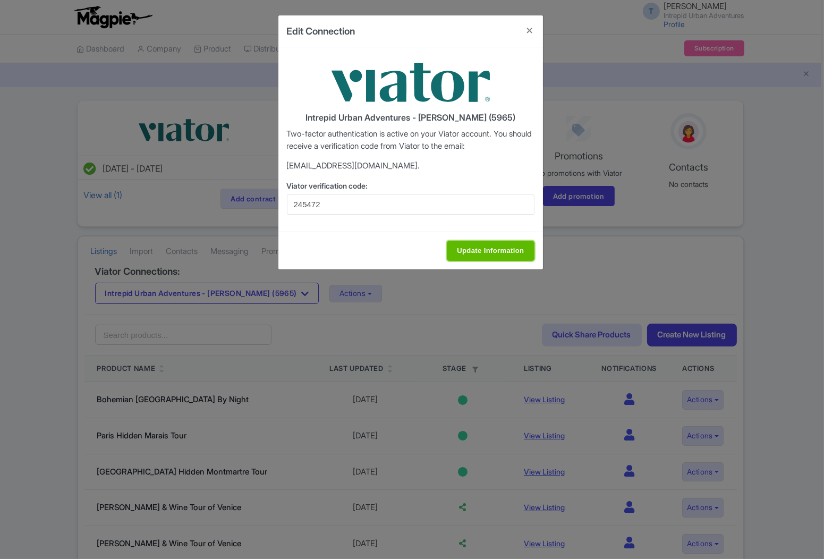
click at [497, 246] on input "Update Information" at bounding box center [490, 251] width 87 height 20
type input "Update Information"
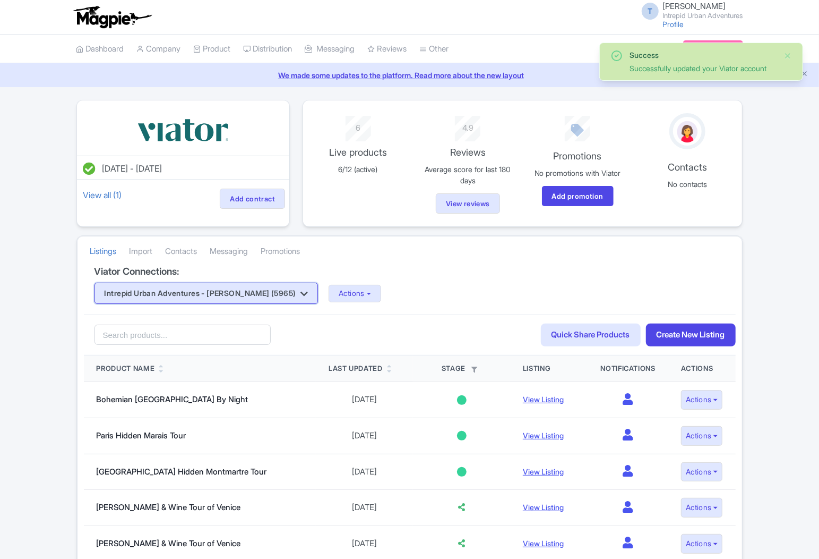
click at [268, 296] on button "Intrepid Urban Adventures - [PERSON_NAME] (5965)" at bounding box center [207, 293] width 224 height 21
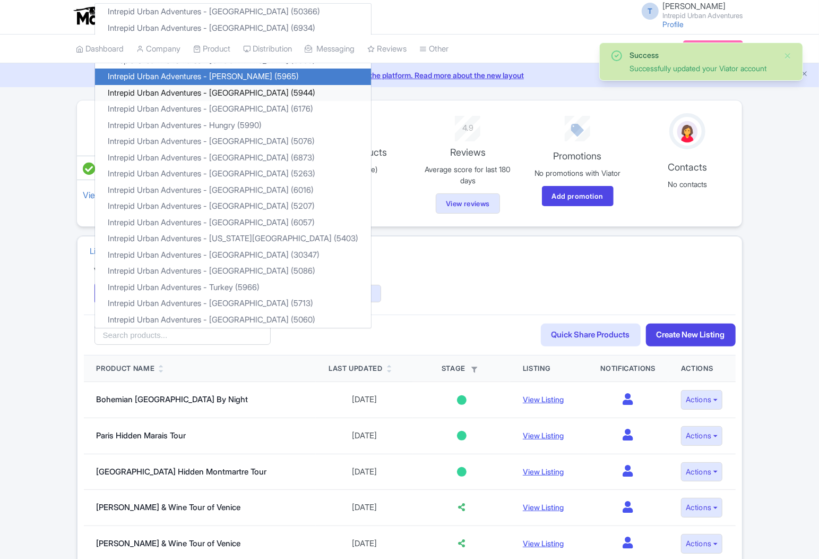
click at [209, 93] on link "Intrepid Urban Adventures - [GEOGRAPHIC_DATA] (5944)" at bounding box center [233, 93] width 276 height 16
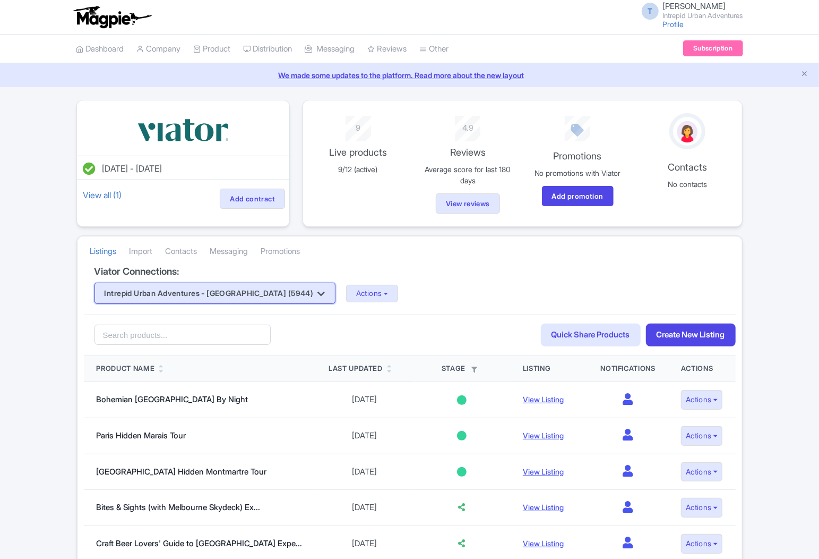
click at [258, 293] on button "Intrepid Urban Adventures - [GEOGRAPHIC_DATA] (5944)" at bounding box center [215, 293] width 241 height 21
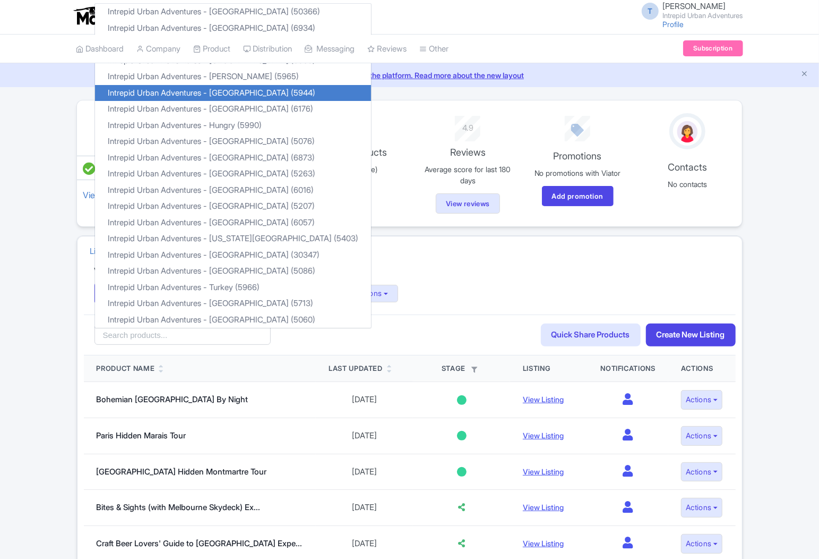
click at [428, 278] on div "Viator Connections: Intrepid Urban Adventures - France (5944) Intrepid Urban Ad…" at bounding box center [410, 290] width 652 height 49
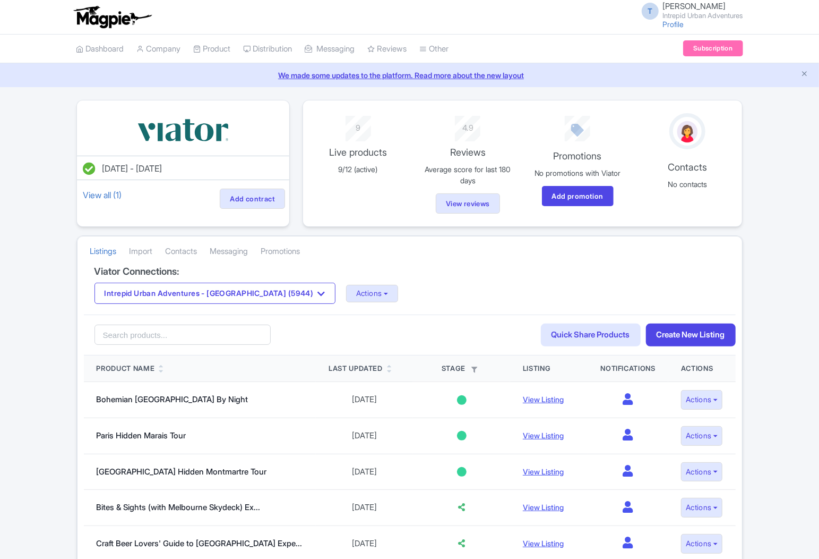
click at [249, 304] on div "Viator Connections: Intrepid Urban Adventures - France (5944) Intrepid Urban Ad…" at bounding box center [410, 290] width 652 height 49
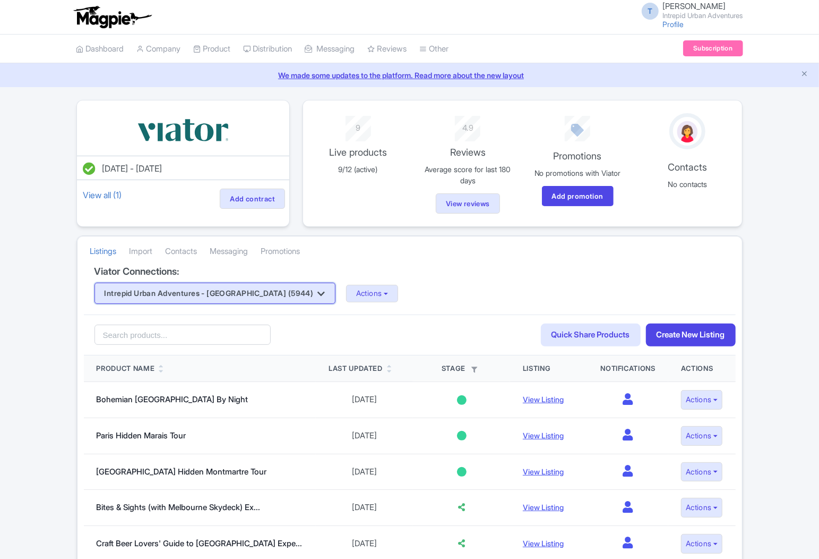
click at [251, 295] on button "Intrepid Urban Adventures - [GEOGRAPHIC_DATA] (5944)" at bounding box center [215, 293] width 241 height 21
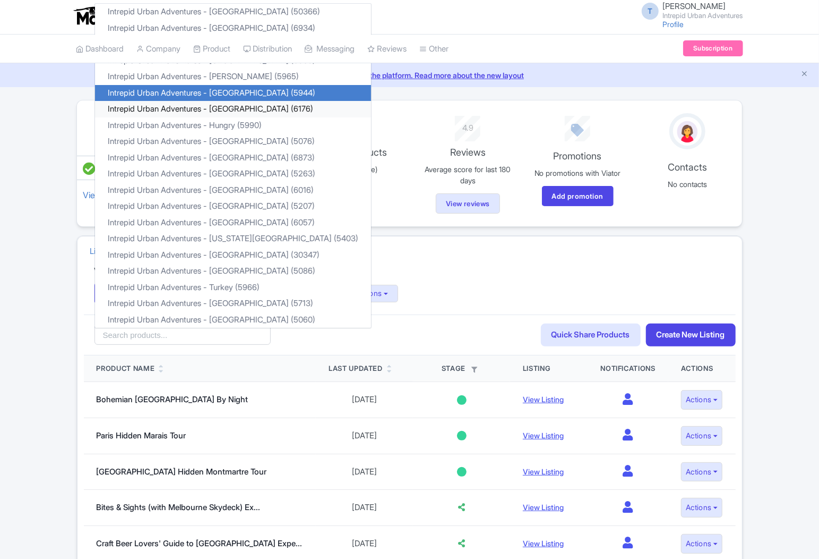
click at [244, 110] on link "Intrepid Urban Adventures - [GEOGRAPHIC_DATA] (6176)" at bounding box center [233, 109] width 276 height 16
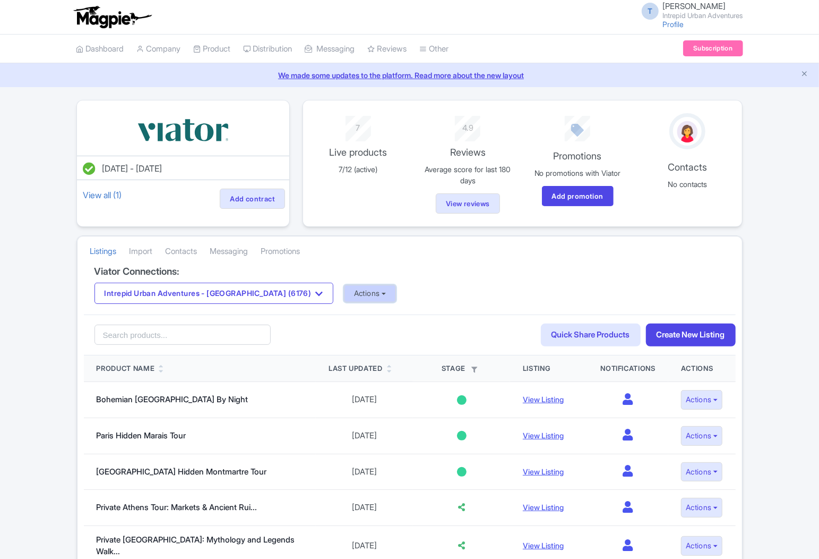
drag, startPoint x: 321, startPoint y: 289, endPoint x: 345, endPoint y: 293, distance: 24.2
click at [344, 289] on button "Actions" at bounding box center [370, 294] width 53 height 18
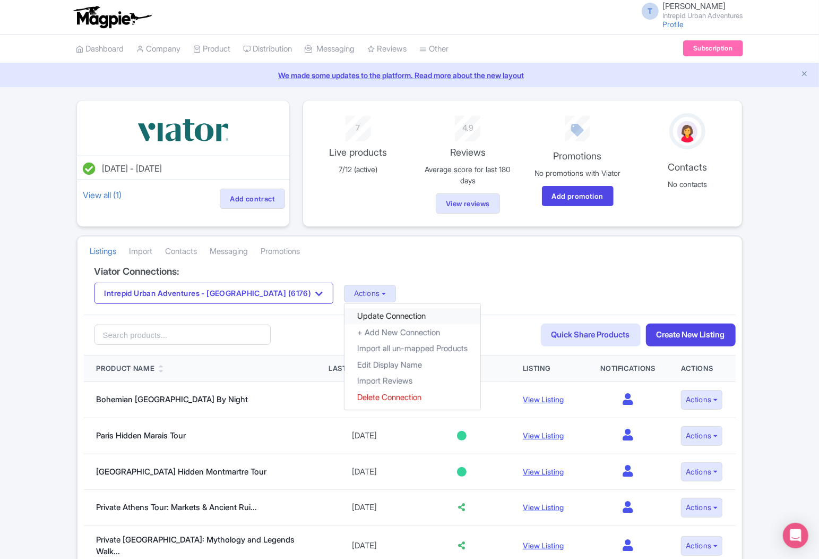
click at [356, 320] on link "Update Connection" at bounding box center [413, 316] width 136 height 16
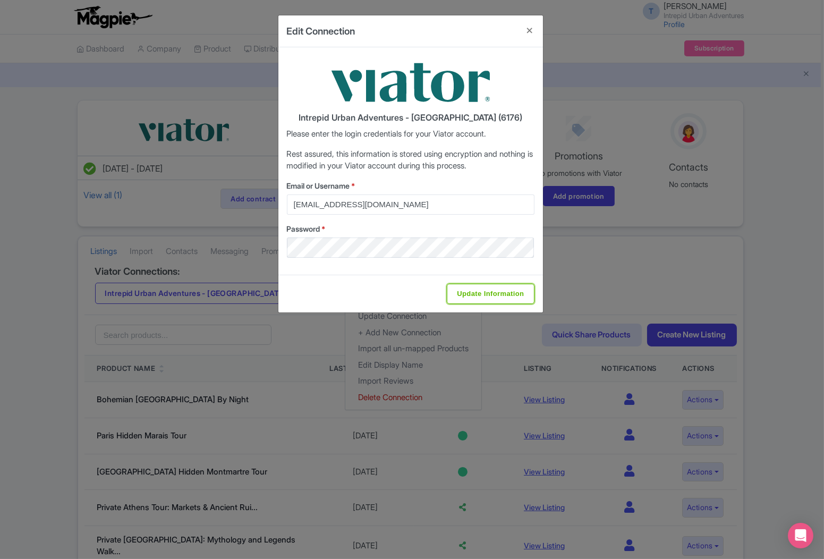
click at [480, 289] on input "Update Information" at bounding box center [490, 294] width 87 height 20
type input "Saving..."
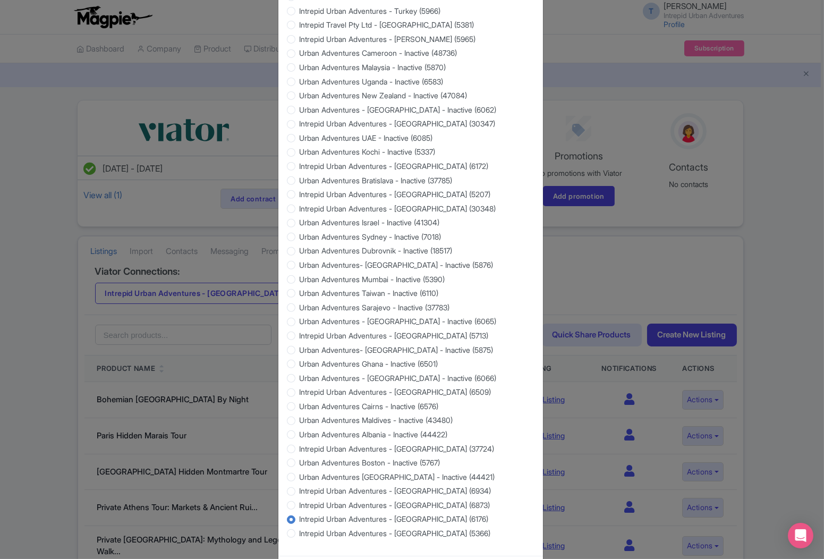
scroll to position [829, 0]
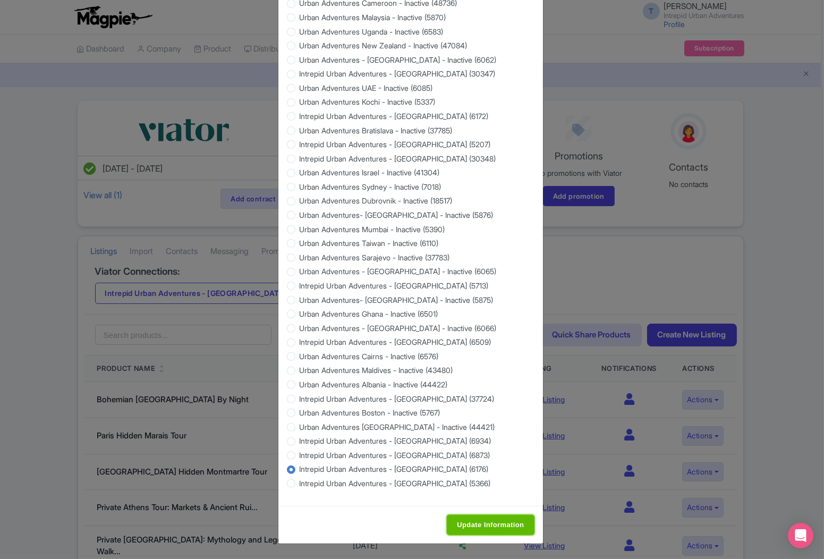
click at [475, 527] on input "Update Information" at bounding box center [490, 525] width 87 height 20
type input "Saving..."
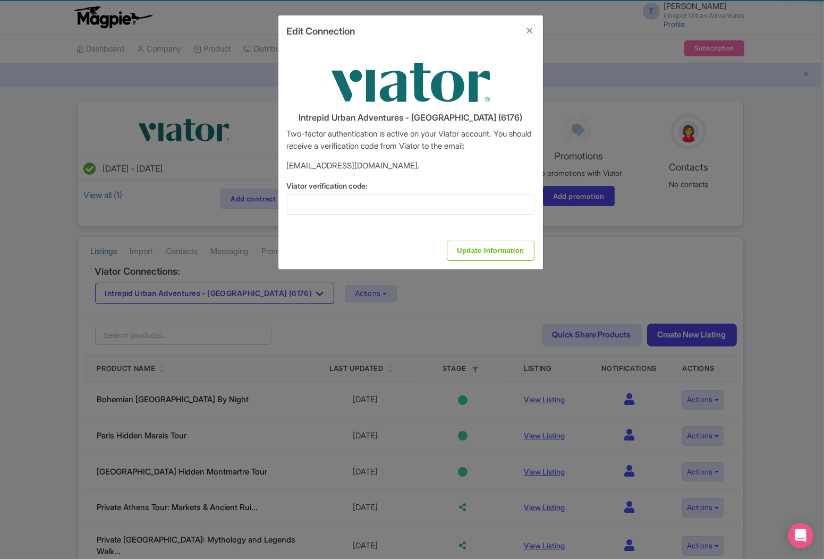
scroll to position [0, 0]
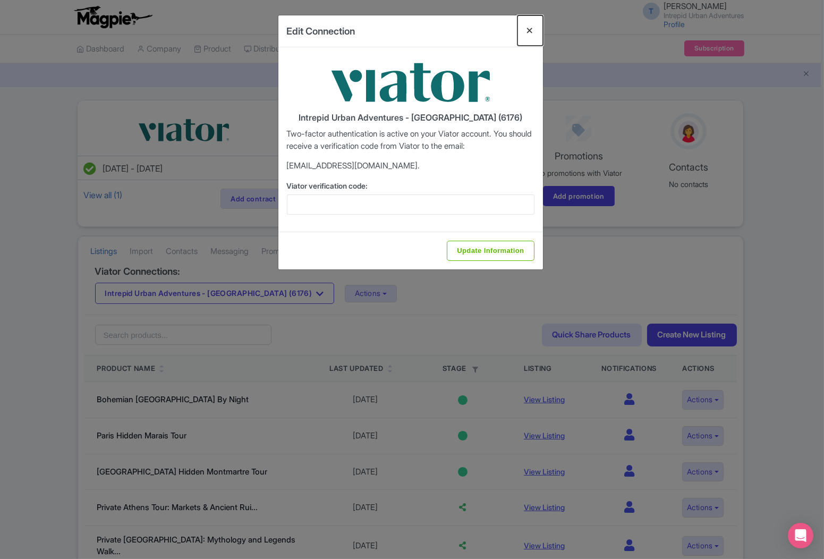
click at [527, 23] on button "Close" at bounding box center [529, 30] width 25 height 30
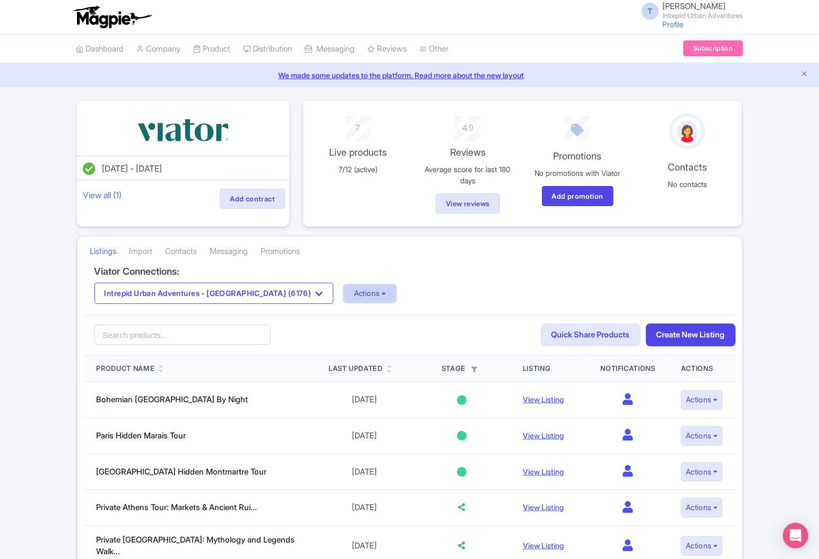
click at [344, 294] on button "Actions" at bounding box center [370, 294] width 53 height 18
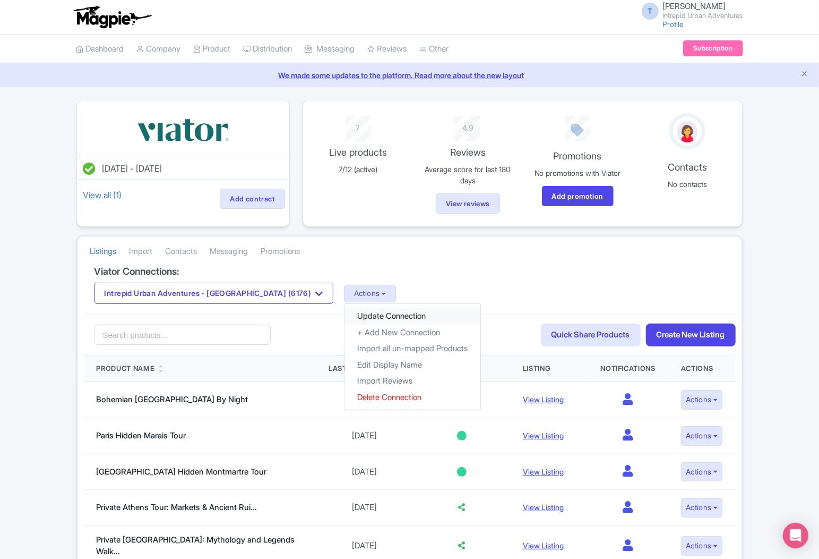
click at [345, 318] on link "Update Connection" at bounding box center [413, 316] width 136 height 16
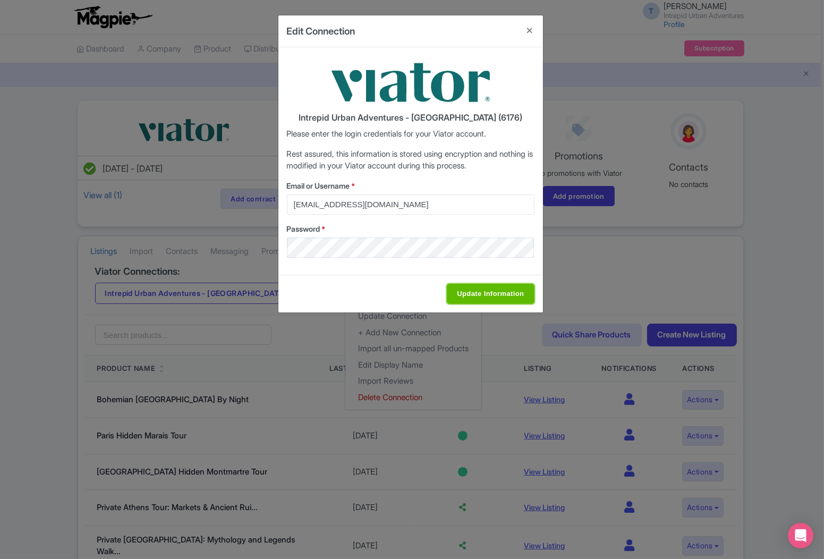
click at [485, 293] on input "Update Information" at bounding box center [490, 294] width 87 height 20
type input "Saving..."
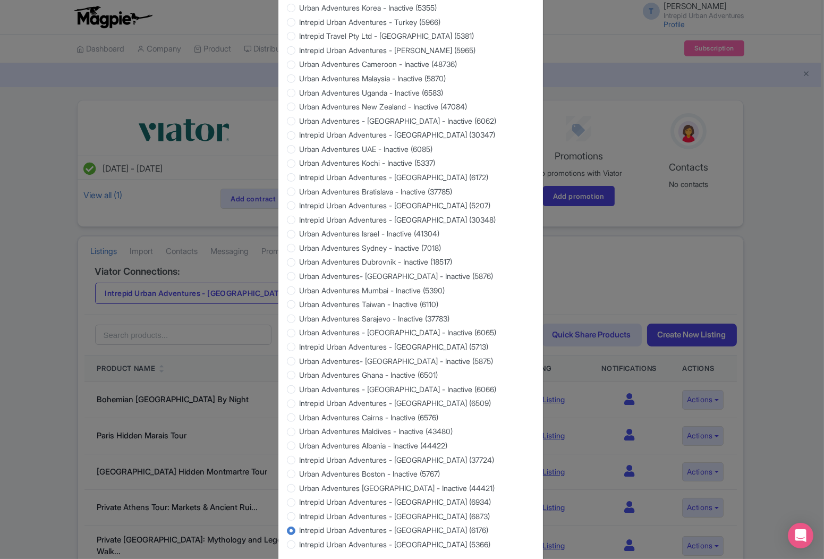
scroll to position [829, 0]
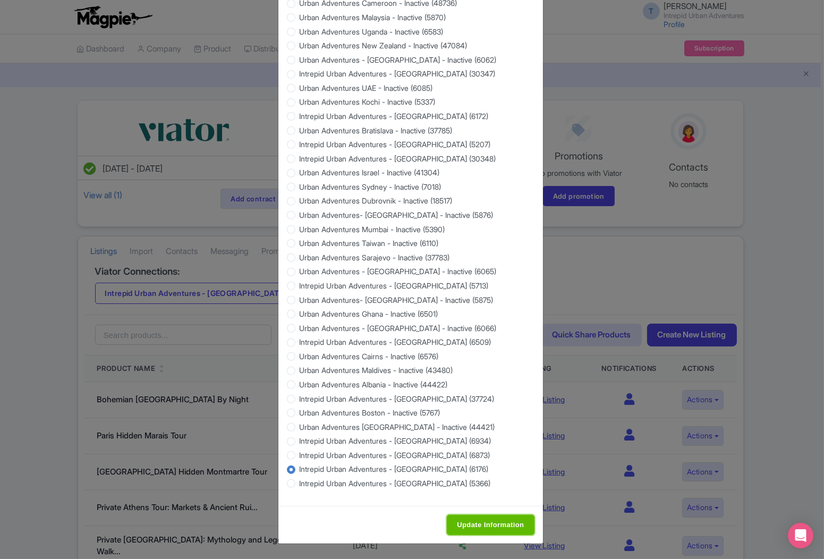
click at [490, 522] on input "Update Information" at bounding box center [490, 525] width 87 height 20
type input "Saving..."
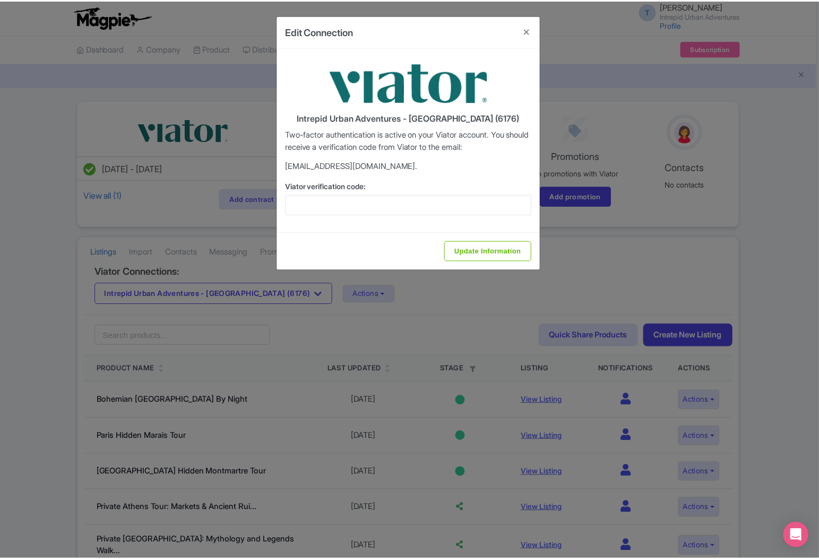
scroll to position [0, 0]
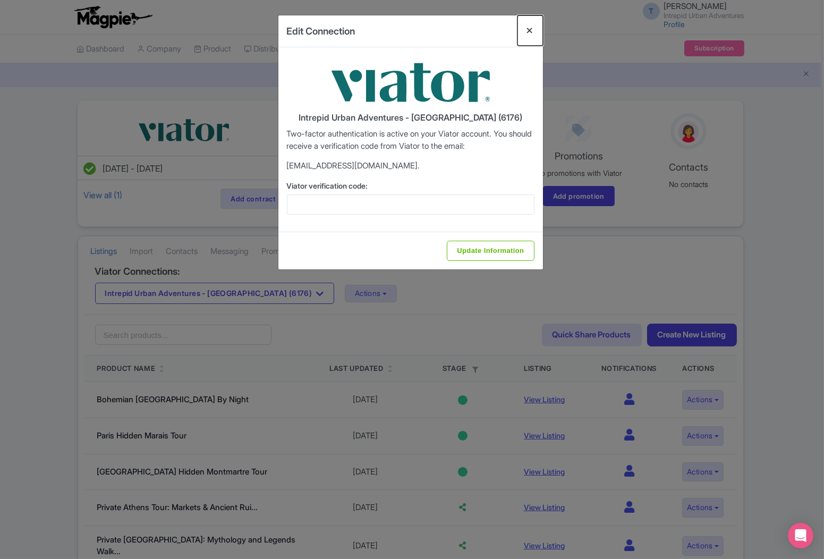
click at [527, 33] on button "Close" at bounding box center [529, 30] width 25 height 30
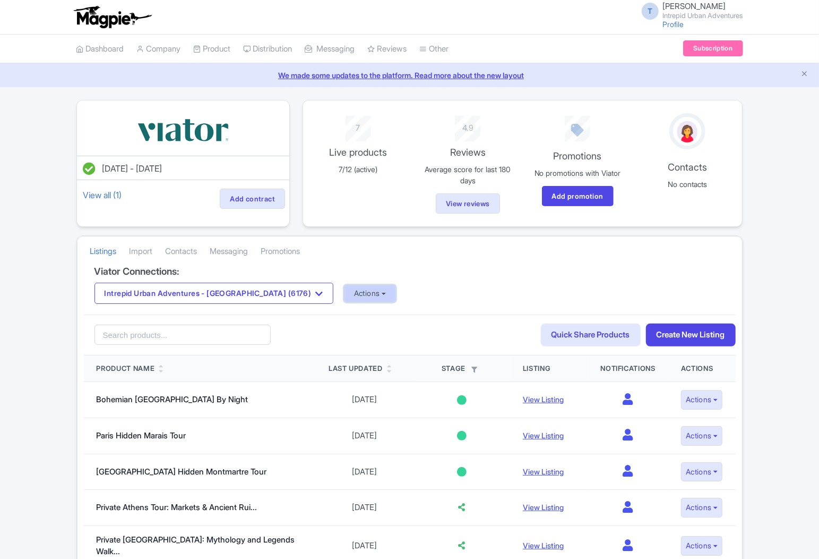
click at [344, 294] on button "Actions" at bounding box center [370, 294] width 53 height 18
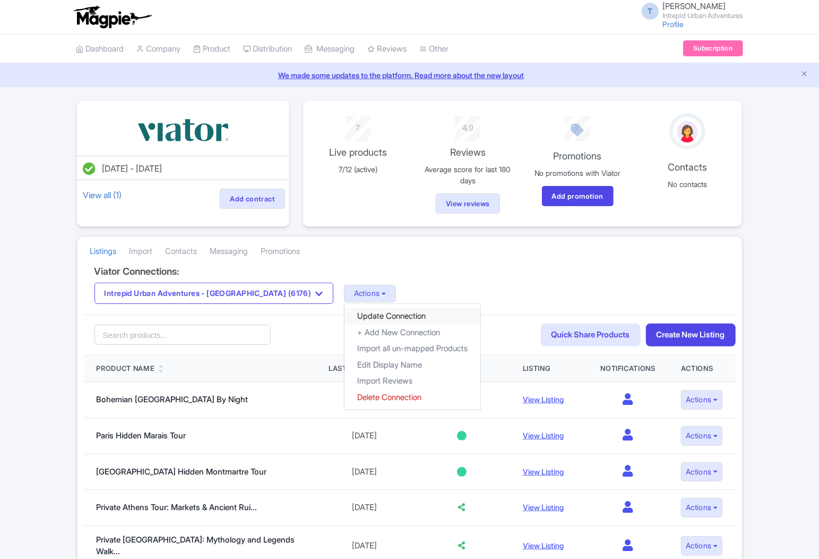
click at [372, 312] on link "Update Connection" at bounding box center [413, 316] width 136 height 16
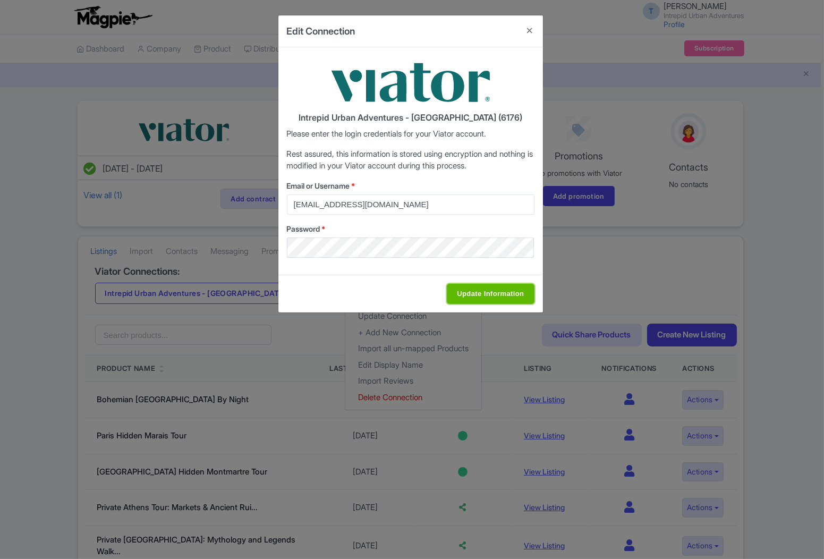
click at [496, 293] on input "Update Information" at bounding box center [490, 294] width 87 height 20
type input "Saving..."
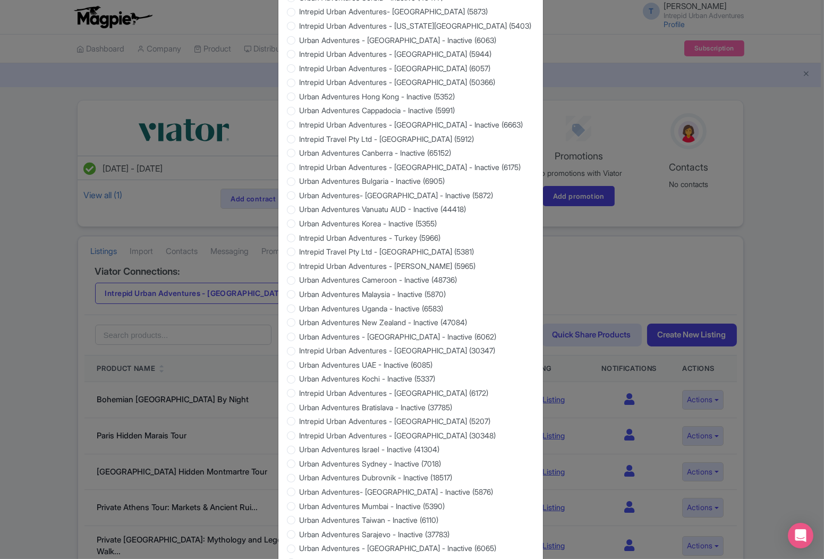
scroll to position [829, 0]
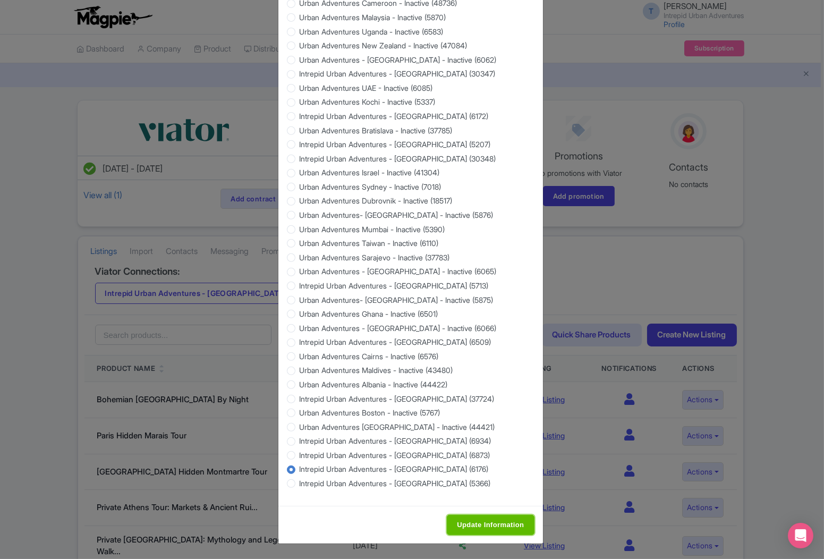
click at [481, 525] on input "Update Information" at bounding box center [490, 525] width 87 height 20
type input "Saving..."
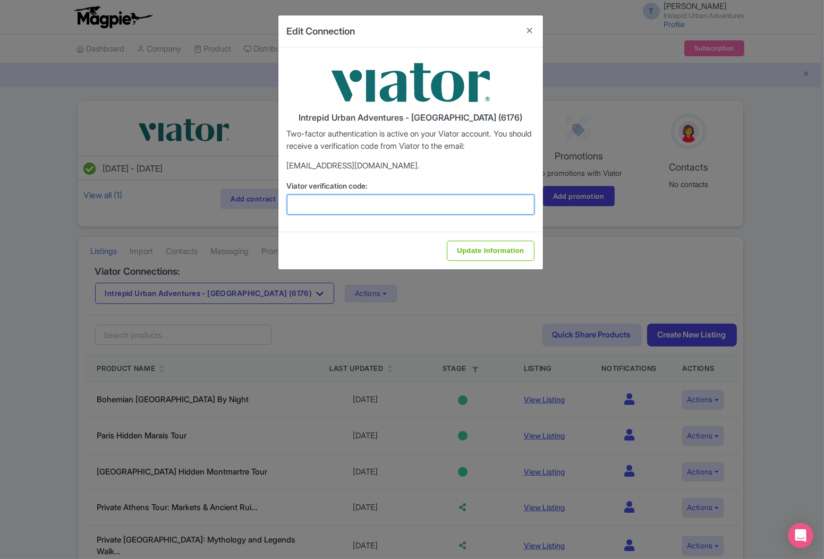
click at [416, 201] on input "Viator verification code:" at bounding box center [410, 204] width 247 height 20
paste input "943608"
type input "943608"
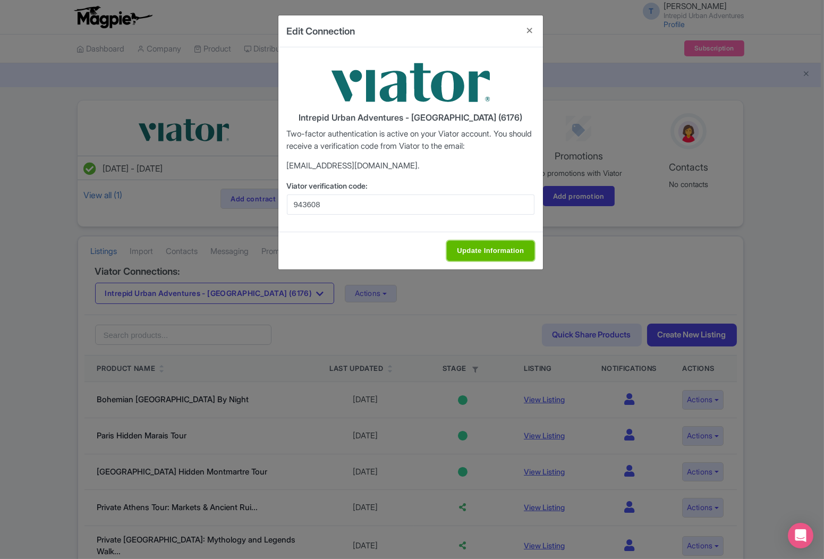
click at [497, 249] on input "Update Information" at bounding box center [490, 251] width 87 height 20
type input "Saving..."
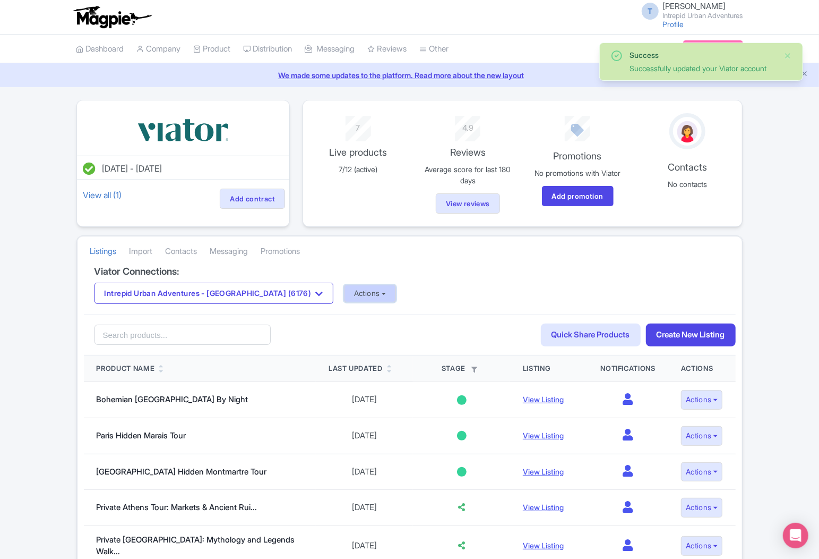
click at [344, 291] on button "Actions" at bounding box center [370, 294] width 53 height 18
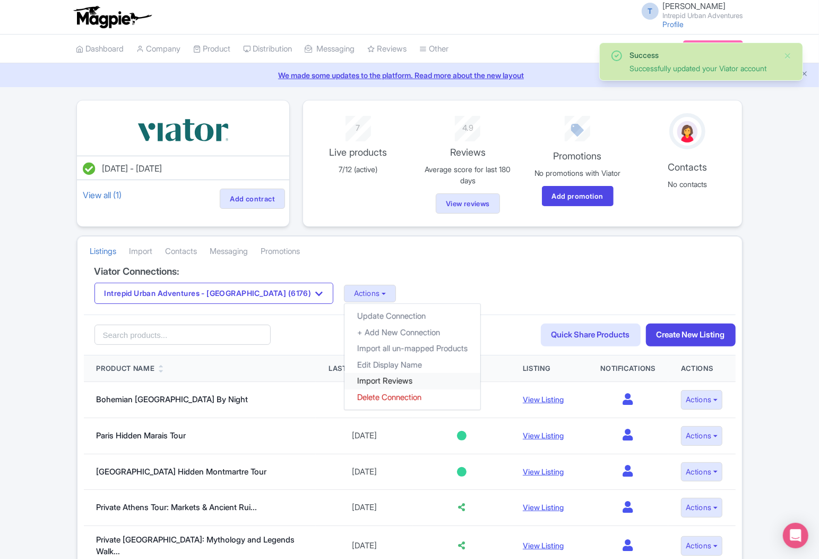
click at [345, 379] on link "Import Reviews" at bounding box center [413, 381] width 136 height 16
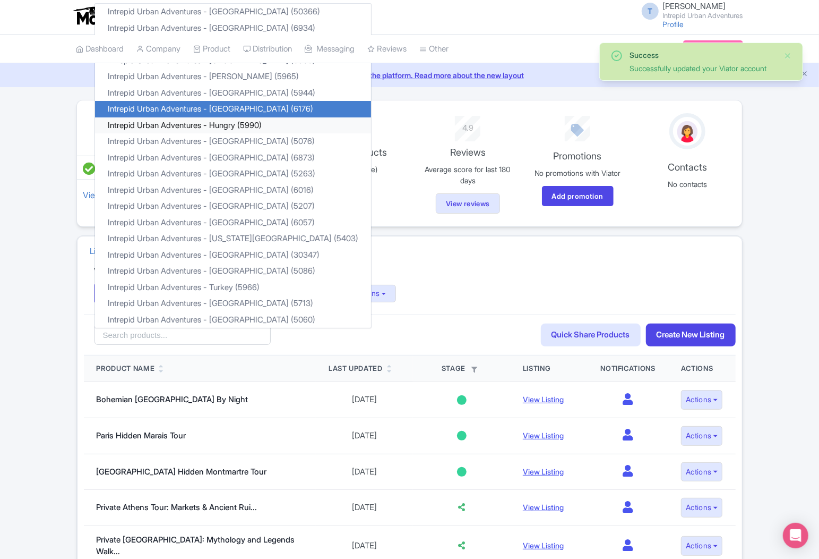
click at [247, 122] on link "Intrepid Urban Adventures - Hungry (5990)" at bounding box center [233, 125] width 276 height 16
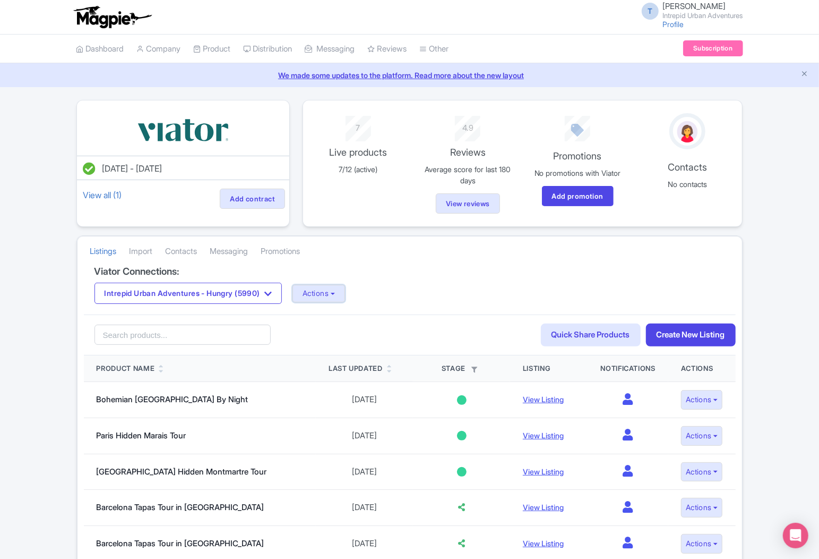
click at [327, 298] on button "Actions" at bounding box center [319, 294] width 53 height 18
click at [319, 317] on link "Update Connection" at bounding box center [361, 316] width 136 height 16
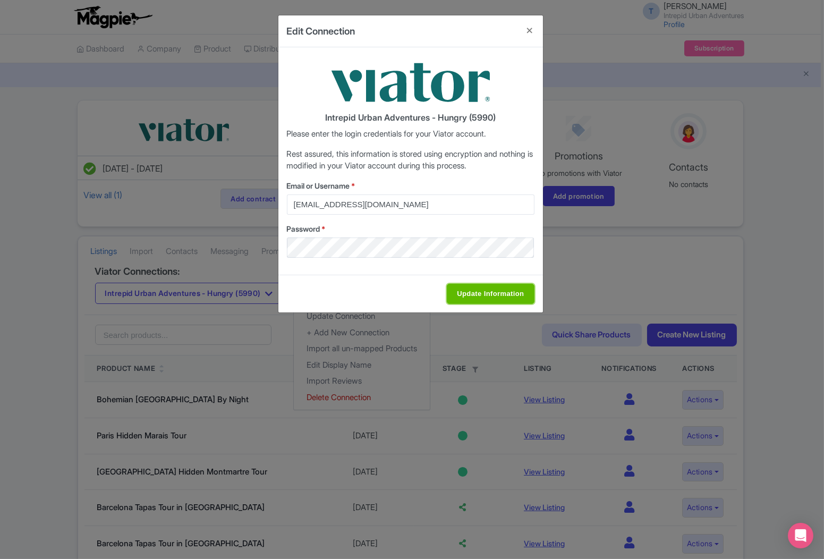
click at [468, 293] on input "Update Information" at bounding box center [490, 294] width 87 height 20
type input "Saving..."
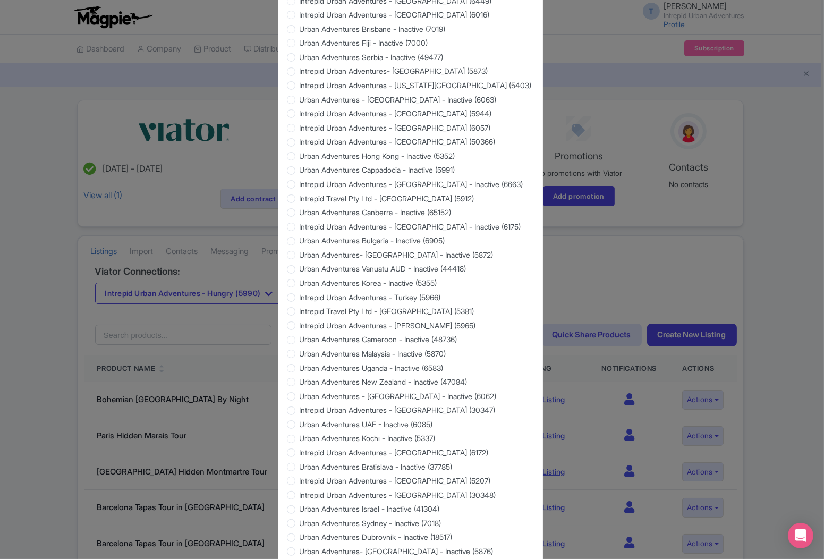
scroll to position [829, 0]
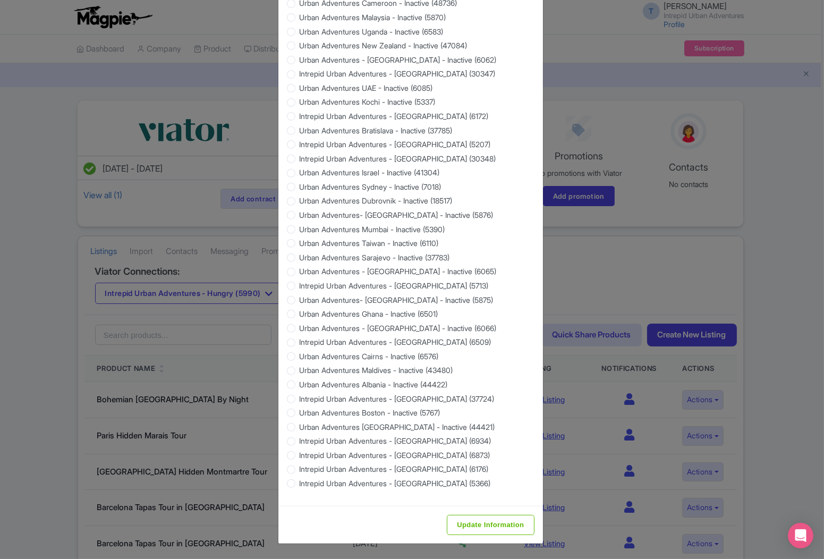
click at [485, 514] on div "Update Information" at bounding box center [410, 525] width 264 height 38
click at [492, 520] on input "Update Information" at bounding box center [490, 525] width 87 height 20
type input "Saving..."
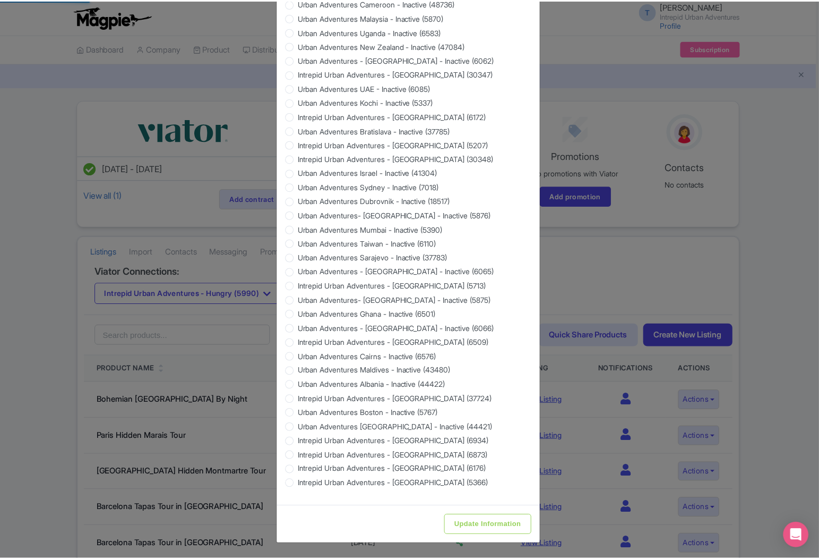
scroll to position [0, 0]
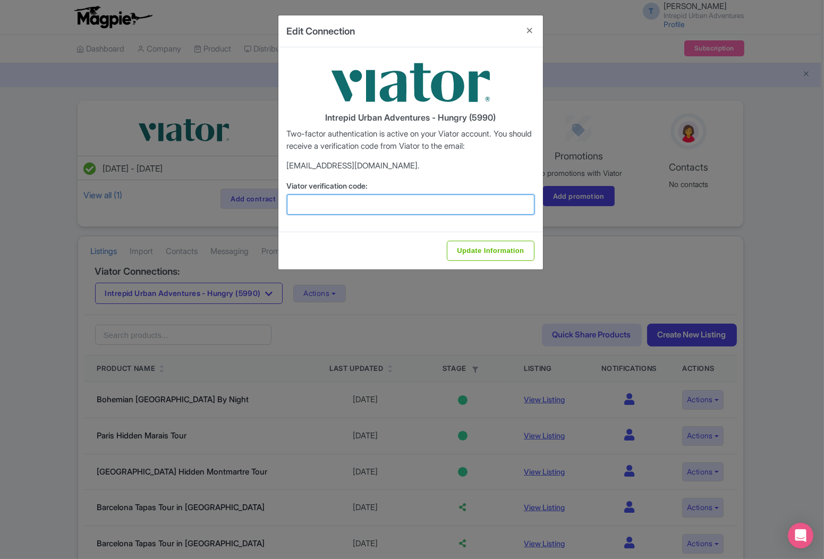
click at [479, 195] on input "Viator verification code:" at bounding box center [410, 204] width 247 height 20
paste input "726921"
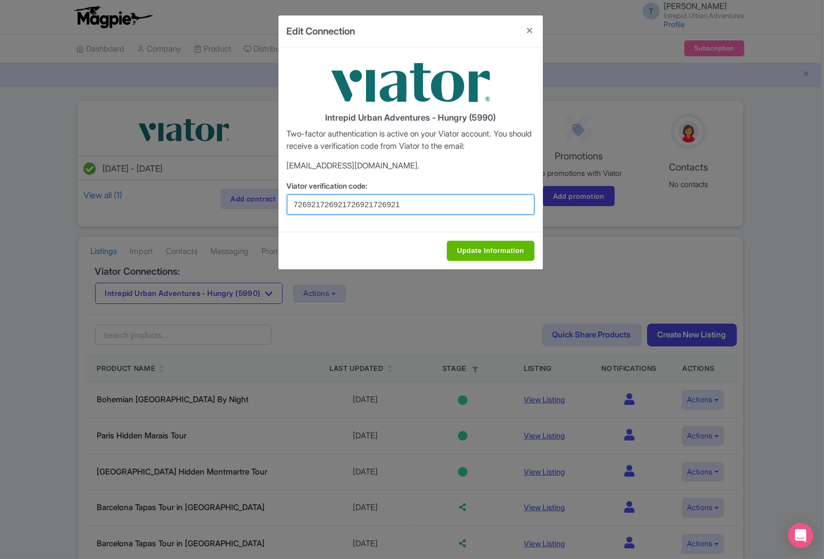
paste input "726921"
type input "726921"
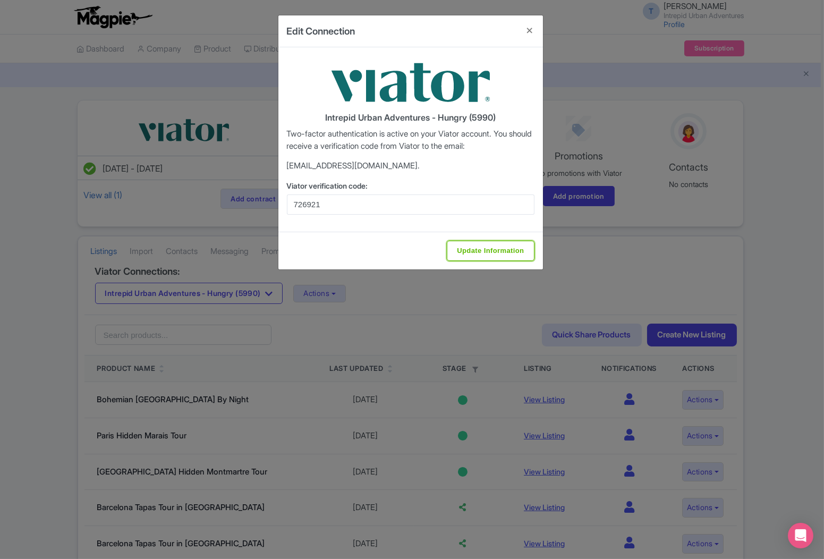
click at [458, 249] on input "Update Information" at bounding box center [490, 251] width 87 height 20
type input "Update Information"
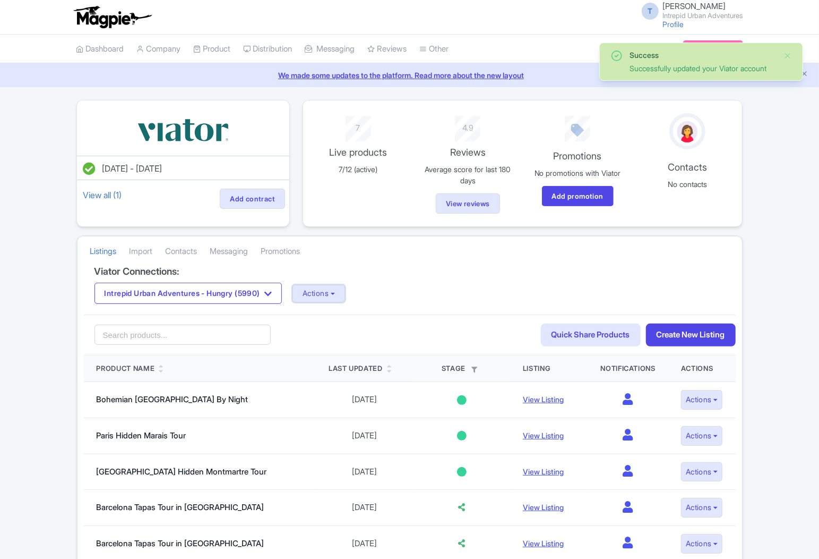
click at [339, 294] on button "Actions" at bounding box center [319, 294] width 53 height 18
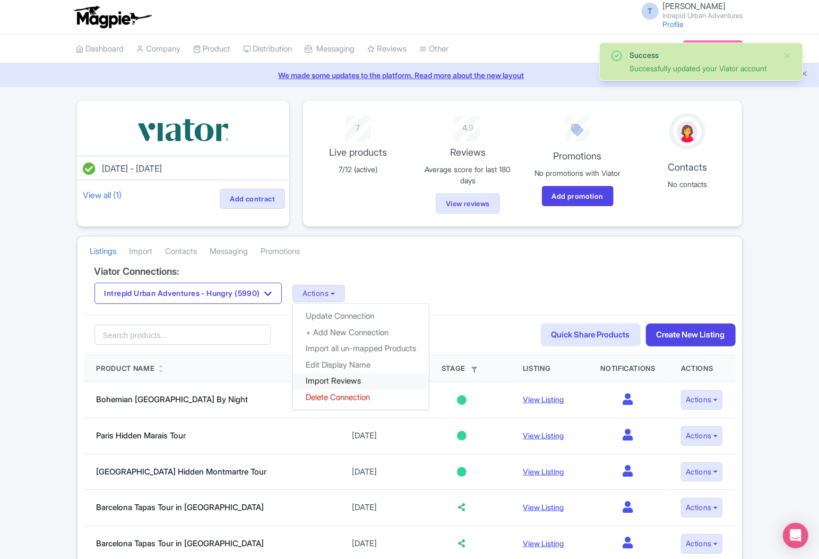
click at [357, 383] on link "Import Reviews" at bounding box center [361, 381] width 136 height 16
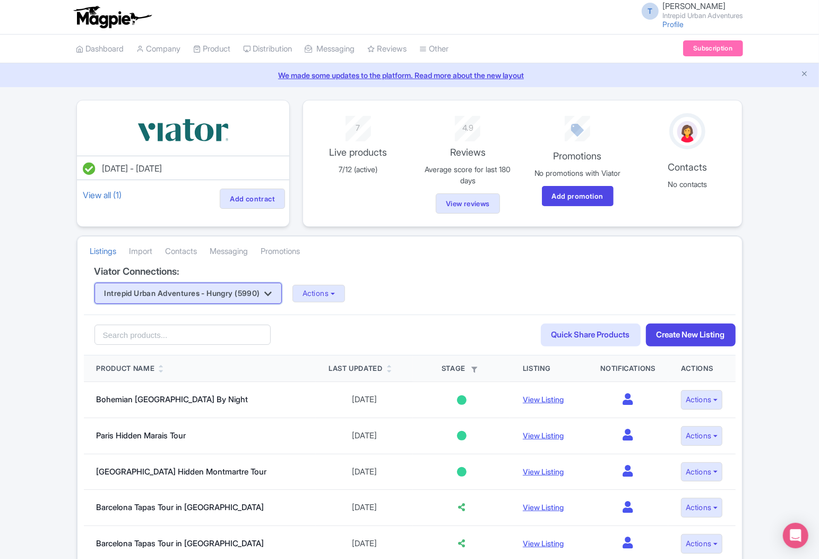
click at [255, 294] on button "Intrepid Urban Adventures - Hungry (5990)" at bounding box center [189, 293] width 188 height 21
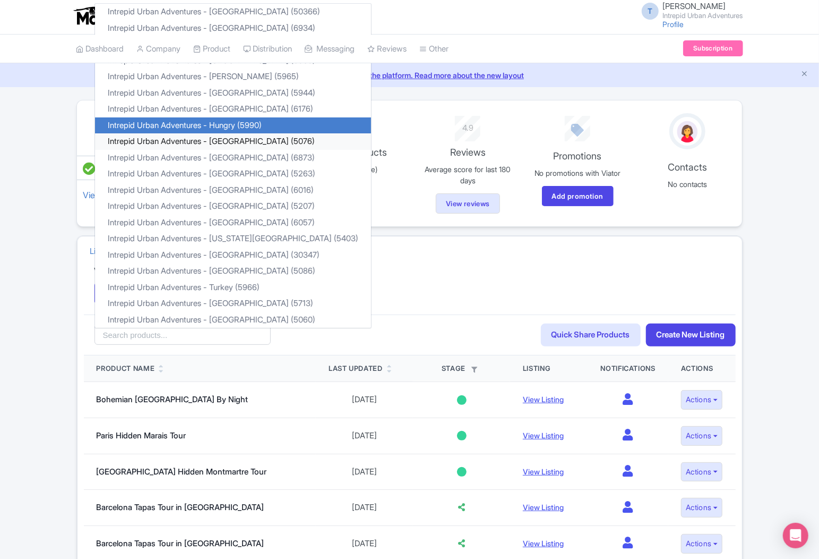
click at [246, 139] on link "Intrepid Urban Adventures - [GEOGRAPHIC_DATA] (5076)" at bounding box center [233, 141] width 276 height 16
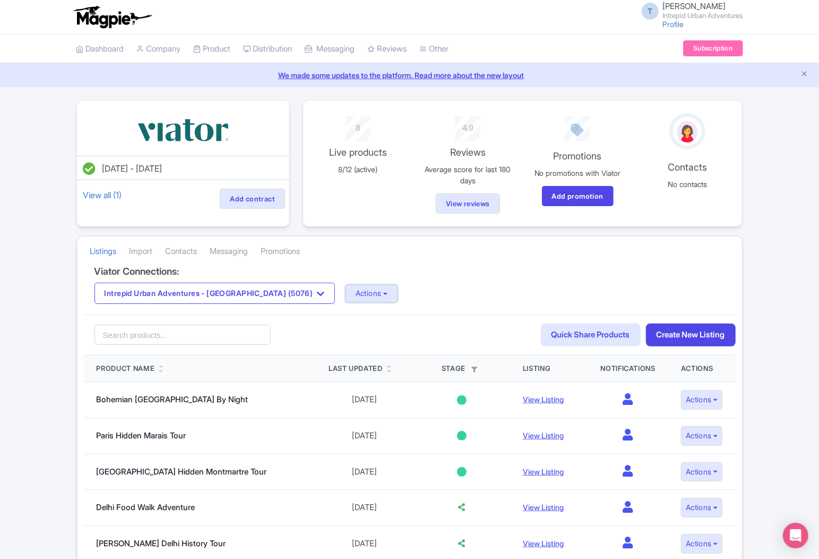
drag, startPoint x: 323, startPoint y: 290, endPoint x: 319, endPoint y: 310, distance: 20.1
click at [346, 291] on button "Actions" at bounding box center [372, 294] width 53 height 18
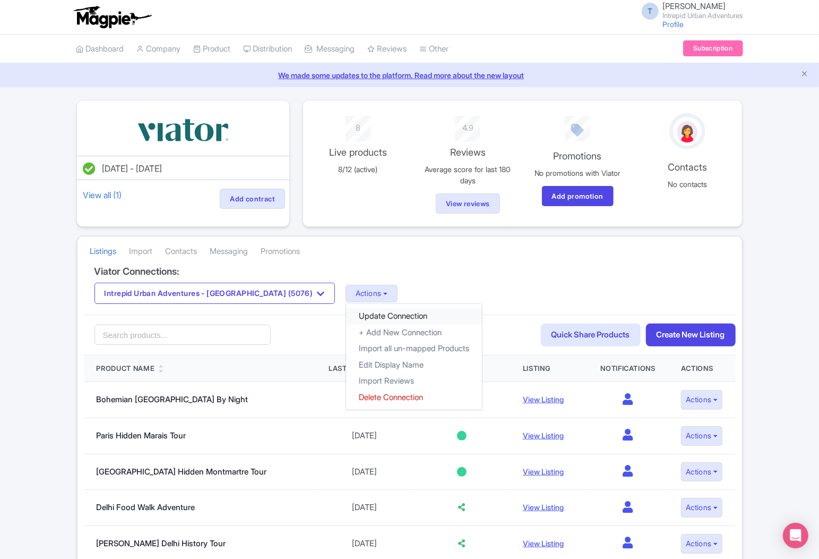
click at [346, 315] on link "Update Connection" at bounding box center [414, 316] width 136 height 16
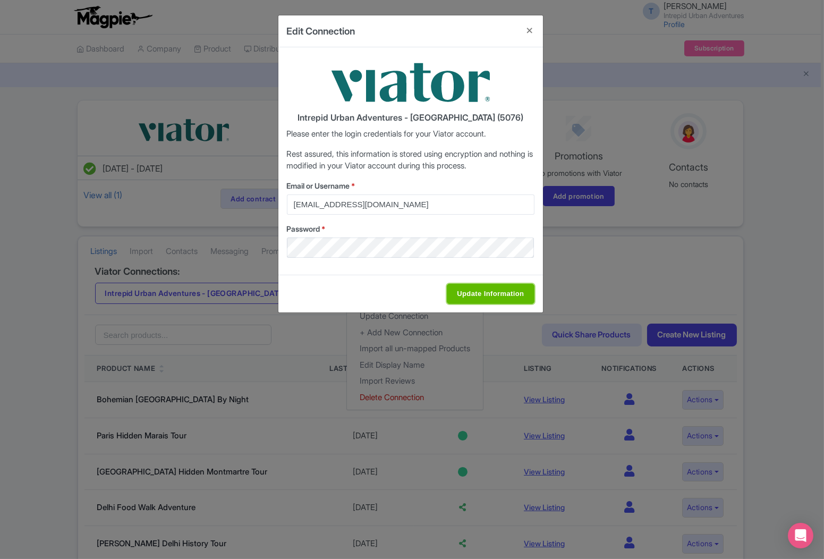
click at [508, 293] on input "Update Information" at bounding box center [490, 294] width 87 height 20
type input "Saving..."
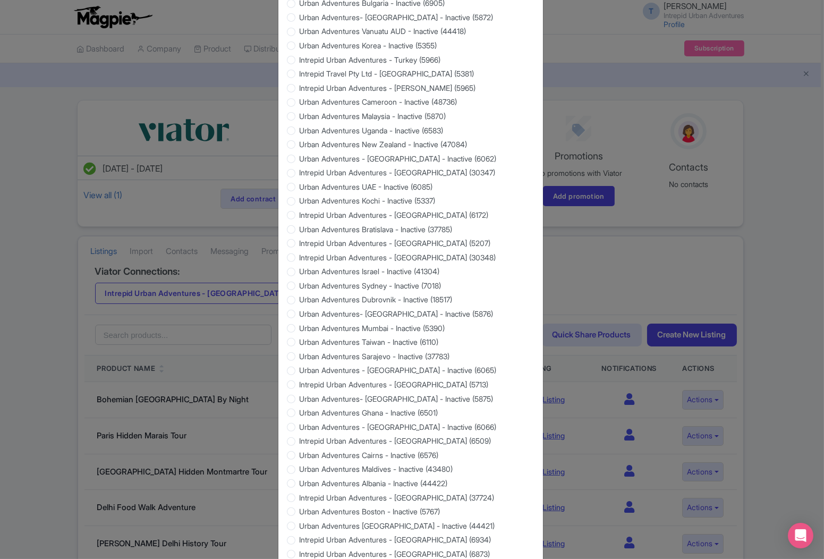
scroll to position [829, 0]
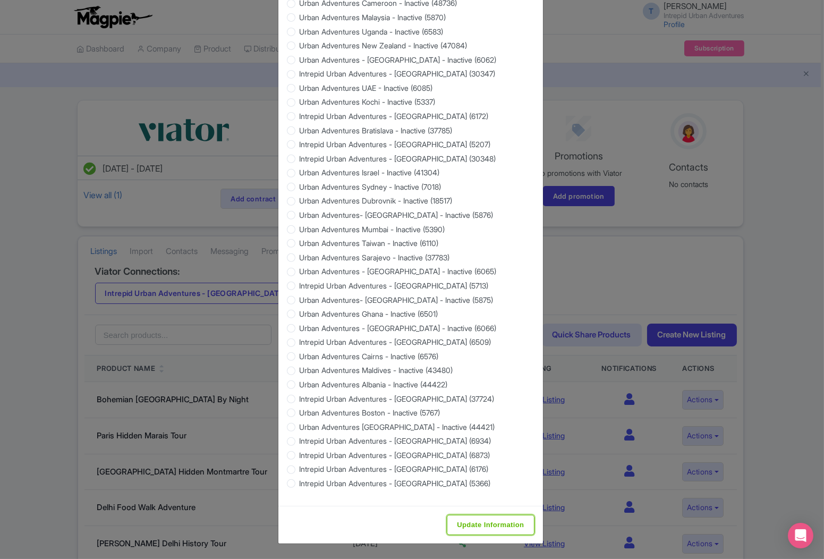
click at [477, 523] on input "Update Information" at bounding box center [490, 525] width 87 height 20
type input "Saving..."
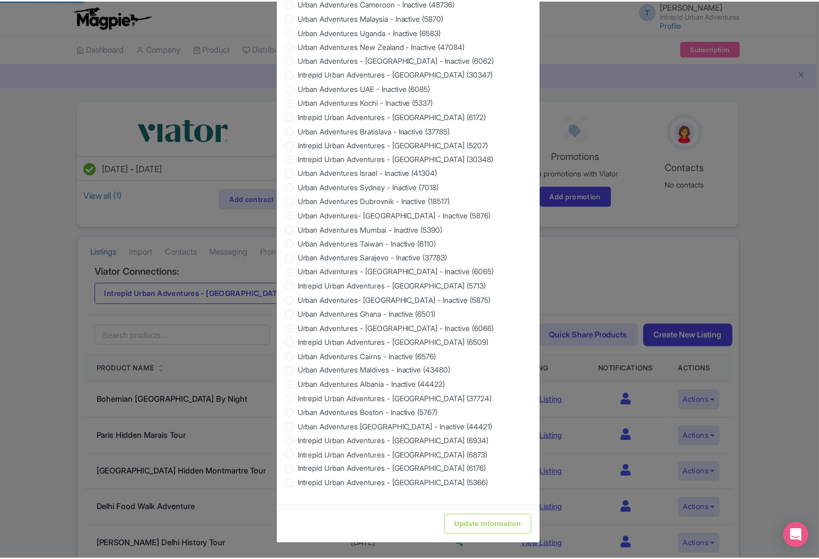
scroll to position [0, 0]
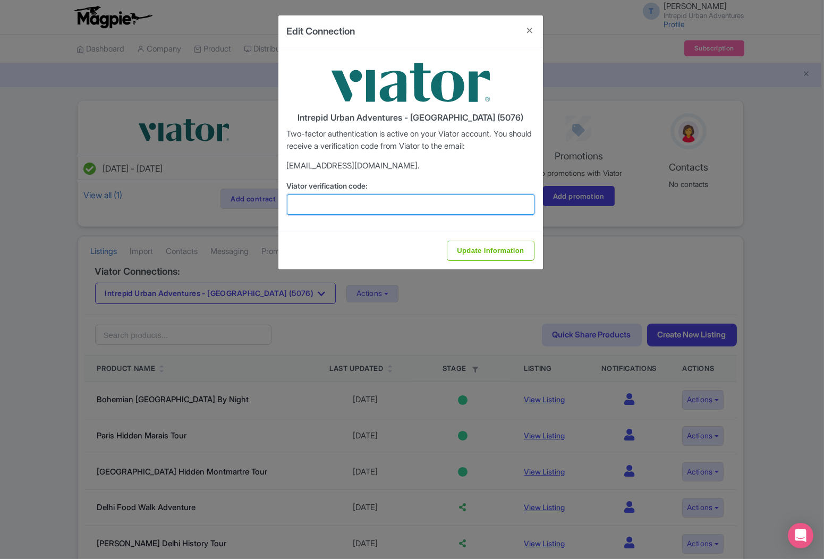
click at [438, 208] on input "Viator verification code:" at bounding box center [410, 204] width 247 height 20
paste input "549405"
type input "549405"
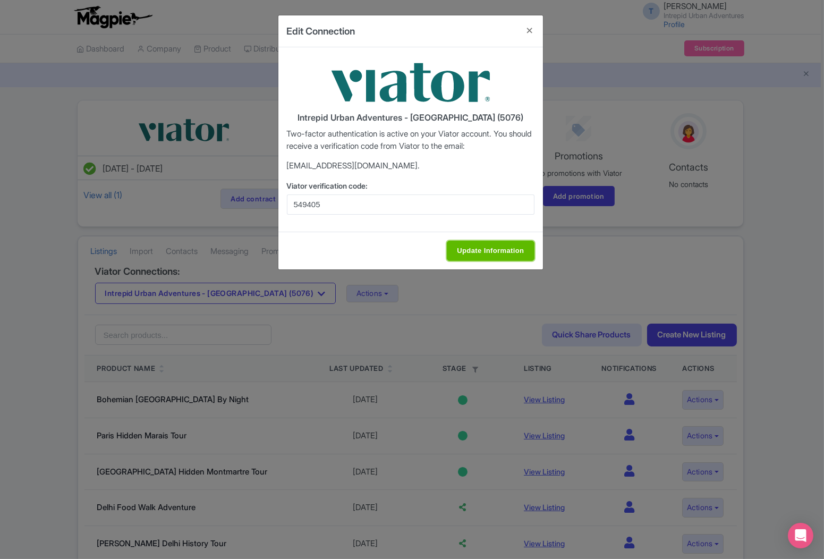
click at [485, 251] on input "Update Information" at bounding box center [490, 251] width 87 height 20
type input "Update Information"
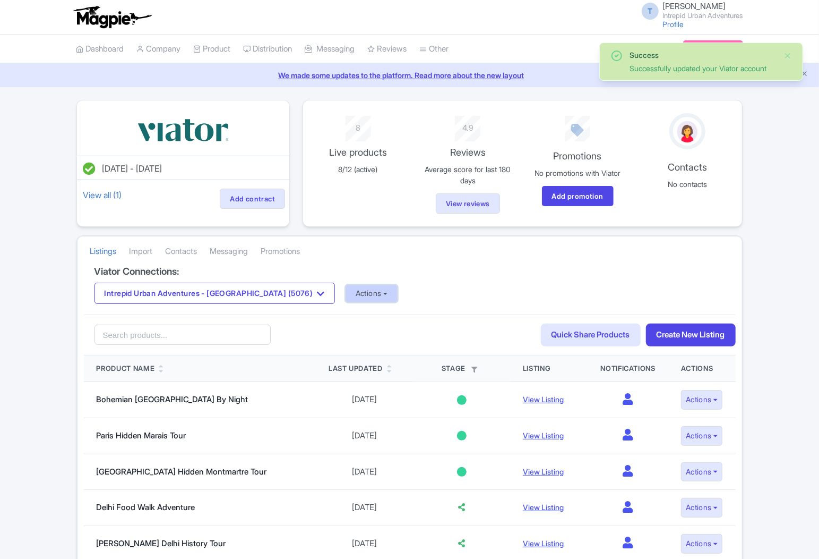
click at [346, 293] on button "Actions" at bounding box center [372, 294] width 53 height 18
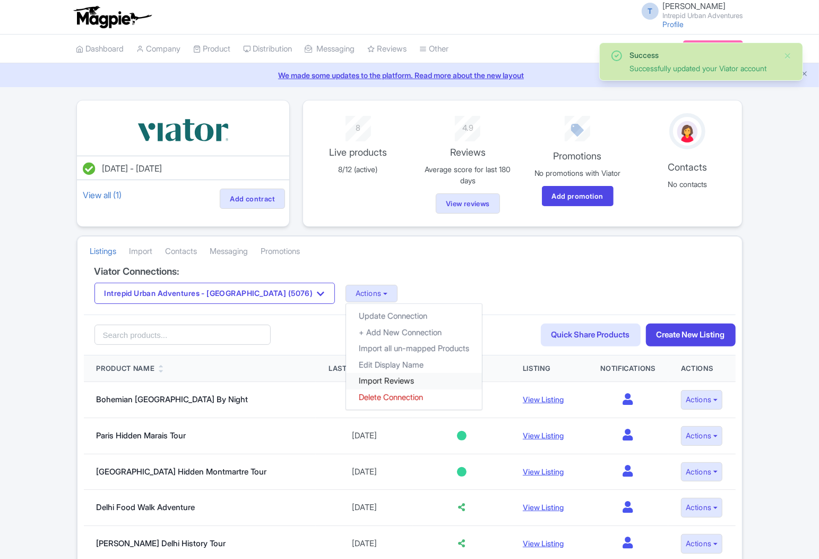
click at [351, 385] on link "Import Reviews" at bounding box center [414, 381] width 136 height 16
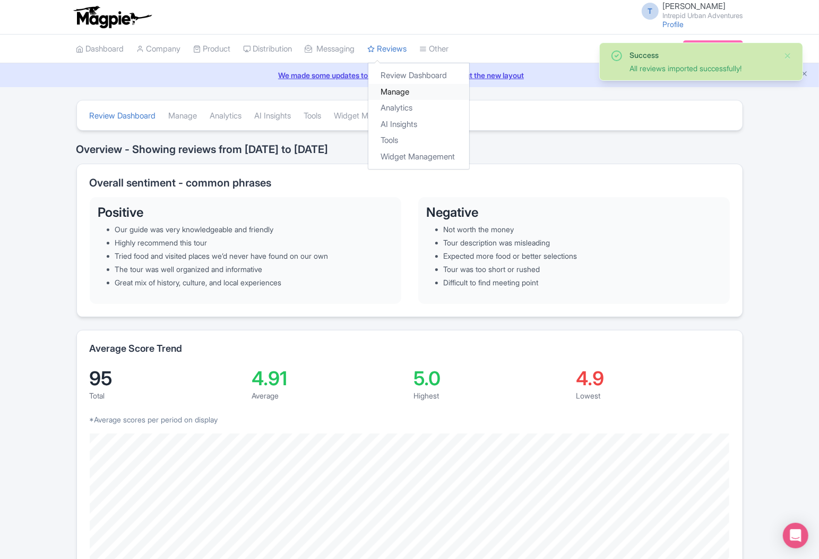
click at [407, 89] on link "Manage" at bounding box center [419, 92] width 101 height 16
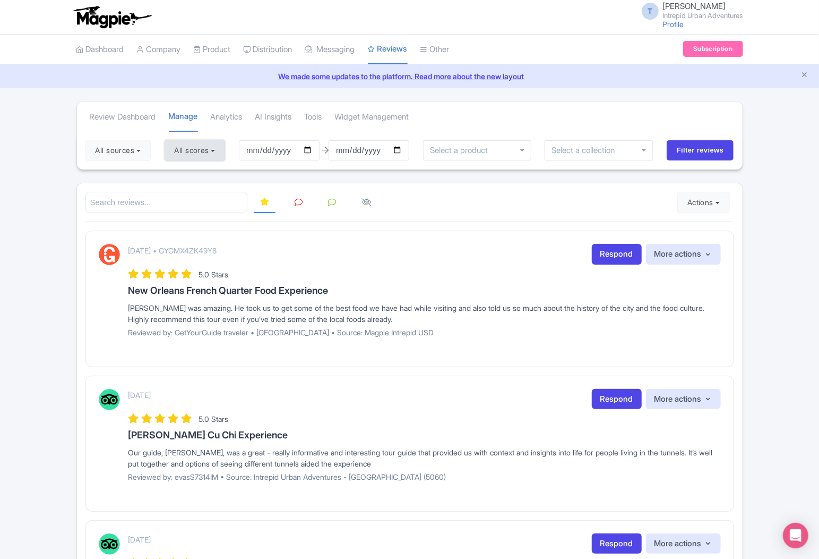
click at [192, 156] on button "All scores" at bounding box center [195, 150] width 61 height 21
drag, startPoint x: 178, startPoint y: 174, endPoint x: 175, endPoint y: 193, distance: 19.4
click at [184, 174] on label "5 stars" at bounding box center [196, 175] width 24 height 12
click at [184, 174] on input "5 stars" at bounding box center [187, 172] width 7 height 7
checkbox input "false"
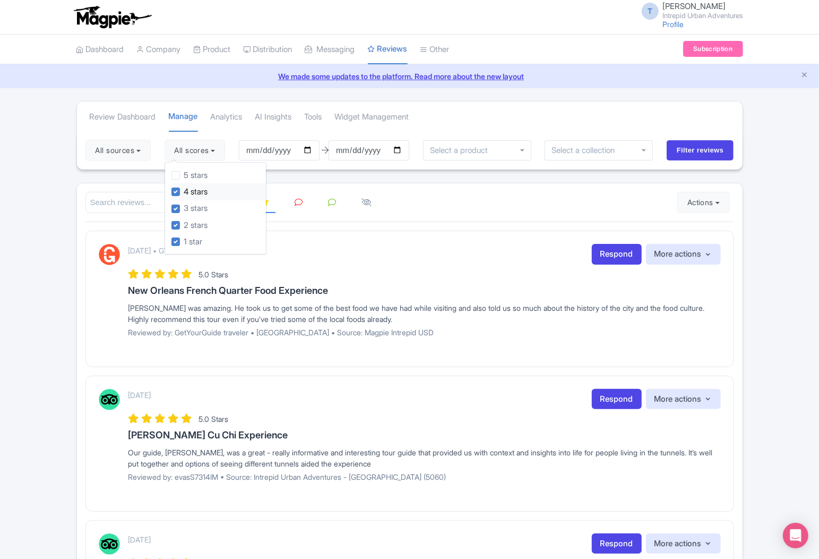
click at [184, 193] on label "4 stars" at bounding box center [196, 192] width 24 height 12
click at [184, 192] on input "4 stars" at bounding box center [187, 188] width 7 height 7
checkbox input "false"
click at [267, 149] on input "[DATE]" at bounding box center [279, 150] width 81 height 20
type input "[DATE]"
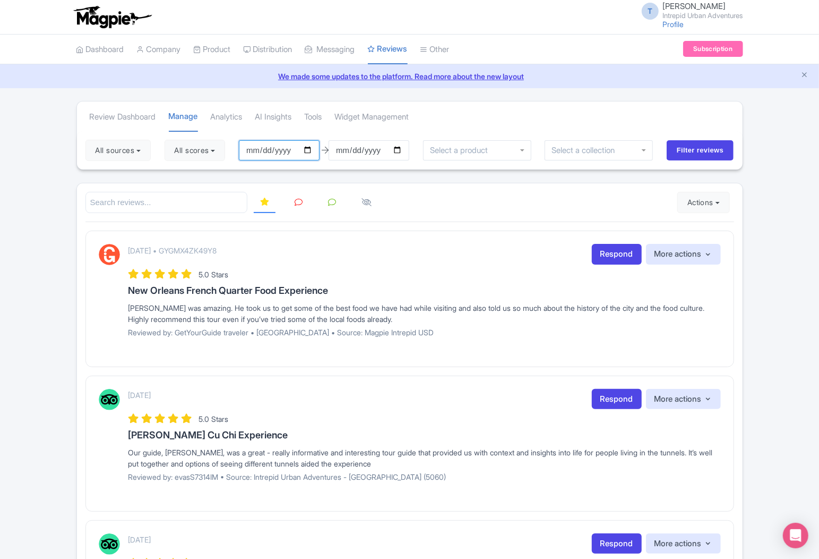
click at [257, 146] on input "[DATE]" at bounding box center [279, 150] width 81 height 20
type input "[DATE]"
click at [707, 152] on input "Filter reviews" at bounding box center [700, 150] width 67 height 20
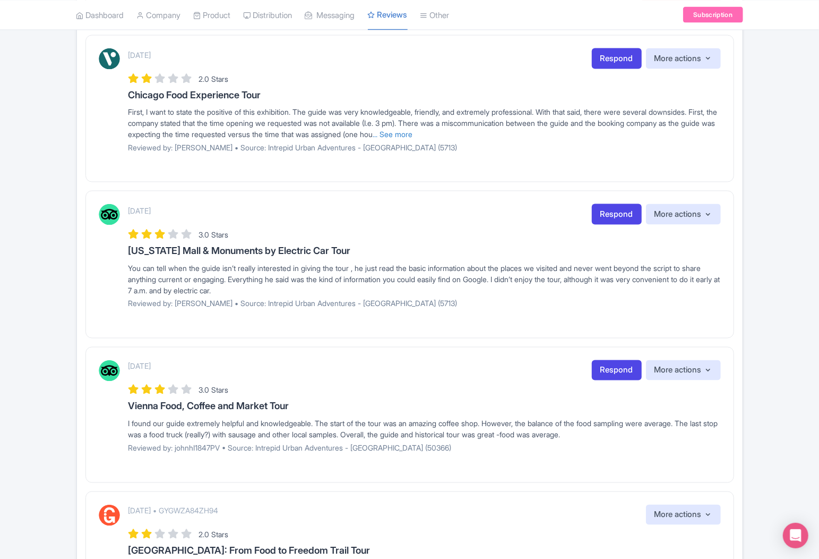
scroll to position [1209, 0]
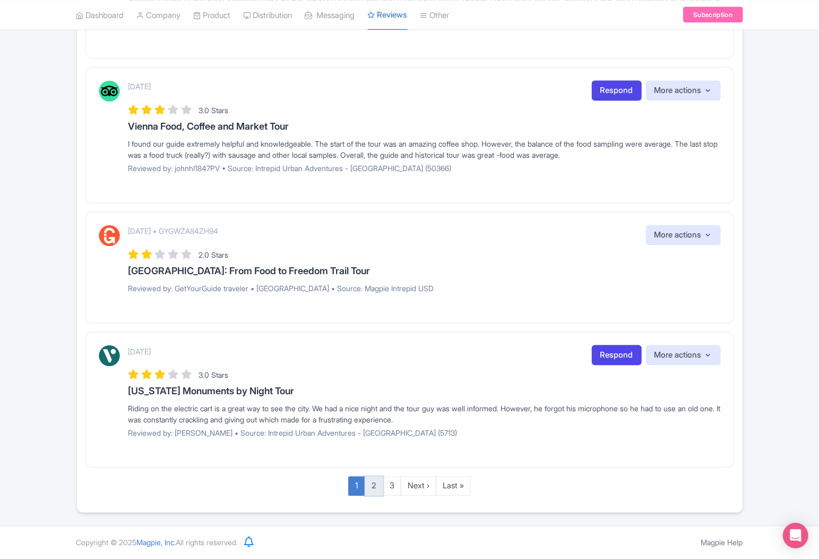
click at [375, 486] on link "2" at bounding box center [374, 486] width 19 height 20
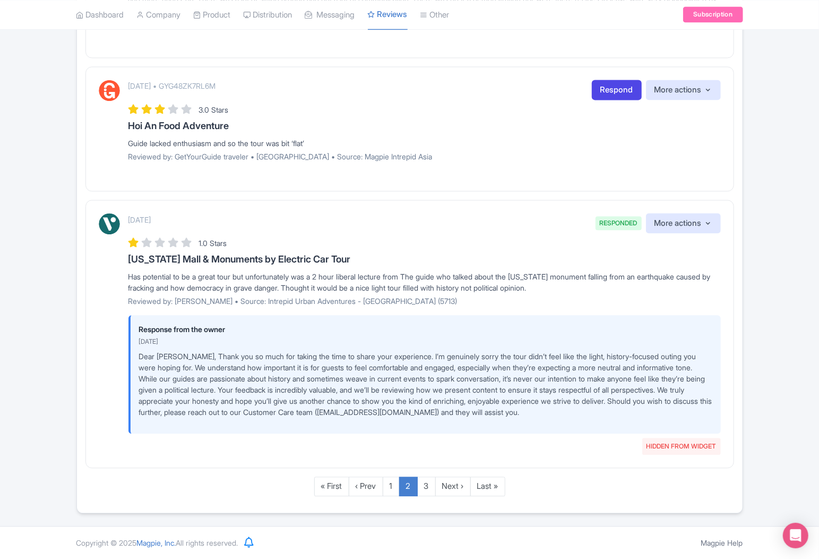
scroll to position [1438, 0]
click at [424, 486] on link "3" at bounding box center [426, 486] width 19 height 20
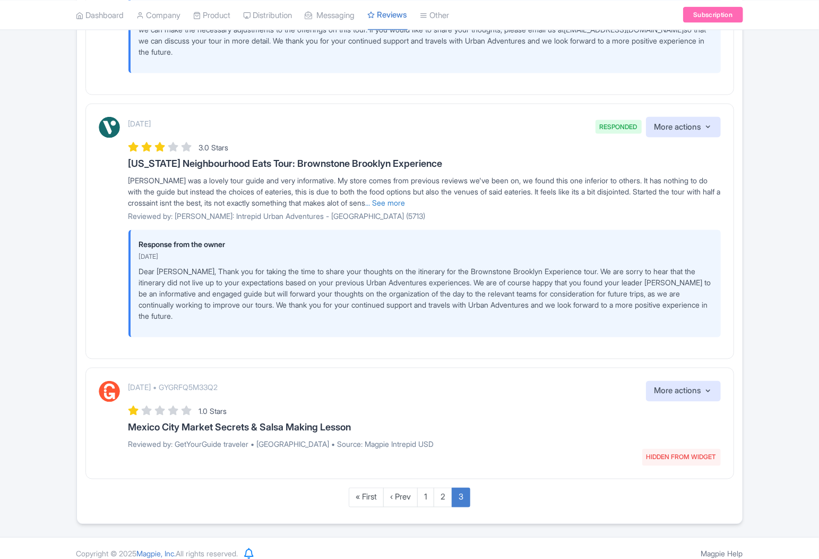
scroll to position [922, 0]
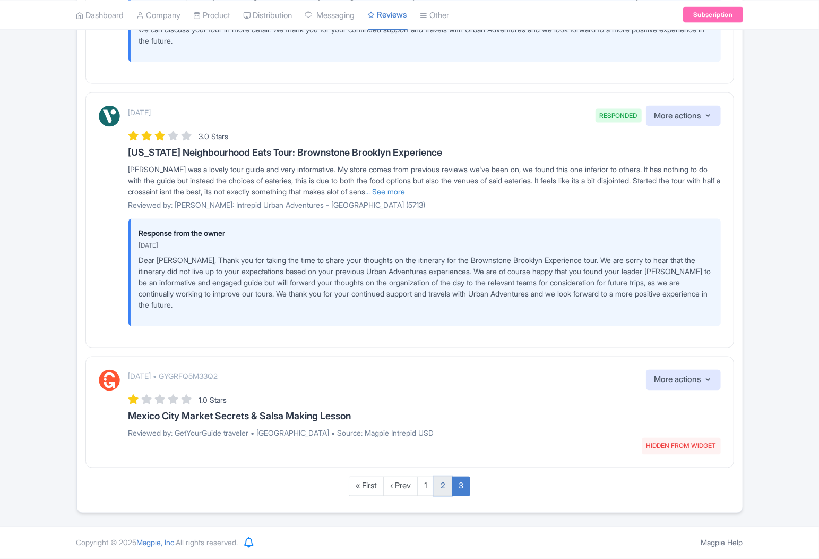
click at [443, 485] on link "2" at bounding box center [443, 486] width 19 height 20
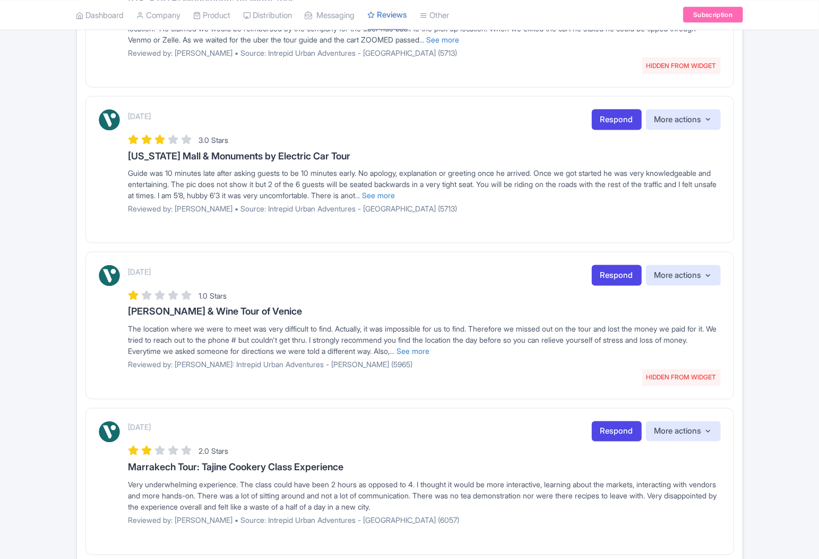
scroll to position [989, 0]
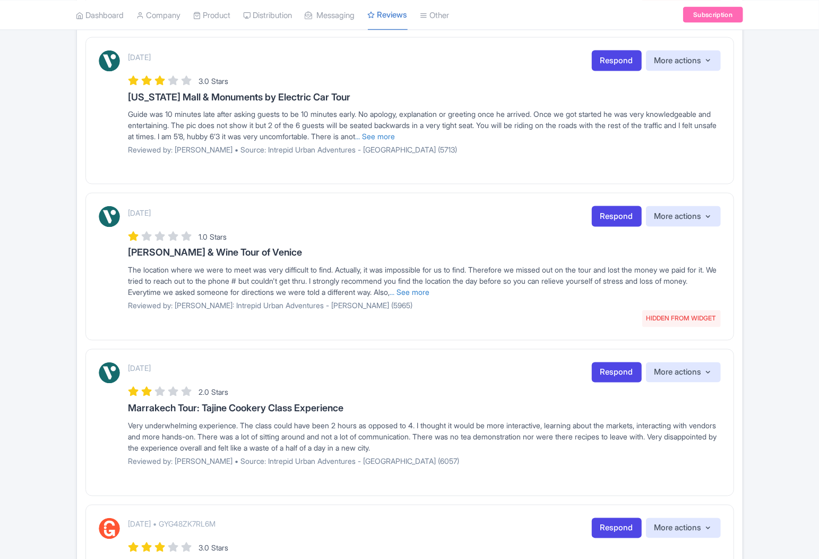
click at [189, 155] on p "Reviewed by: [PERSON_NAME] • Source: Intrepid Urban Adventures - [GEOGRAPHIC_DA…" at bounding box center [425, 149] width 593 height 11
copy p "Sandie_C"
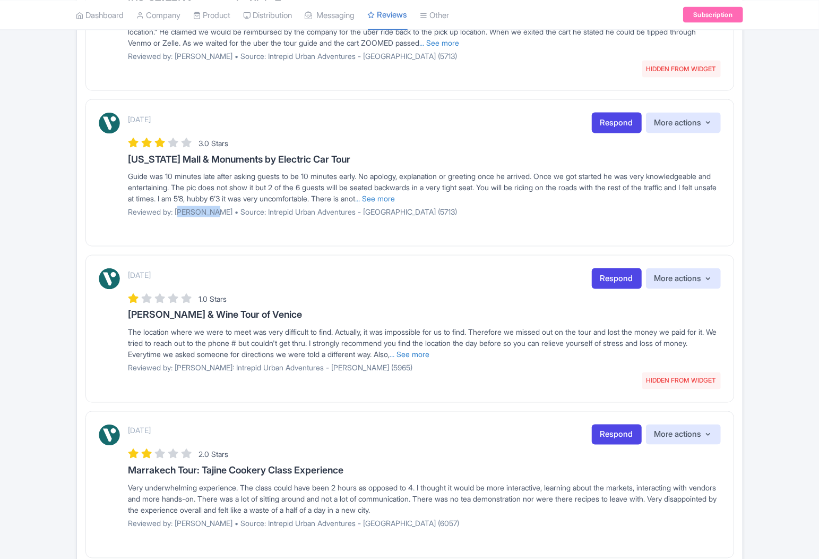
scroll to position [930, 0]
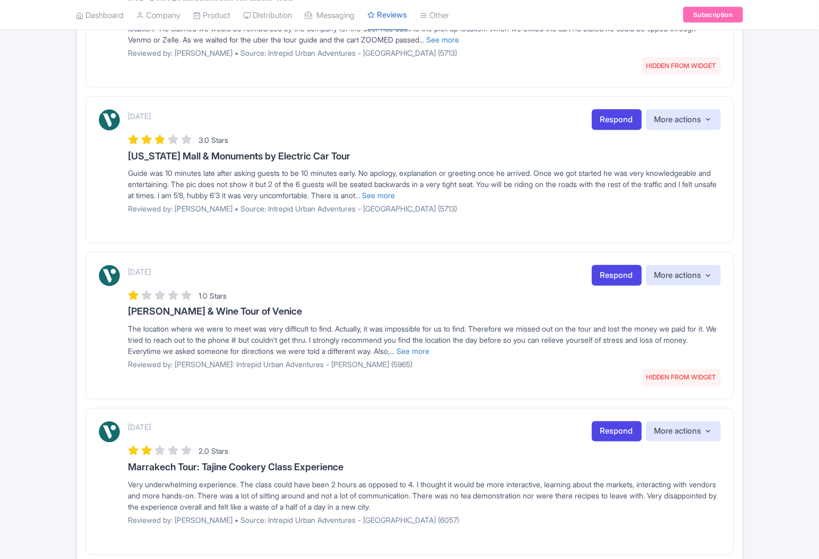
drag, startPoint x: 295, startPoint y: 240, endPoint x: 303, endPoint y: 236, distance: 8.8
click at [295, 240] on div "[DATE] Respond More actions Hide from this page Hide from review widget and fee…" at bounding box center [410, 169] width 649 height 147
click at [396, 200] on link "... See more" at bounding box center [376, 195] width 40 height 9
drag, startPoint x: 459, startPoint y: 370, endPoint x: 432, endPoint y: 375, distance: 27.1
click at [430, 356] on link "... See more" at bounding box center [410, 351] width 40 height 9
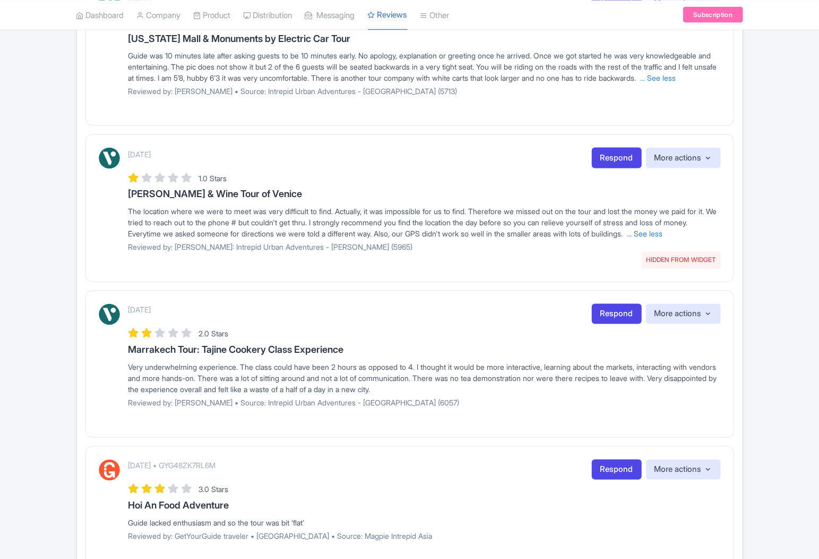
scroll to position [1048, 0]
click at [184, 252] on p "Reviewed by: [PERSON_NAME]: Intrepid Urban Adventures - [PERSON_NAME] (5965)" at bounding box center [425, 246] width 593 height 11
copy p "Elizabeth_H"
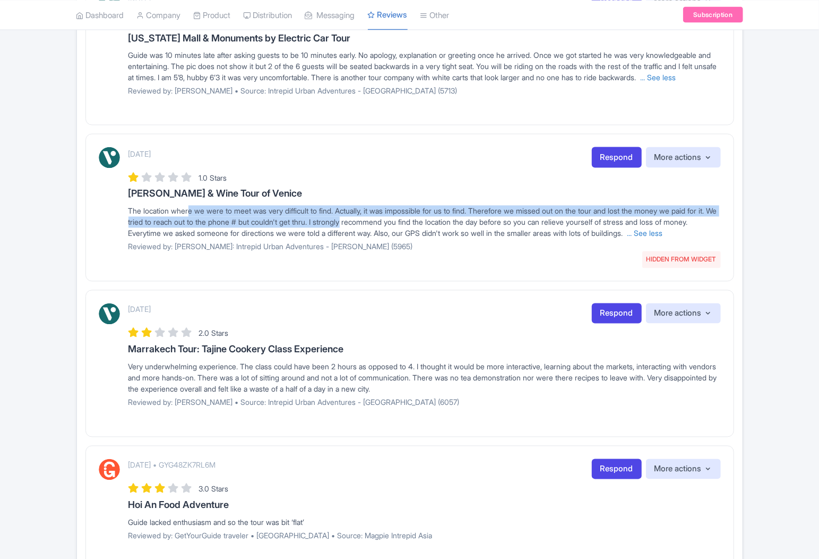
drag, startPoint x: 187, startPoint y: 231, endPoint x: 381, endPoint y: 242, distance: 194.7
click at [381, 238] on span "The location where we were to meet was very difficult to find. Actually, it was…" at bounding box center [423, 222] width 589 height 31
click at [346, 234] on span "The location where we were to meet was very difficult to find. Actually, it was…" at bounding box center [423, 222] width 589 height 31
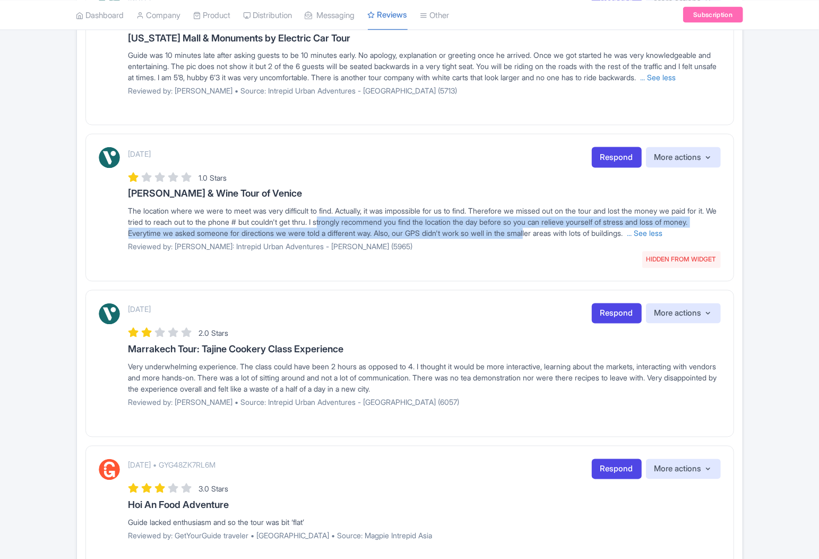
drag, startPoint x: 357, startPoint y: 245, endPoint x: 578, endPoint y: 256, distance: 220.7
click at [578, 238] on span "The location where we were to meet was very difficult to find. Actually, it was…" at bounding box center [423, 222] width 589 height 31
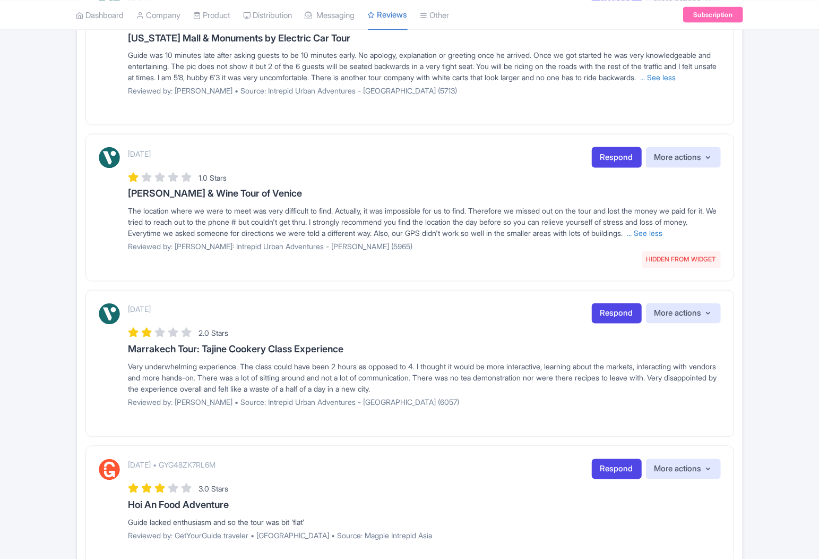
click at [601, 238] on span "The location where we were to meet was very difficult to find. Actually, it was…" at bounding box center [423, 222] width 589 height 31
click at [655, 238] on span "The location where we were to meet was very difficult to find. Actually, it was…" at bounding box center [423, 222] width 589 height 31
click at [190, 408] on p "Reviewed by: [PERSON_NAME] • Source: Intrepid Urban Adventures - [GEOGRAPHIC_DA…" at bounding box center [425, 402] width 593 height 11
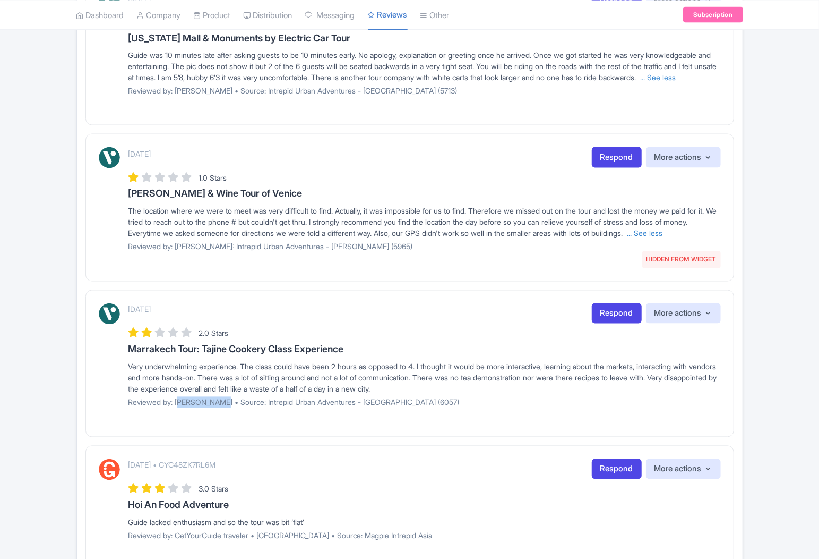
copy p "[PERSON_NAME]"
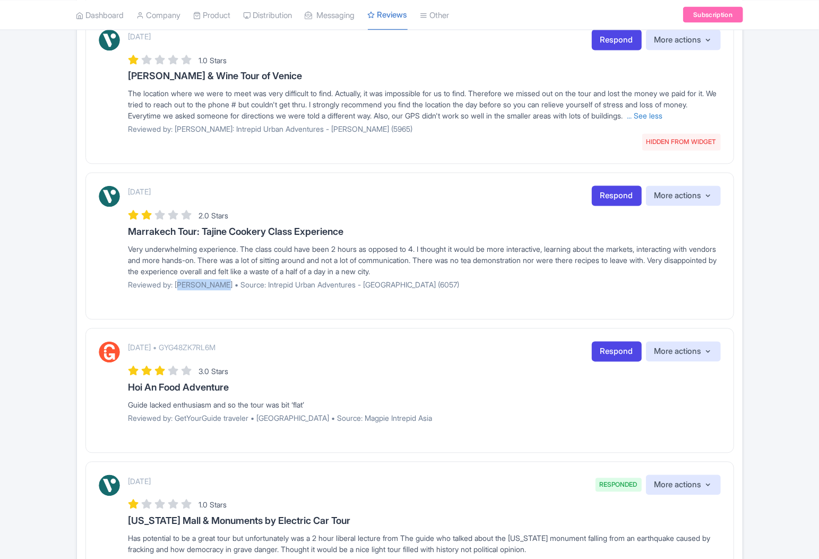
scroll to position [1166, 0]
click at [481, 290] on p "Reviewed by: [PERSON_NAME] • Source: Intrepid Urban Adventures - [GEOGRAPHIC_DA…" at bounding box center [425, 284] width 593 height 11
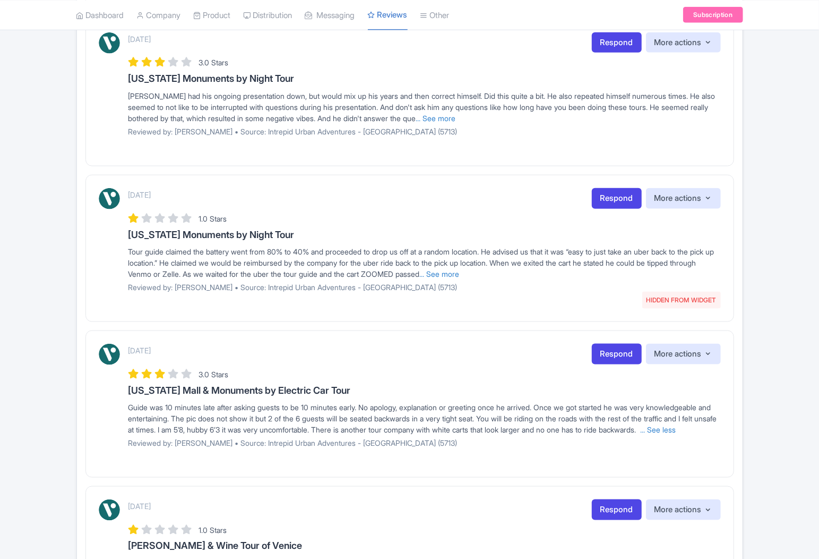
scroll to position [694, 0]
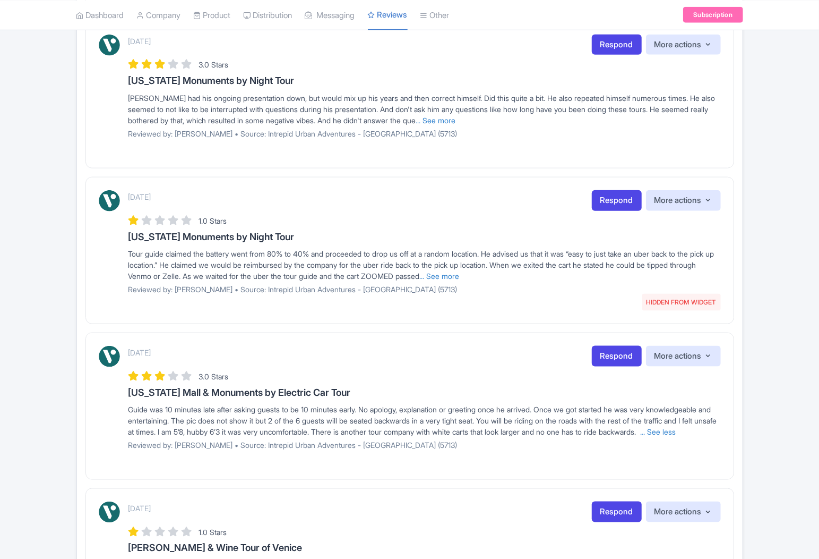
drag, startPoint x: 524, startPoint y: 285, endPoint x: 405, endPoint y: 304, distance: 119.9
click at [460, 280] on link "... See more" at bounding box center [440, 275] width 40 height 9
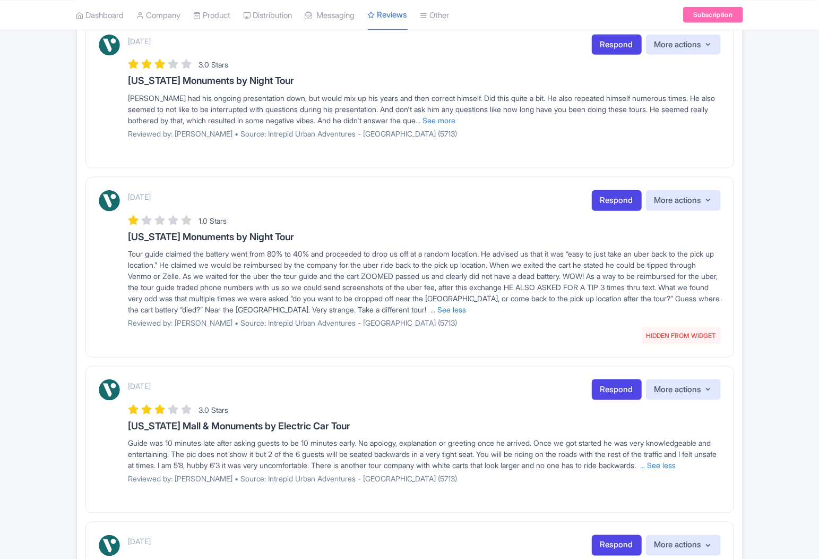
click at [193, 328] on p "Reviewed by: [PERSON_NAME] • Source: Intrepid Urban Adventures - [GEOGRAPHIC_DA…" at bounding box center [425, 322] width 593 height 11
copy p "[PERSON_NAME]"
click at [476, 348] on div "[DATE] HIDDEN FROM WIDGET Respond More actions Hide from this page Unhide from …" at bounding box center [410, 267] width 649 height 181
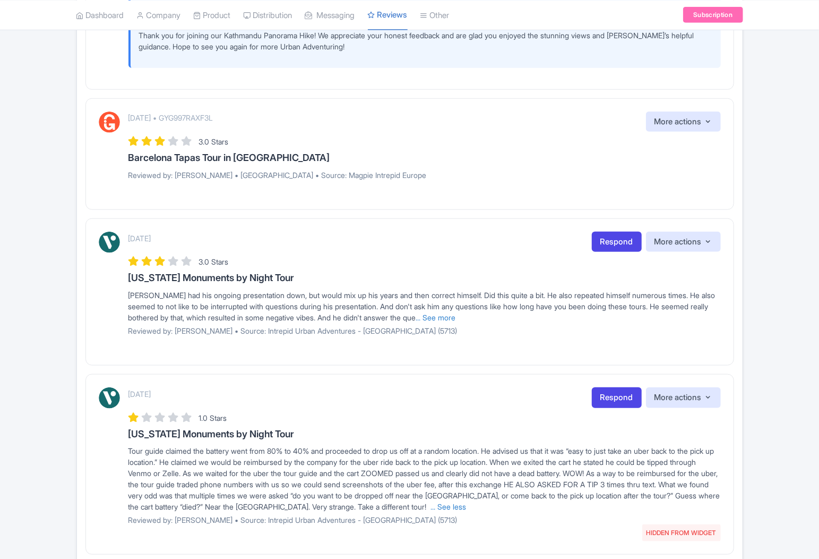
scroll to position [517, 0]
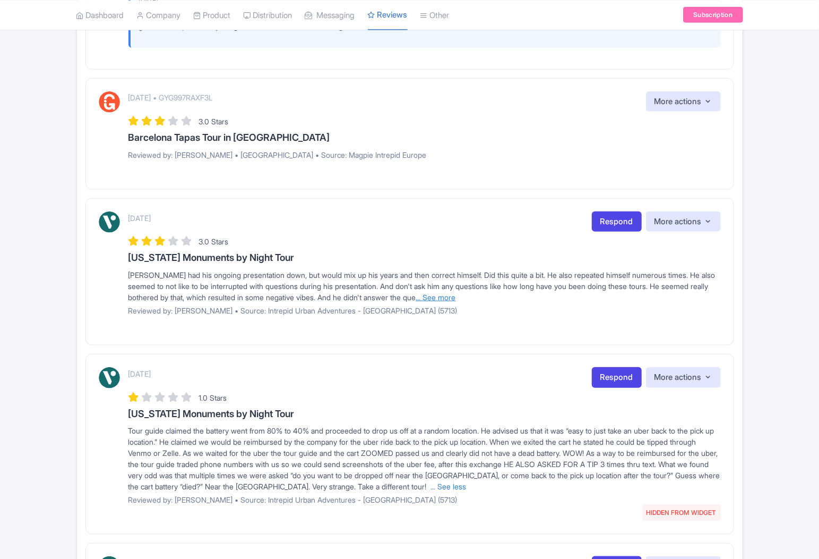
click at [456, 302] on link "... See more" at bounding box center [436, 297] width 40 height 9
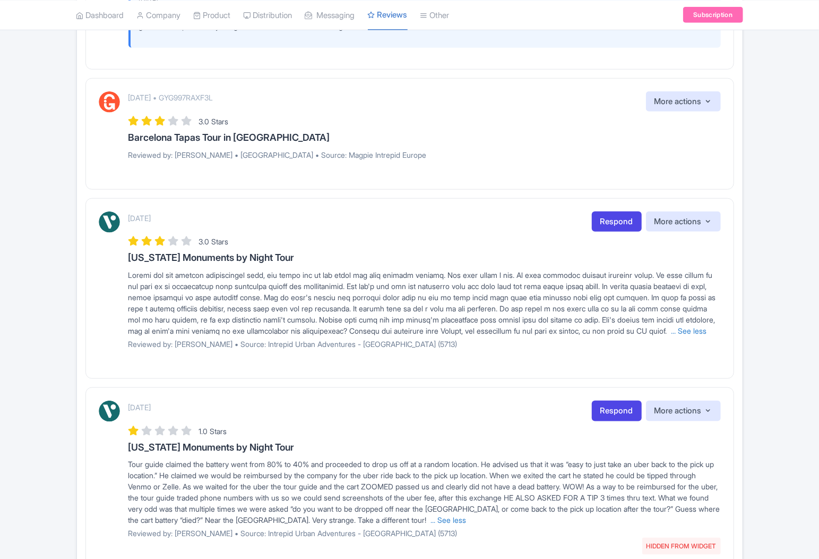
click at [186, 349] on p "Reviewed by: [PERSON_NAME] • Source: Intrepid Urban Adventures - [GEOGRAPHIC_DA…" at bounding box center [425, 343] width 593 height 11
copy p "Dale_S"
